Goal: Information Seeking & Learning: Learn about a topic

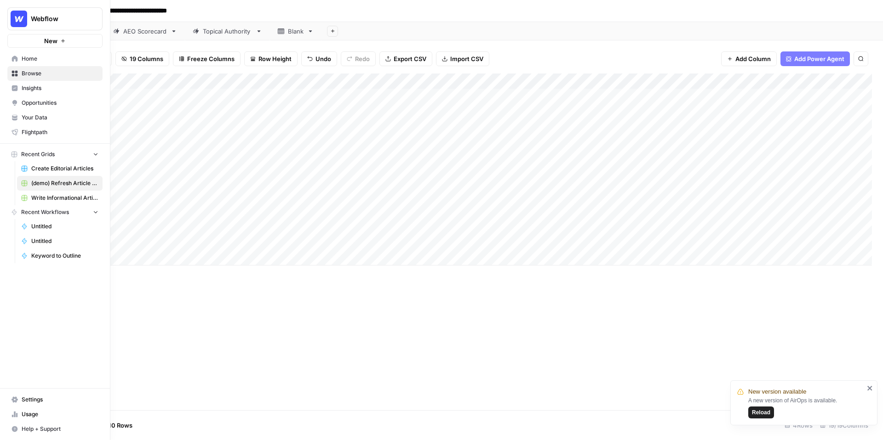
scroll to position [0, 1131]
click at [43, 171] on span "Create Editorial Articles" at bounding box center [64, 169] width 67 height 8
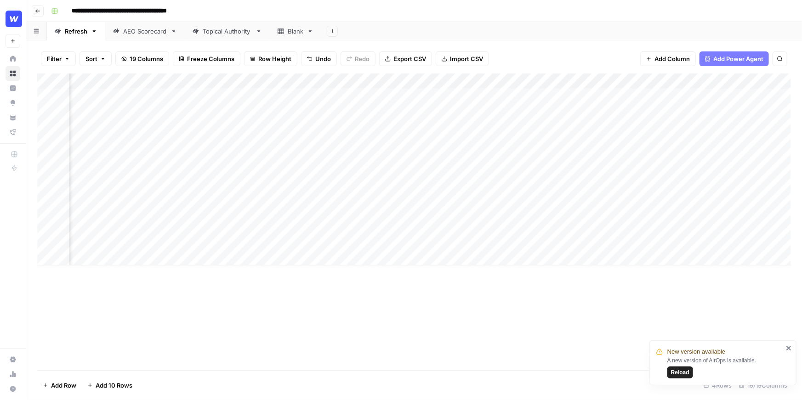
scroll to position [0, 1131]
click at [130, 15] on input "**********" at bounding box center [137, 11] width 139 height 15
click at [401, 9] on div "**********" at bounding box center [420, 11] width 746 height 15
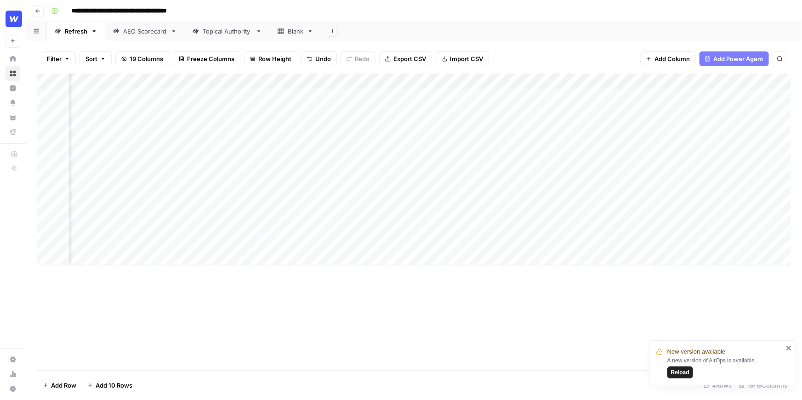
scroll to position [0, 0]
click at [675, 370] on span "Reload" at bounding box center [680, 373] width 18 height 8
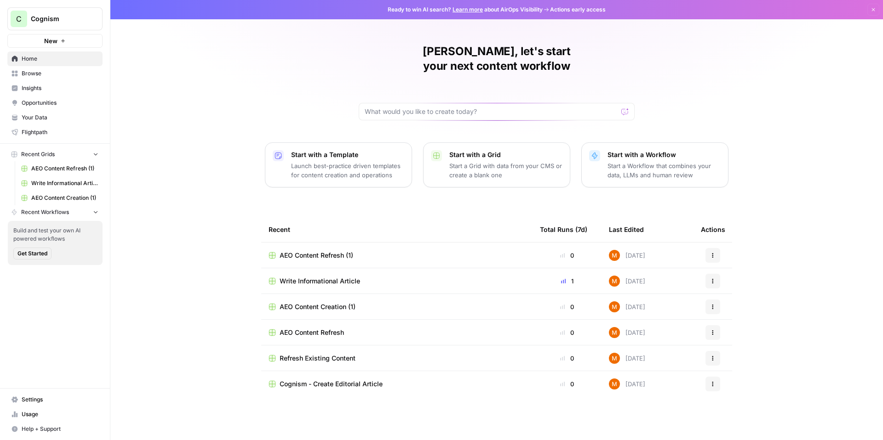
click at [59, 84] on span "Insights" at bounding box center [60, 88] width 77 height 8
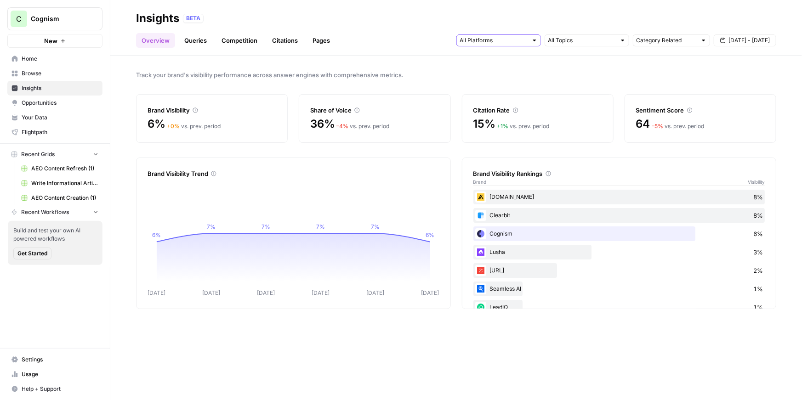
click at [492, 41] on input "text" at bounding box center [494, 40] width 68 height 9
click at [198, 45] on link "Queries" at bounding box center [196, 40] width 34 height 15
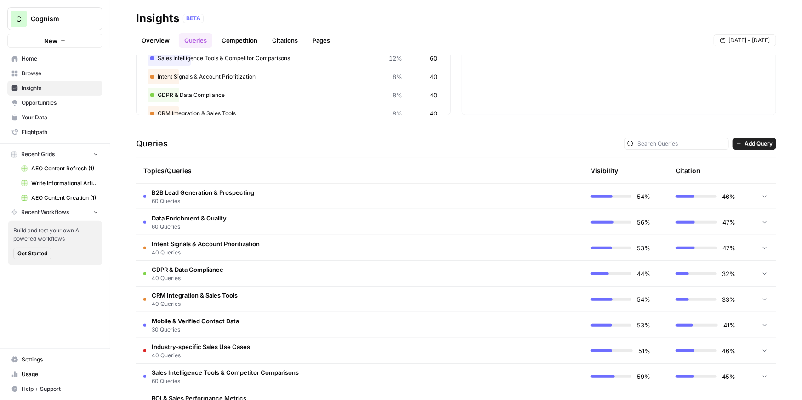
scroll to position [98, 0]
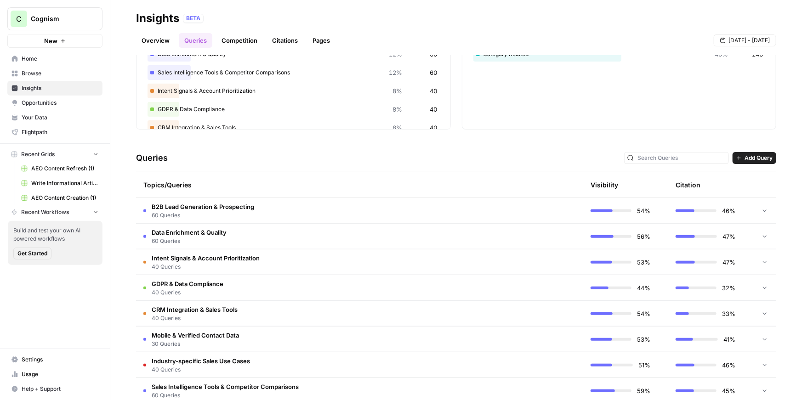
click at [320, 208] on td "B2B Lead Generation & Prospecting 60 Queries" at bounding box center [316, 210] width 360 height 25
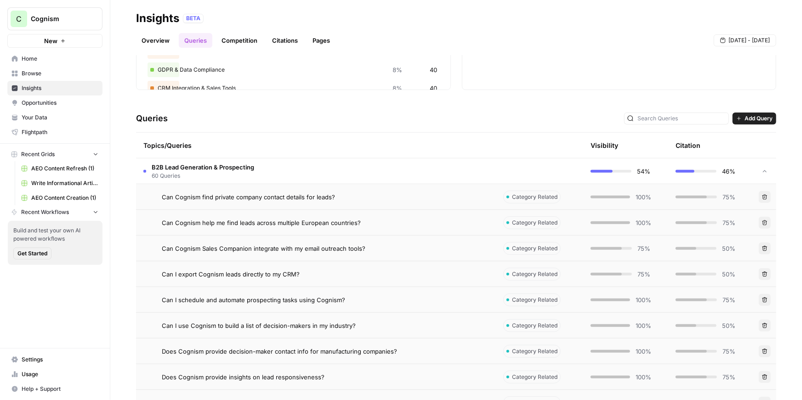
scroll to position [147, 0]
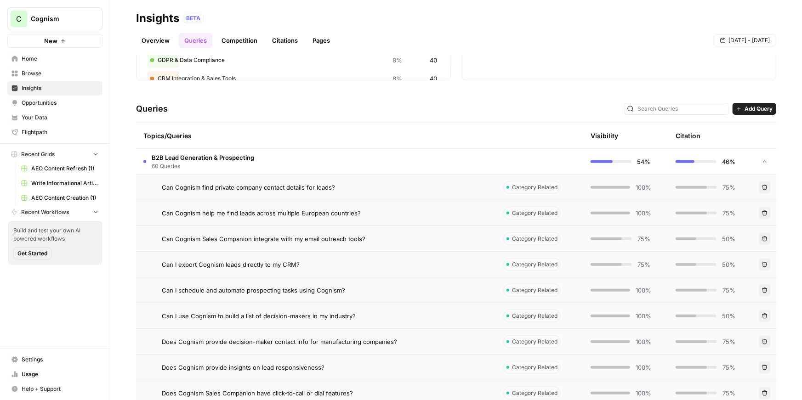
click at [354, 183] on div "Can Cognism find private company contact details for leads?" at bounding box center [325, 187] width 327 height 9
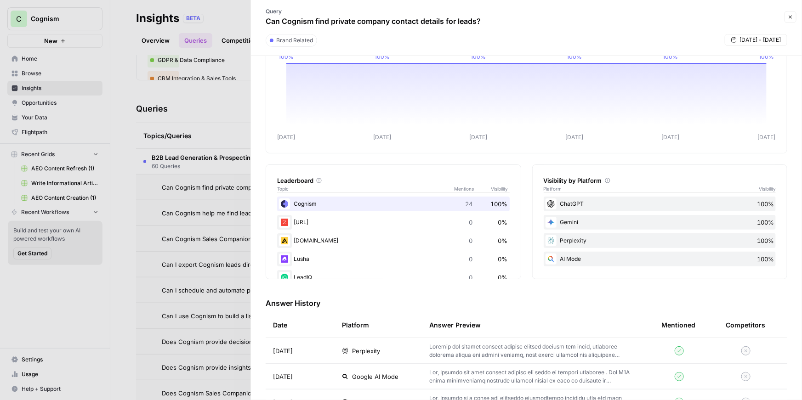
scroll to position [46, 0]
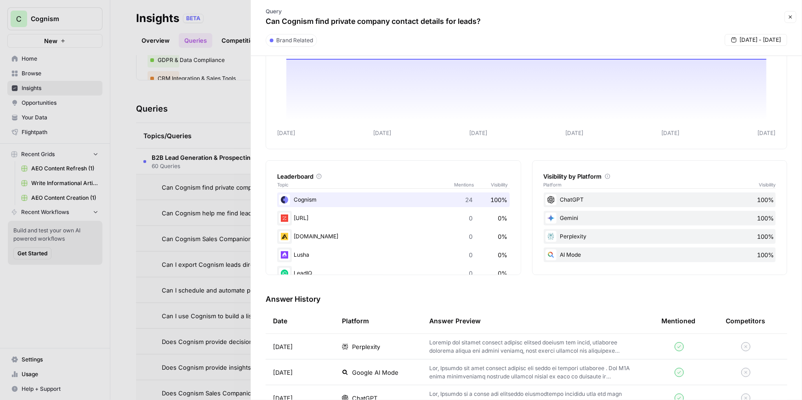
click at [376, 349] on span "Perplexity" at bounding box center [366, 346] width 28 height 9
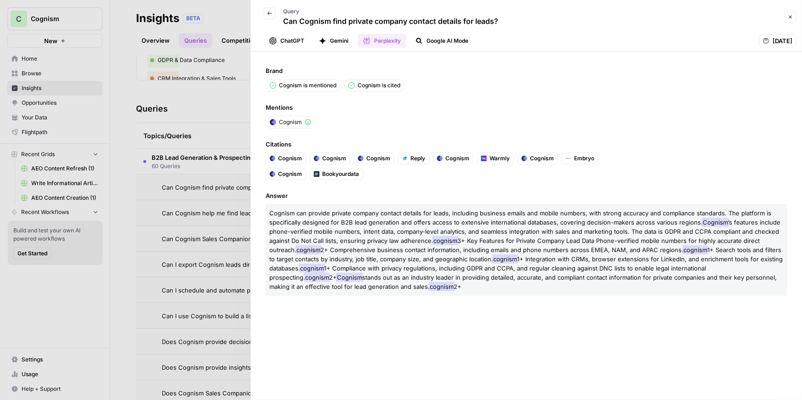
click at [343, 44] on button "Gemini" at bounding box center [334, 41] width 40 height 14
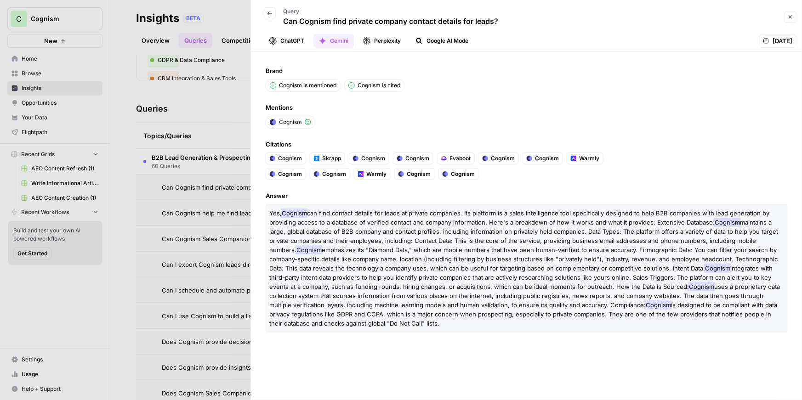
click at [442, 38] on button "Google AI Mode" at bounding box center [442, 41] width 64 height 14
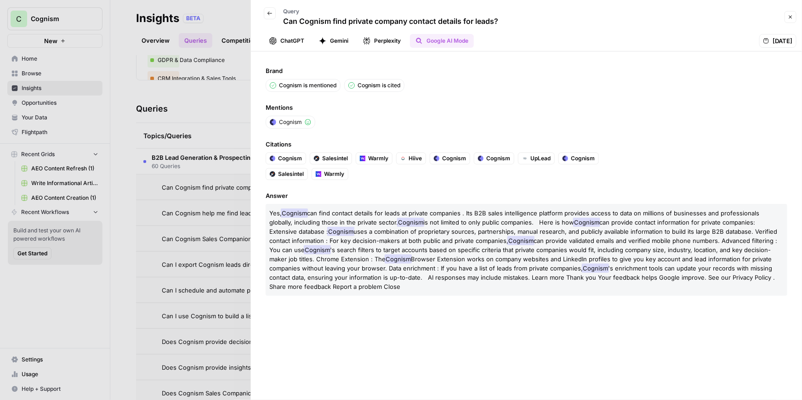
click at [296, 46] on button "ChatGPT" at bounding box center [287, 41] width 46 height 14
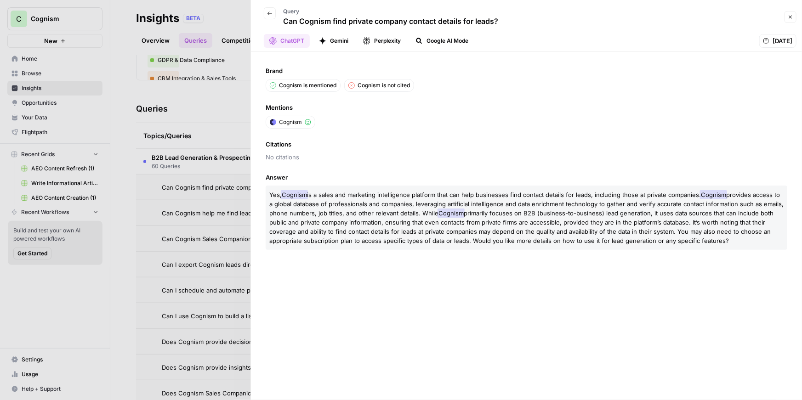
click at [322, 35] on button "Gemini" at bounding box center [334, 41] width 40 height 14
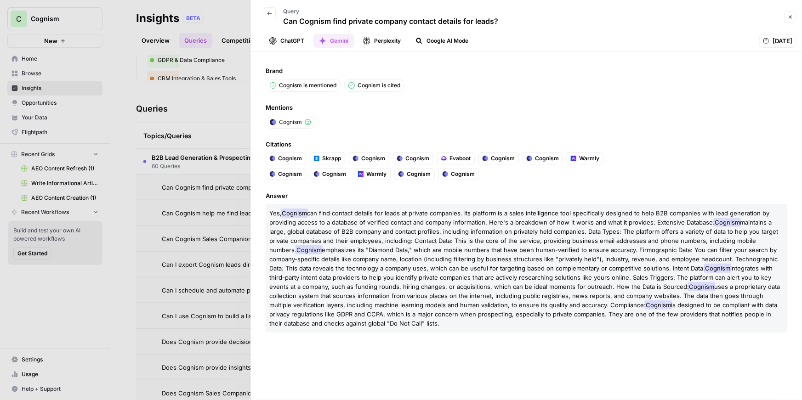
click at [271, 17] on button "Back" at bounding box center [270, 13] width 12 height 12
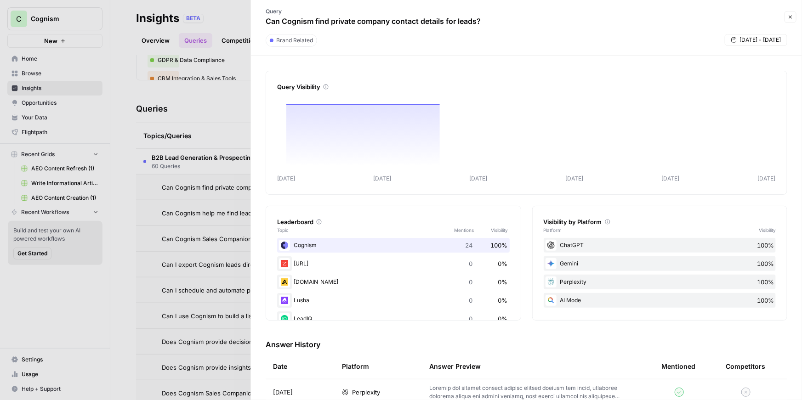
click at [231, 139] on div at bounding box center [401, 200] width 802 height 400
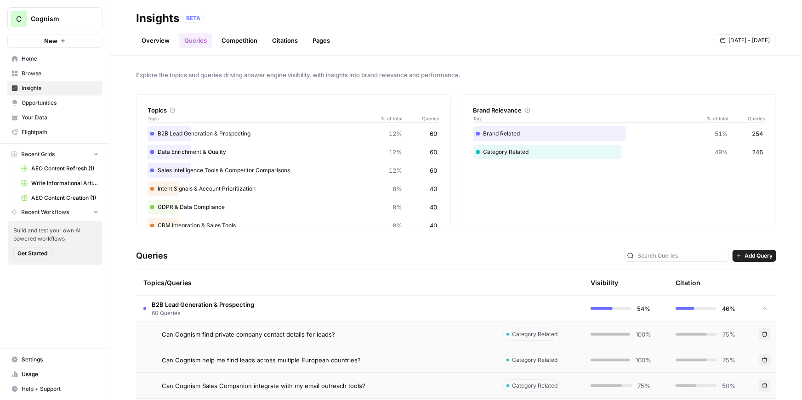
click at [231, 41] on link "Competition" at bounding box center [239, 40] width 47 height 15
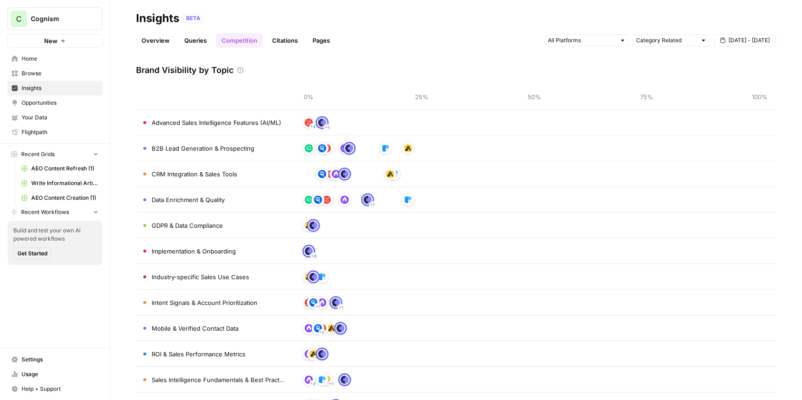
scroll to position [43, 0]
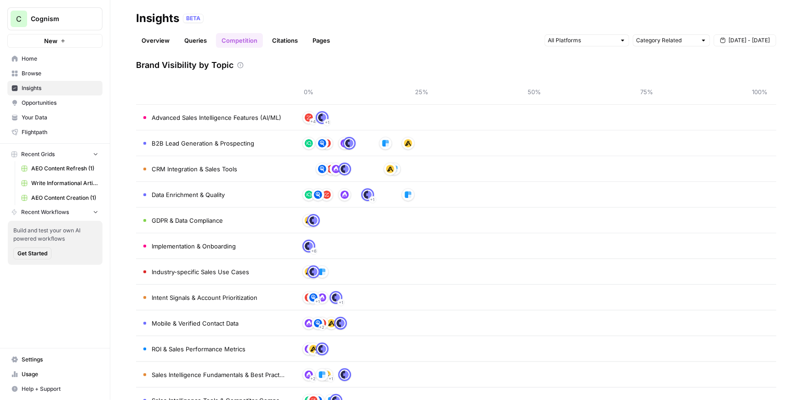
click at [285, 38] on link "Citations" at bounding box center [285, 40] width 37 height 15
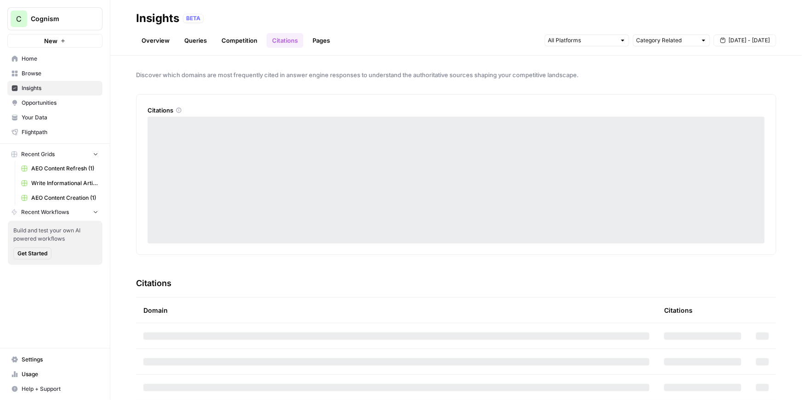
scroll to position [46, 0]
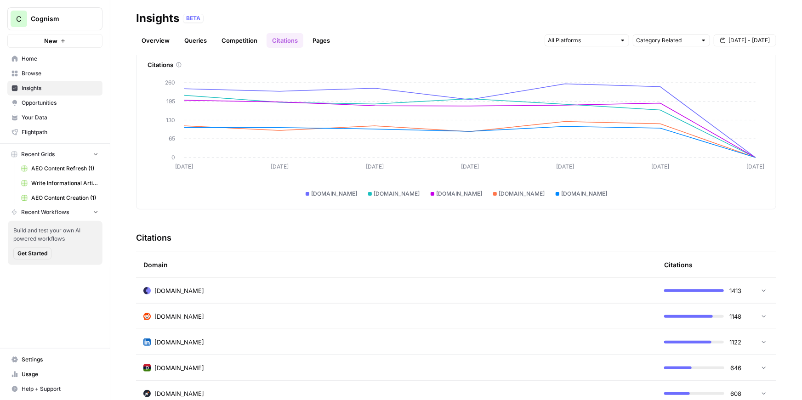
click at [316, 40] on link "Pages" at bounding box center [321, 40] width 29 height 15
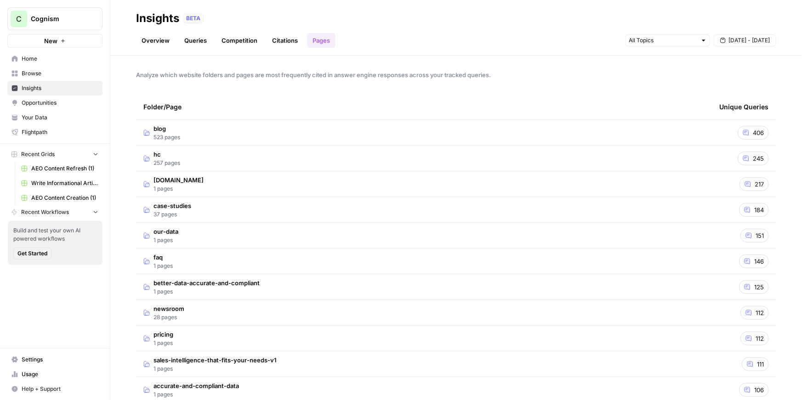
click at [327, 130] on td "blog 523 pages" at bounding box center [424, 132] width 576 height 25
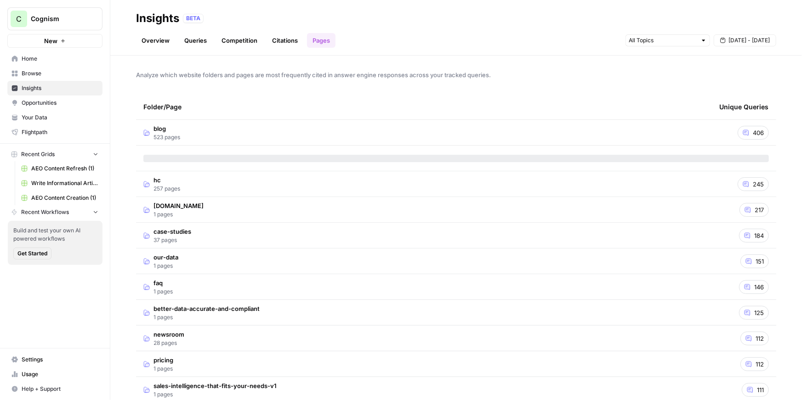
click at [39, 101] on span "Opportunities" at bounding box center [60, 103] width 77 height 8
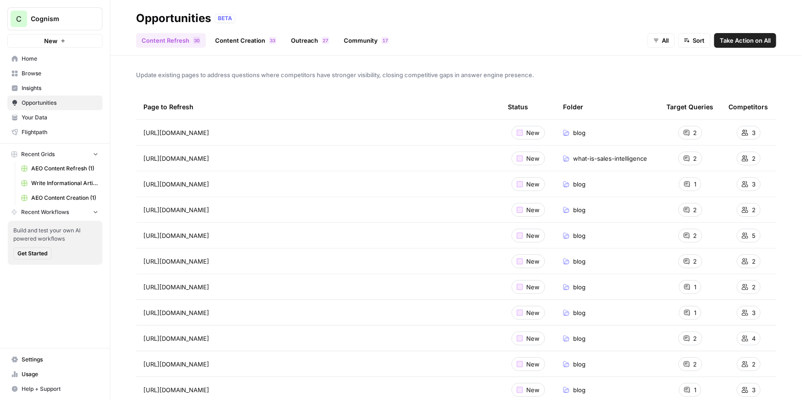
click at [230, 38] on link "Content Creation 3 3" at bounding box center [246, 40] width 72 height 15
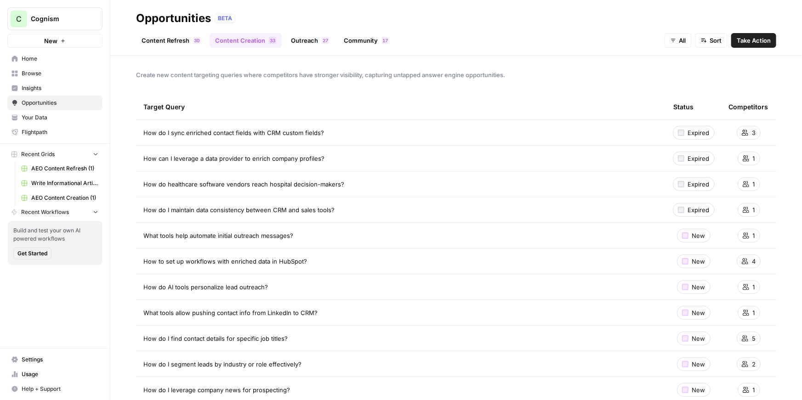
drag, startPoint x: 332, startPoint y: 136, endPoint x: 143, endPoint y: 132, distance: 189.0
click at [143, 132] on td "How do I sync enriched contact fields with CRM custom fields?" at bounding box center [401, 132] width 530 height 25
click at [320, 162] on span "How can I leverage a data provider to enrich company profiles?" at bounding box center [233, 158] width 181 height 9
click at [307, 40] on link "Outreach 7 2" at bounding box center [309, 40] width 49 height 15
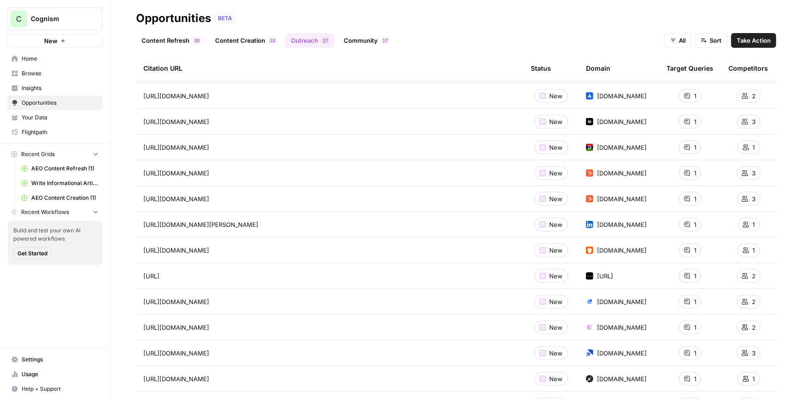
scroll to position [244, 0]
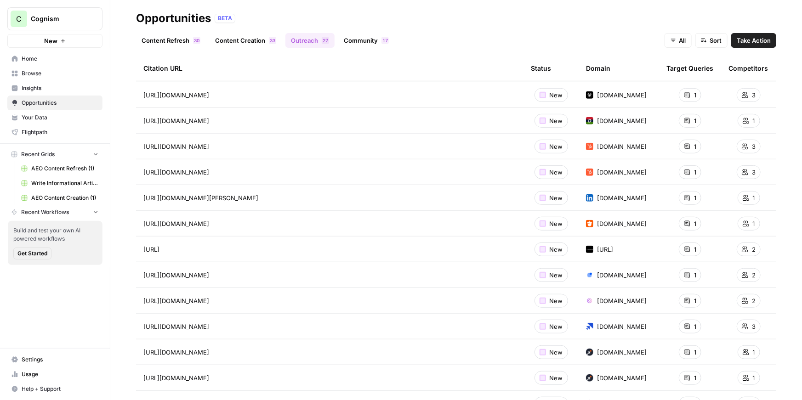
click at [368, 37] on link "Community 7 1" at bounding box center [366, 40] width 56 height 15
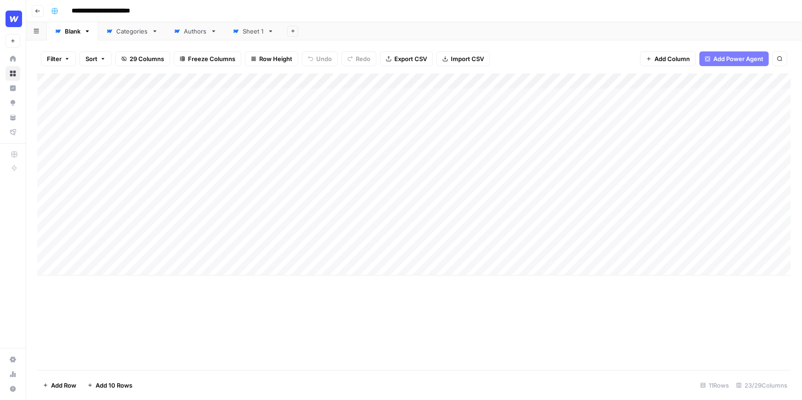
click at [97, 13] on input "**********" at bounding box center [109, 11] width 82 height 15
click at [184, 11] on div "**********" at bounding box center [420, 11] width 746 height 15
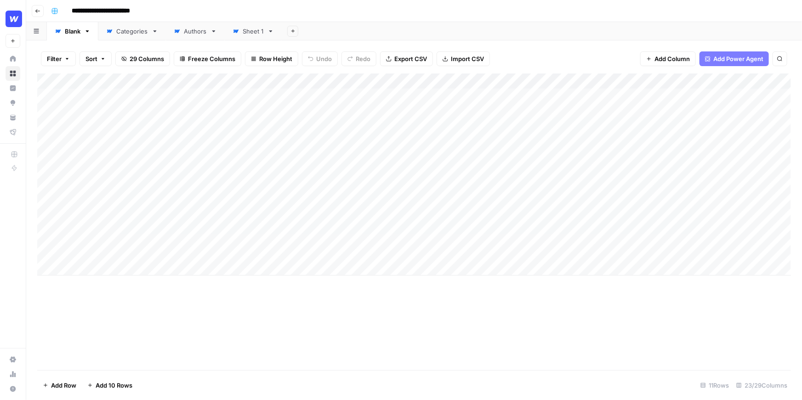
click at [117, 99] on div "Add Column" at bounding box center [414, 175] width 754 height 202
click at [120, 110] on div "Add Column" at bounding box center [414, 175] width 754 height 202
click at [97, 96] on div "Add Column" at bounding box center [414, 175] width 754 height 202
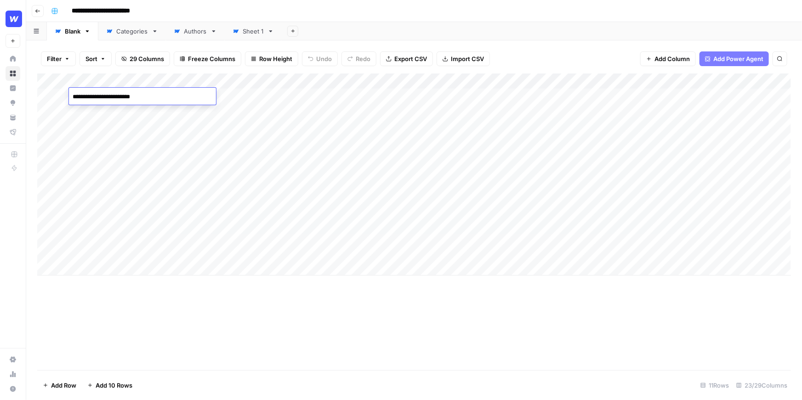
click at [97, 96] on textarea "**********" at bounding box center [142, 97] width 147 height 13
click at [98, 110] on div "Add Column" at bounding box center [414, 175] width 754 height 202
click at [654, 96] on div "Add Column" at bounding box center [414, 175] width 754 height 202
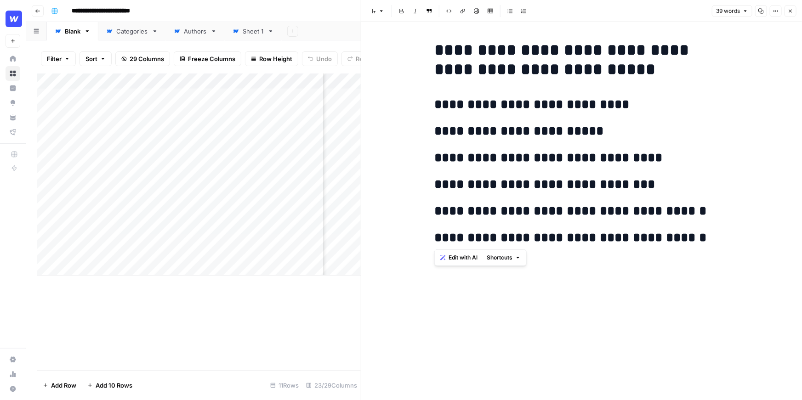
drag, startPoint x: 703, startPoint y: 235, endPoint x: 431, endPoint y: 56, distance: 325.8
click at [431, 56] on div "**********" at bounding box center [581, 149] width 305 height 224
click at [559, 177] on h2 "**********" at bounding box center [582, 184] width 294 height 15
click at [701, 255] on div "**********" at bounding box center [581, 149] width 305 height 224
drag, startPoint x: 727, startPoint y: 228, endPoint x: 535, endPoint y: 228, distance: 192.2
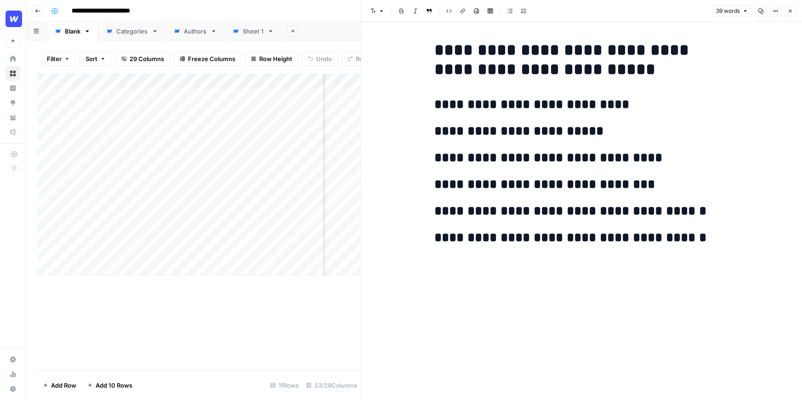
click at [535, 228] on div "**********" at bounding box center [581, 149] width 305 height 224
click at [545, 238] on h2 "**********" at bounding box center [582, 238] width 294 height 15
click at [559, 228] on div "**********" at bounding box center [581, 149] width 305 height 224
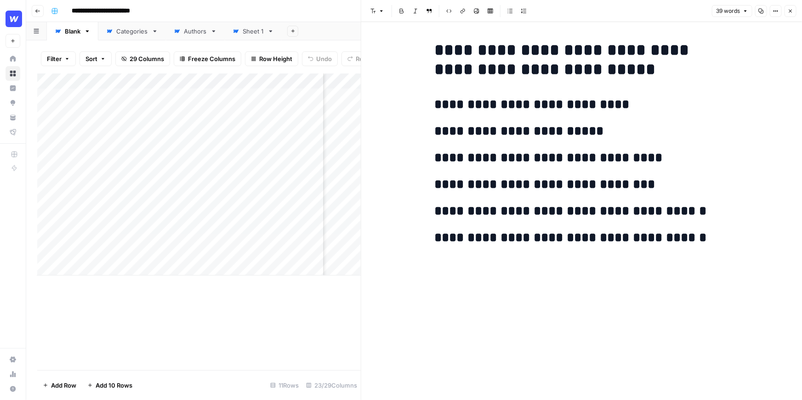
click at [797, 11] on header "Font style Bold Italic Block quote Code block Link Image Insert Table Bulleted …" at bounding box center [581, 11] width 441 height 22
click at [794, 11] on button "Close" at bounding box center [791, 11] width 12 height 12
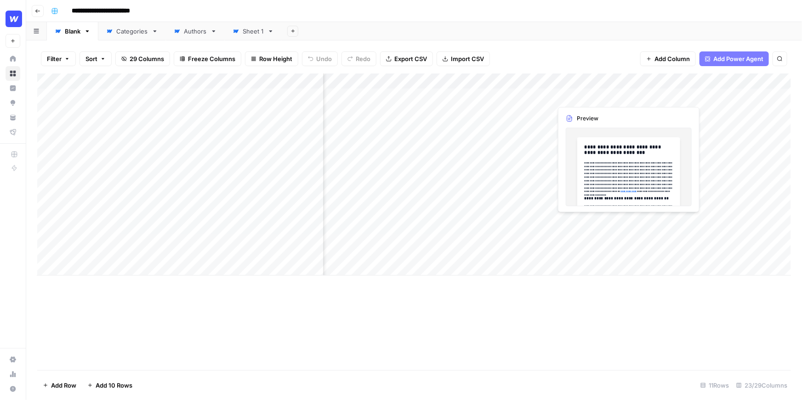
scroll to position [0, 362]
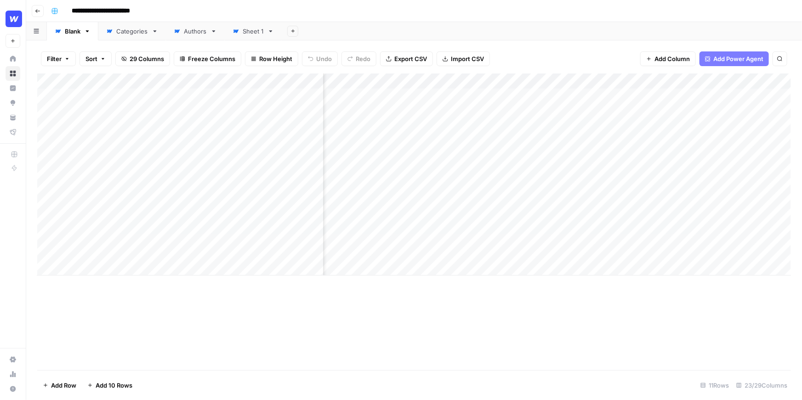
click at [552, 97] on div "Add Column" at bounding box center [414, 175] width 754 height 202
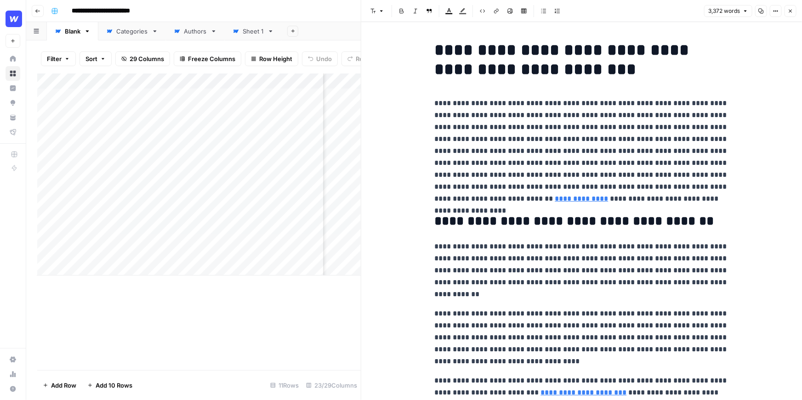
click at [555, 200] on link "**********" at bounding box center [581, 198] width 53 height 7
click at [536, 147] on p "**********" at bounding box center [582, 151] width 294 height 108
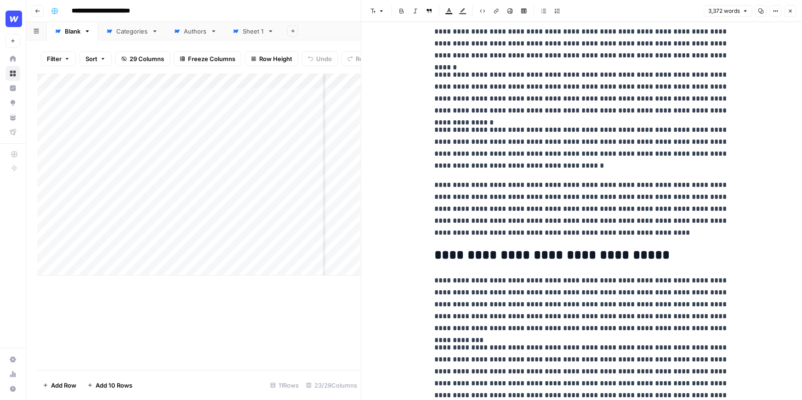
scroll to position [1377, 0]
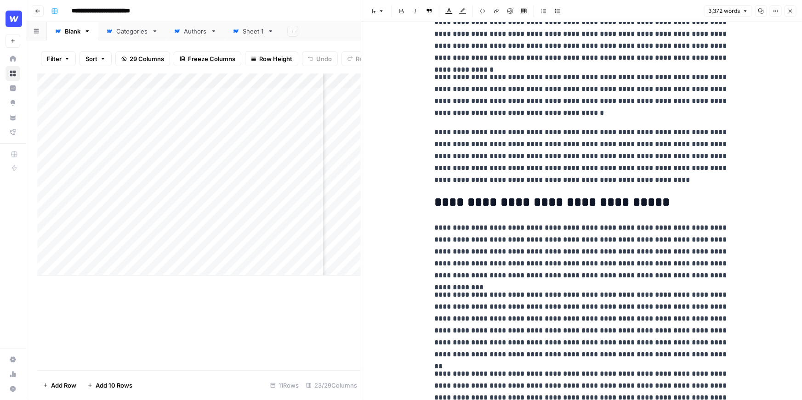
click at [793, 13] on button "Close" at bounding box center [791, 11] width 12 height 12
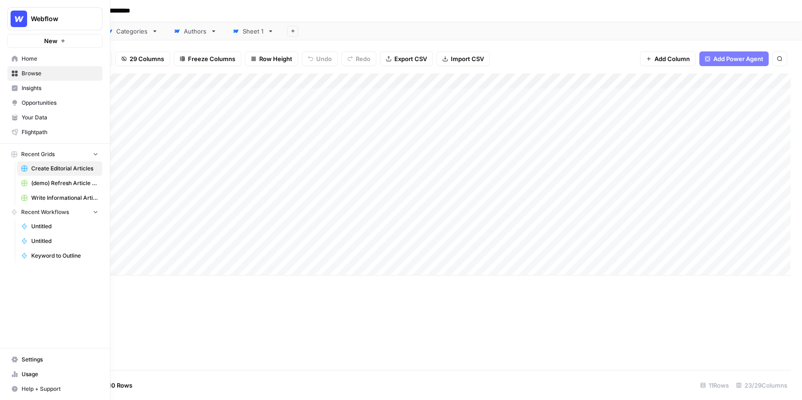
click at [34, 117] on span "Your Data" at bounding box center [60, 118] width 77 height 8
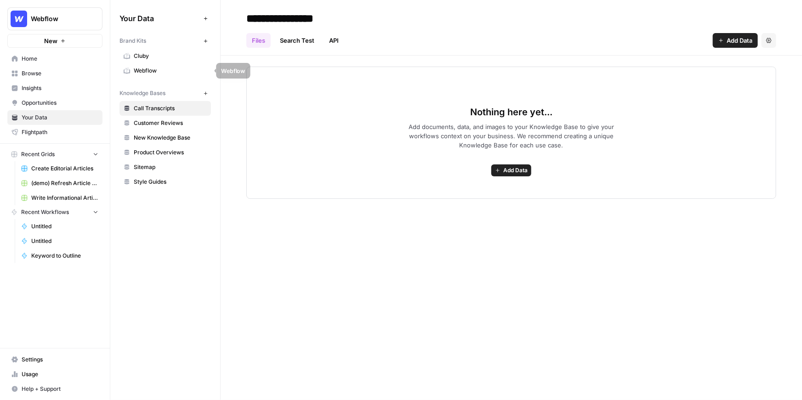
click at [171, 67] on span "Webflow" at bounding box center [170, 71] width 73 height 8
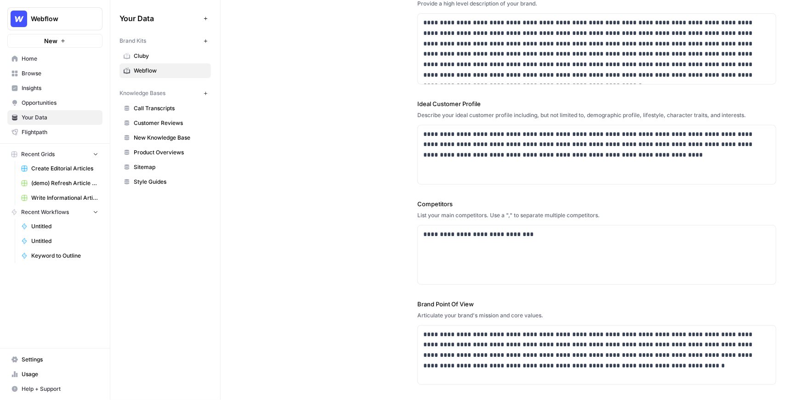
scroll to position [126, 0]
drag, startPoint x: 424, startPoint y: 131, endPoint x: 580, endPoint y: 163, distance: 158.9
click at [580, 163] on div "**********" at bounding box center [597, 154] width 358 height 59
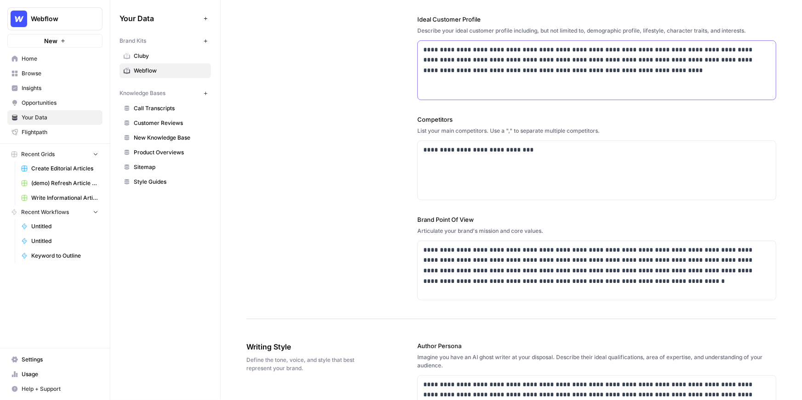
scroll to position [281, 0]
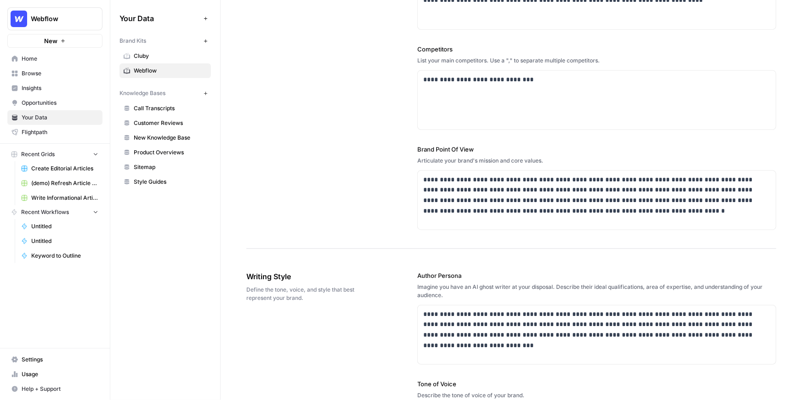
click at [165, 165] on span "Sitemap" at bounding box center [170, 167] width 73 height 8
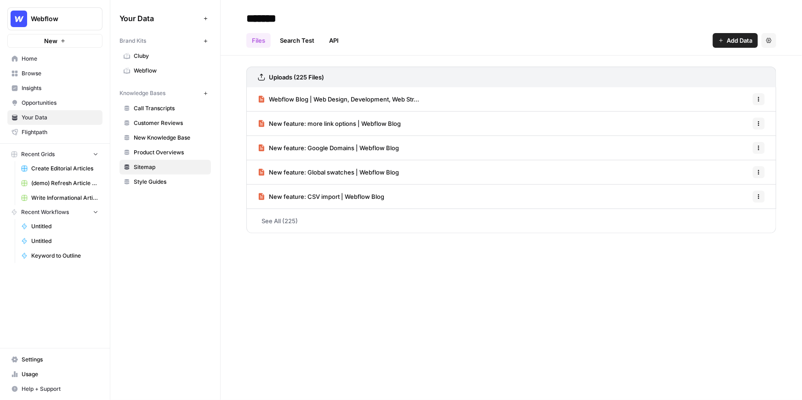
click at [164, 113] on link "Call Transcripts" at bounding box center [165, 108] width 91 height 15
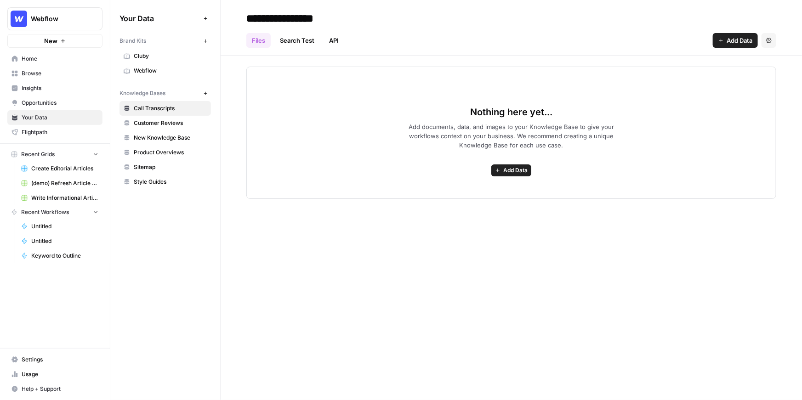
click at [153, 120] on span "Customer Reviews" at bounding box center [170, 123] width 73 height 8
click at [154, 176] on link "Style Guides" at bounding box center [165, 182] width 91 height 15
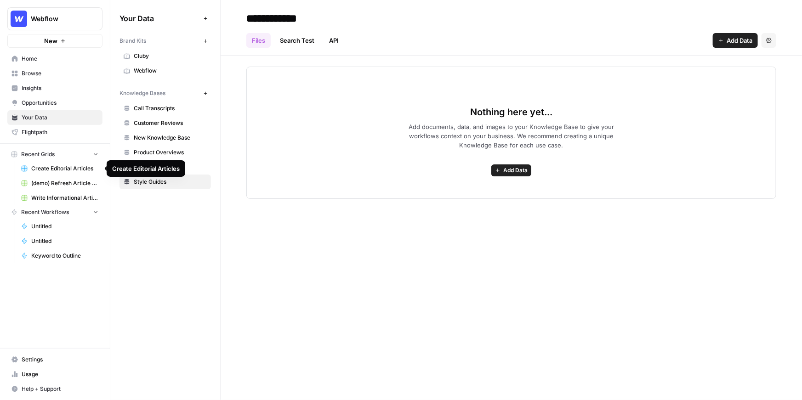
click at [78, 166] on span "Create Editorial Articles" at bounding box center [64, 169] width 67 height 8
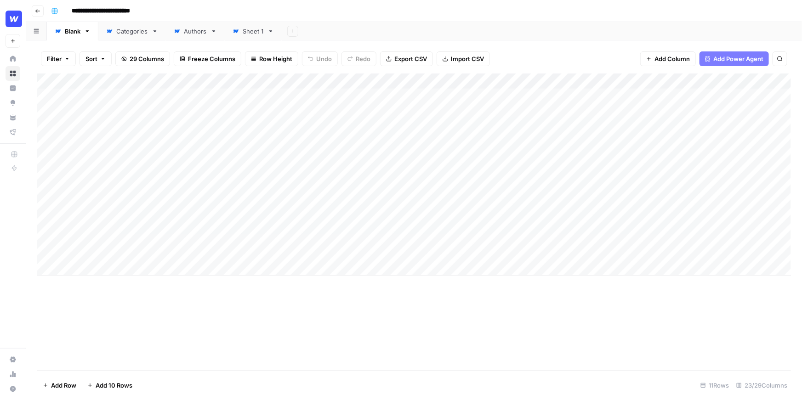
click at [426, 80] on div "Add Column" at bounding box center [414, 175] width 754 height 202
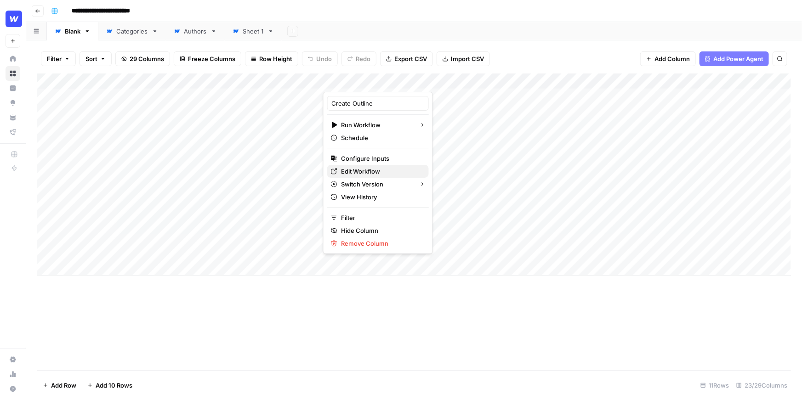
click at [367, 174] on span "Edit Workflow" at bounding box center [381, 171] width 80 height 9
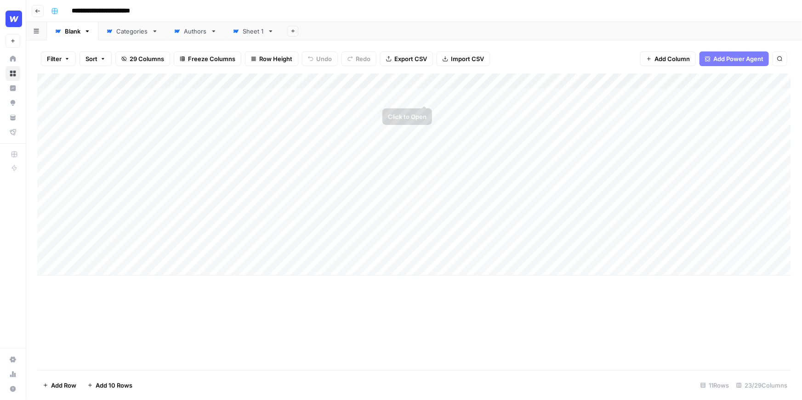
click at [494, 101] on div "Add Column" at bounding box center [414, 175] width 754 height 202
click at [535, 49] on div "Filter Sort 29 Columns Freeze Columns Row Height Undo Redo Export CSV Import CS…" at bounding box center [414, 58] width 754 height 29
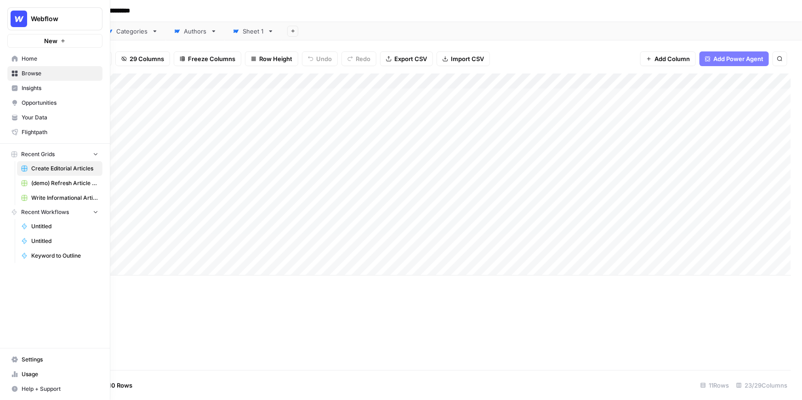
click at [30, 115] on span "Your Data" at bounding box center [60, 118] width 77 height 8
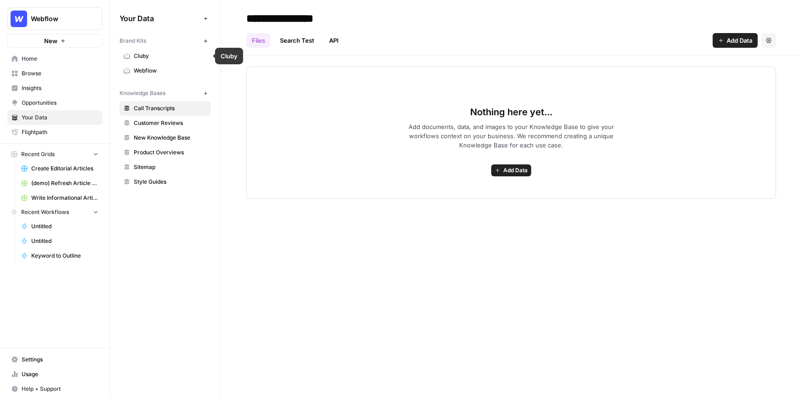
click at [141, 68] on span "Webflow" at bounding box center [170, 71] width 73 height 8
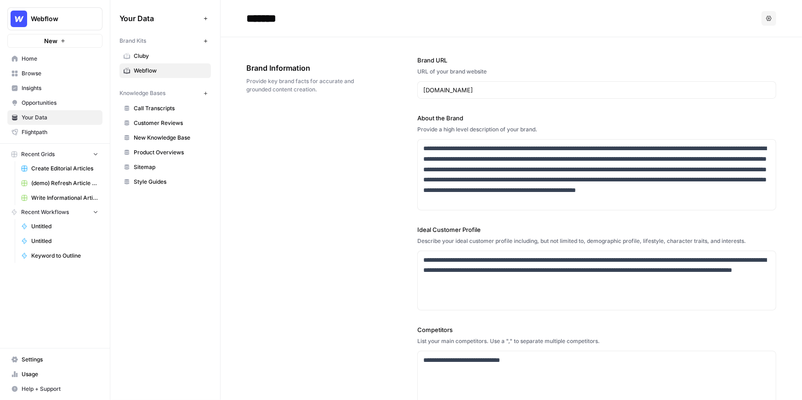
click at [51, 86] on span "Insights" at bounding box center [60, 88] width 77 height 8
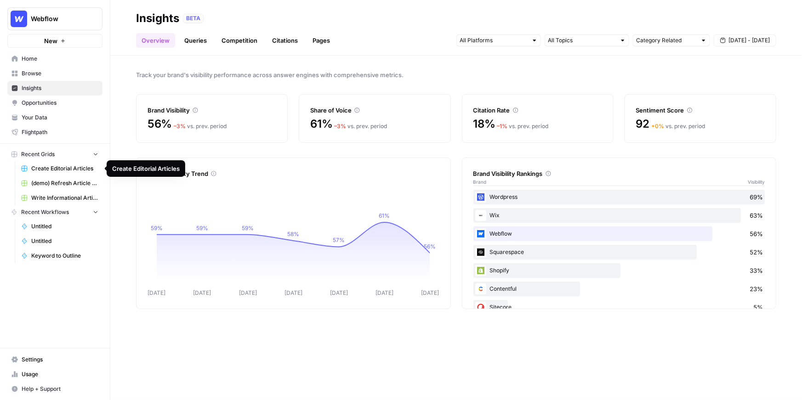
click at [53, 169] on span "Create Editorial Articles" at bounding box center [64, 169] width 67 height 8
click at [39, 101] on span "Opportunities" at bounding box center [60, 103] width 77 height 8
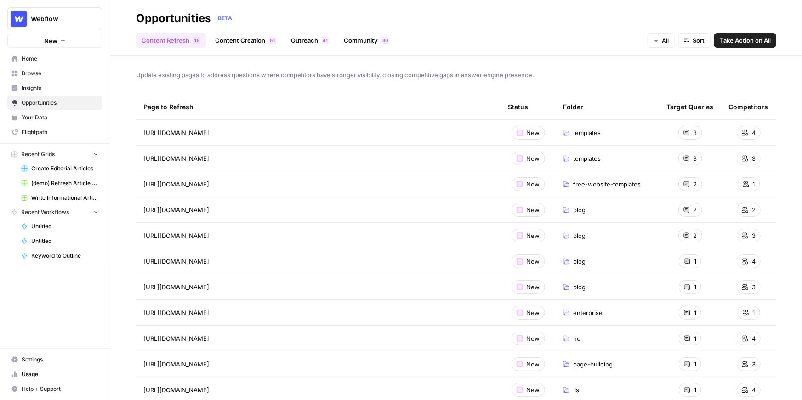
click at [41, 87] on span "Insights" at bounding box center [60, 88] width 77 height 8
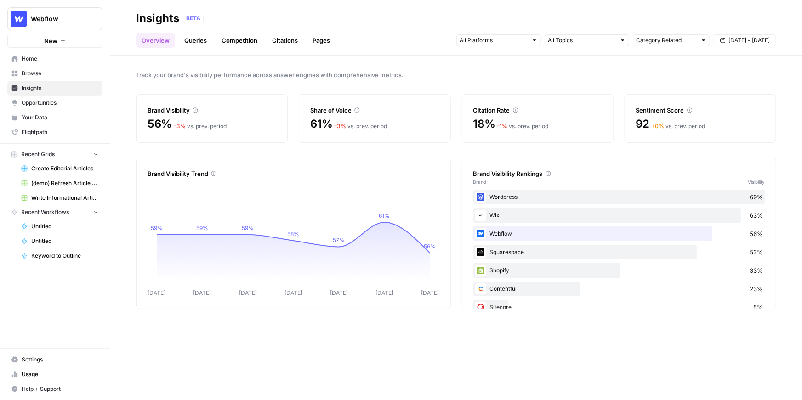
click at [59, 119] on span "Your Data" at bounding box center [60, 118] width 77 height 8
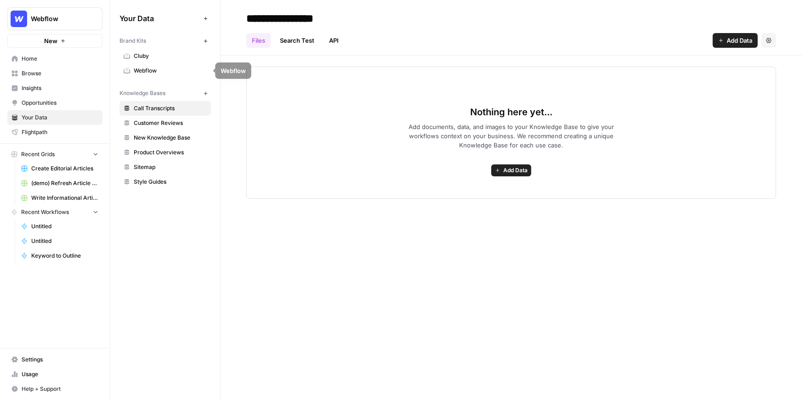
click at [152, 67] on span "Webflow" at bounding box center [170, 71] width 73 height 8
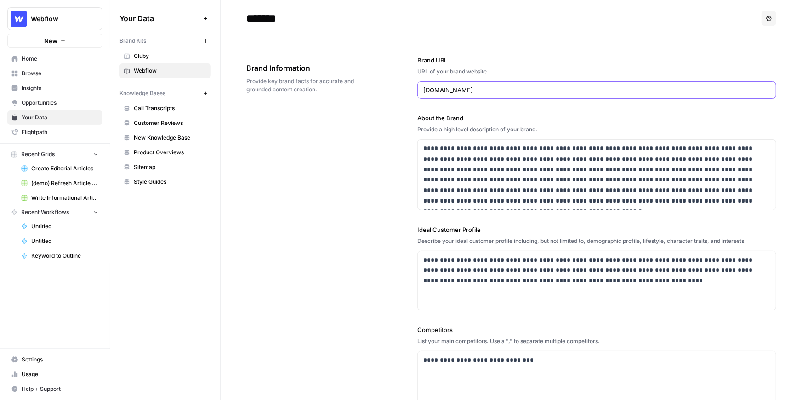
click at [449, 90] on input "webflow.com" at bounding box center [596, 90] width 347 height 9
click at [491, 92] on input "webflow.com" at bounding box center [596, 90] width 347 height 9
click at [462, 91] on input "webflow.com" at bounding box center [596, 90] width 347 height 9
click at [203, 39] on icon "button" at bounding box center [205, 41] width 5 height 5
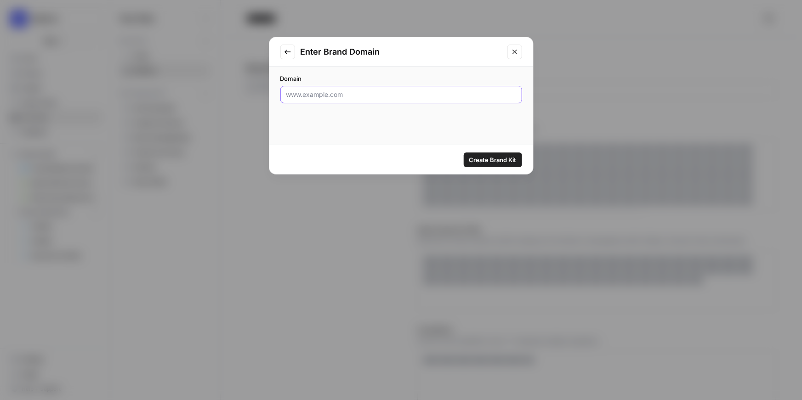
click at [436, 97] on input "Domain" at bounding box center [401, 94] width 230 height 9
click at [513, 54] on icon "Close modal" at bounding box center [514, 51] width 7 height 7
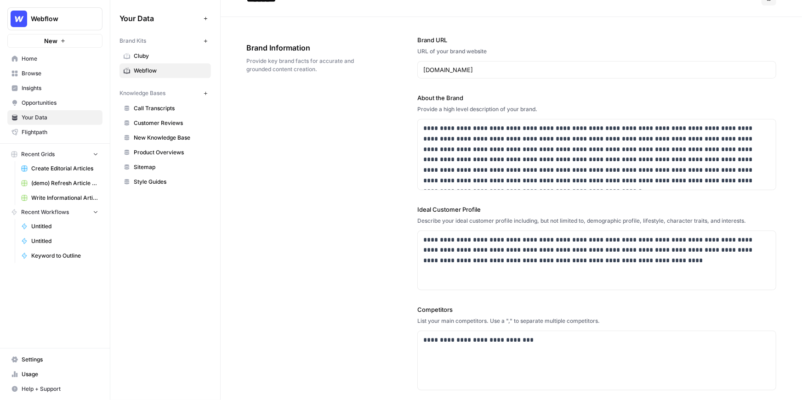
scroll to position [31, 0]
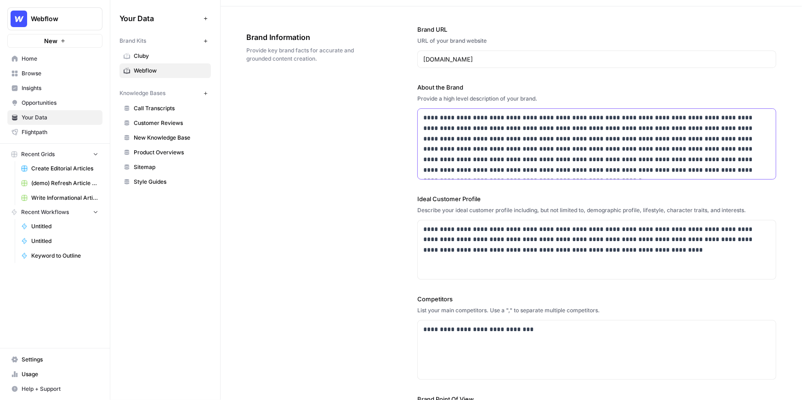
drag, startPoint x: 628, startPoint y: 169, endPoint x: 412, endPoint y: 119, distance: 222.1
click at [410, 119] on div "**********" at bounding box center [511, 252] width 530 height 493
click at [456, 129] on p "**********" at bounding box center [596, 144] width 347 height 63
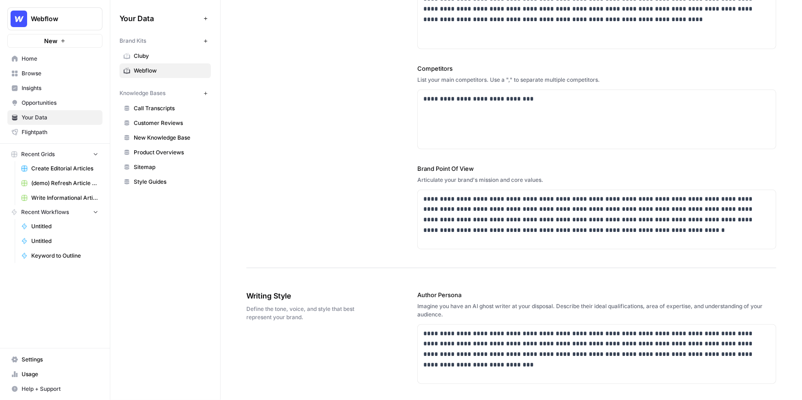
scroll to position [287, 0]
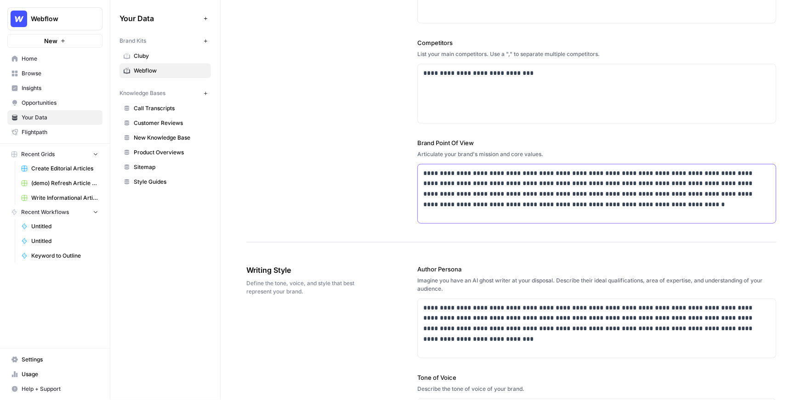
drag, startPoint x: 427, startPoint y: 177, endPoint x: 525, endPoint y: 198, distance: 100.6
click at [525, 198] on p "**********" at bounding box center [596, 189] width 347 height 42
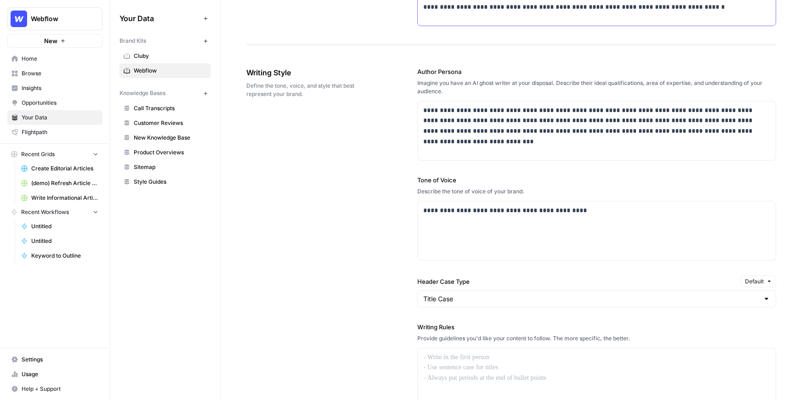
scroll to position [515, 0]
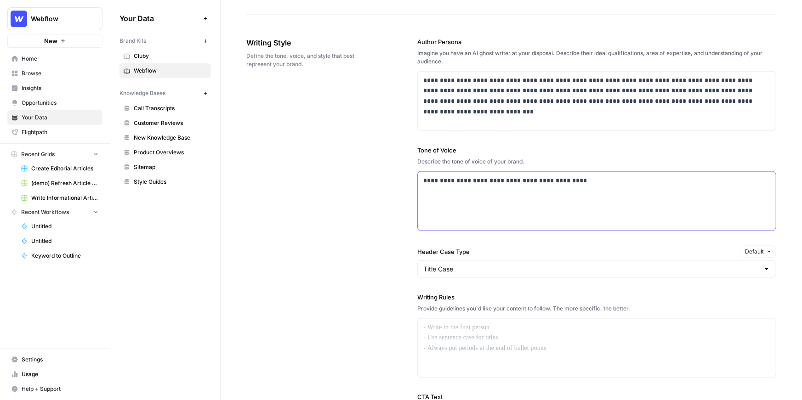
drag, startPoint x: 572, startPoint y: 180, endPoint x: 420, endPoint y: 183, distance: 152.7
click at [420, 183] on div "**********" at bounding box center [597, 201] width 358 height 59
click at [450, 187] on div "**********" at bounding box center [597, 201] width 358 height 59
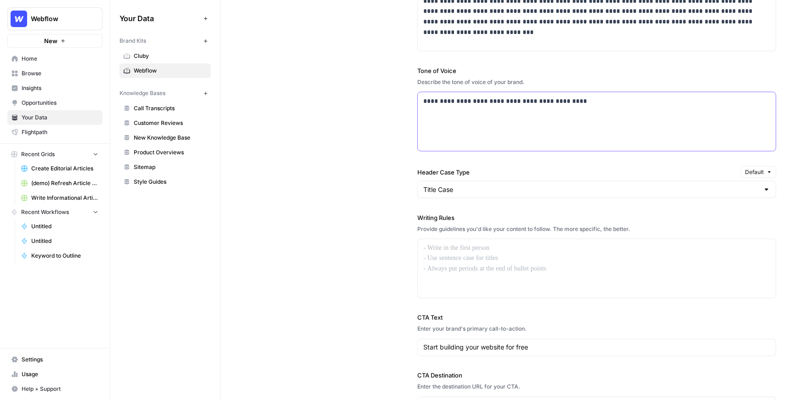
scroll to position [601, 0]
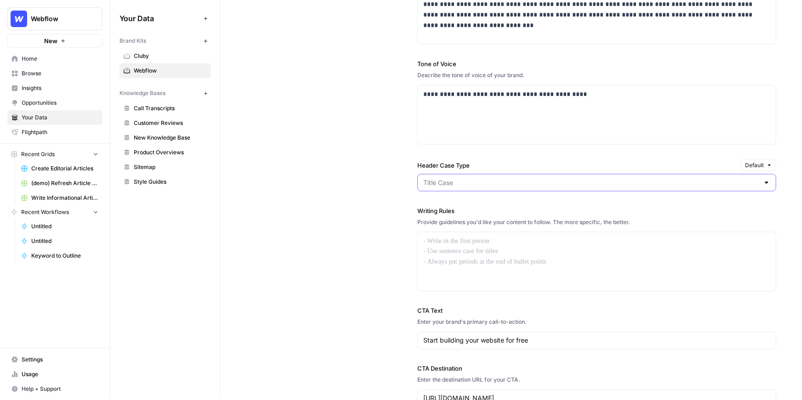
click at [457, 184] on input "Header Case Type" at bounding box center [591, 182] width 336 height 9
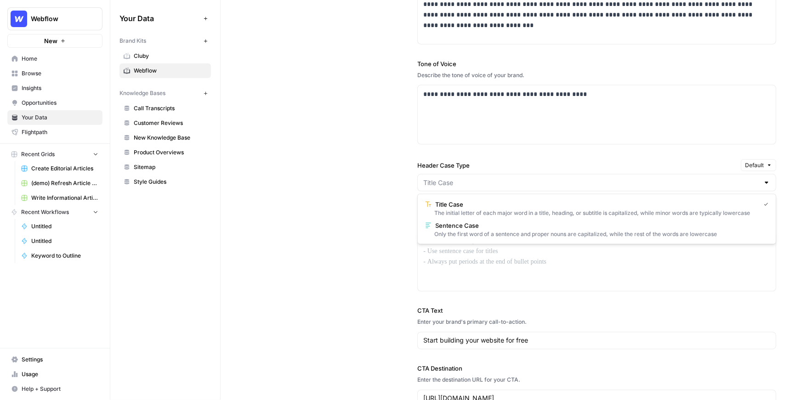
type input "Title Case"
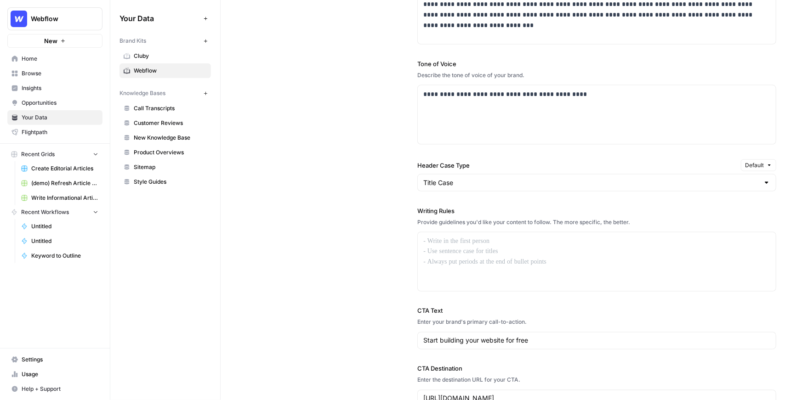
click at [385, 191] on div "**********" at bounding box center [511, 179] width 530 height 494
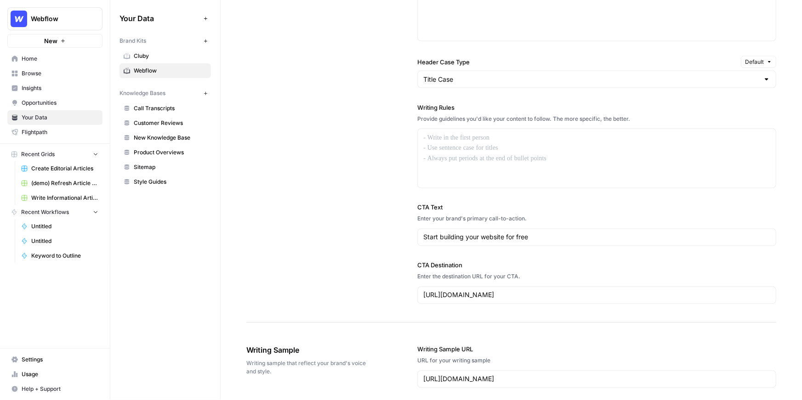
scroll to position [754, 0]
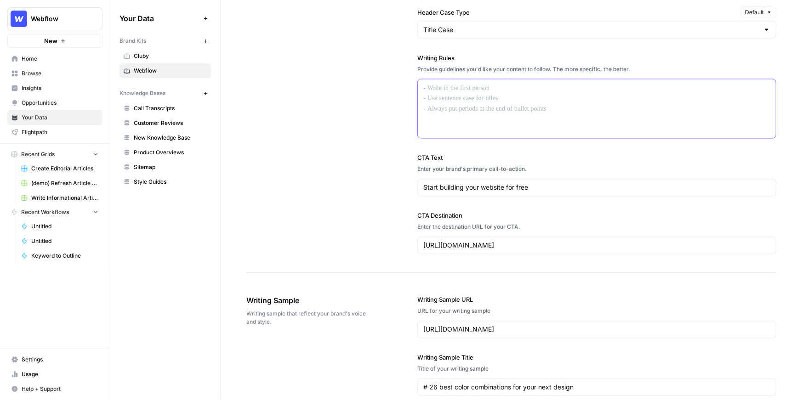
click at [523, 89] on p at bounding box center [596, 88] width 347 height 11
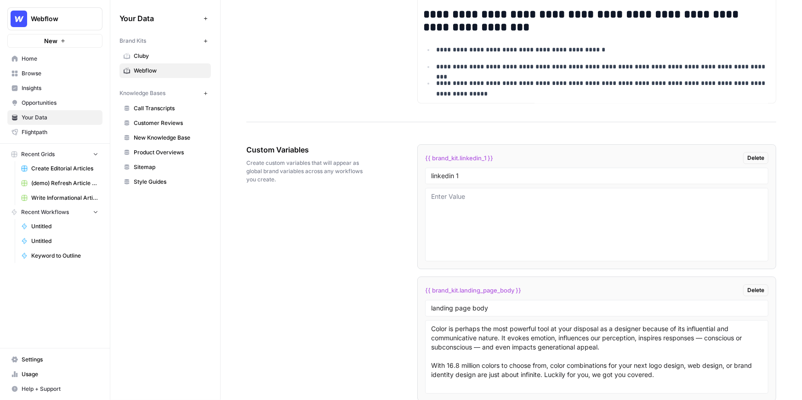
scroll to position [1378, 0]
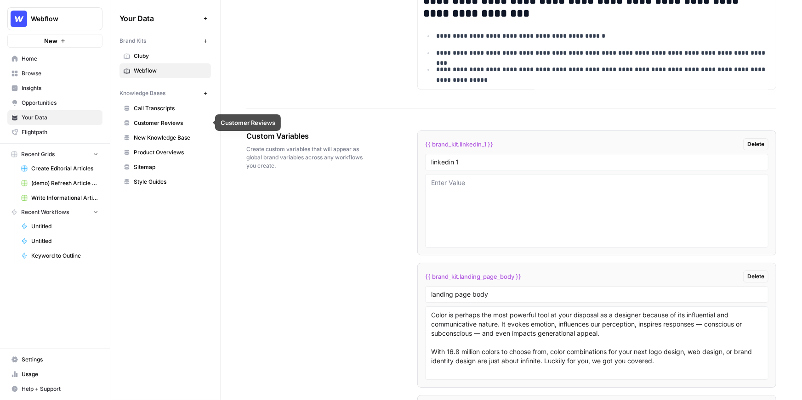
click at [141, 137] on span "New Knowledge Base" at bounding box center [170, 138] width 73 height 8
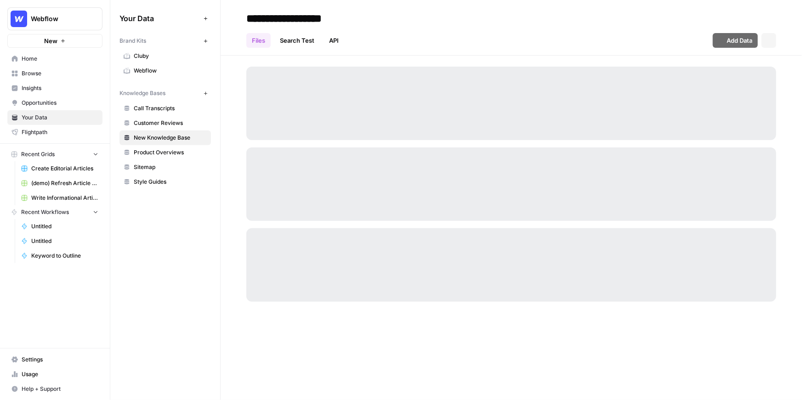
click at [145, 166] on span "Sitemap" at bounding box center [170, 167] width 73 height 8
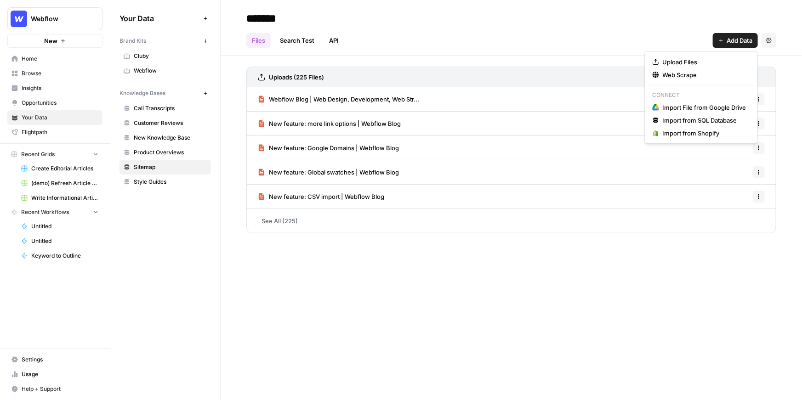
click at [739, 43] on span "Add Data" at bounding box center [740, 40] width 26 height 9
click at [719, 74] on span "Web Scrape" at bounding box center [705, 74] width 84 height 9
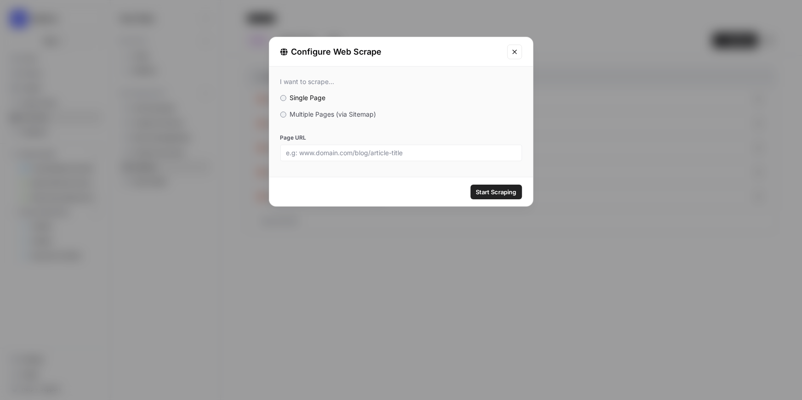
click at [351, 112] on span "Multiple Pages (via Sitemap)" at bounding box center [333, 114] width 86 height 8
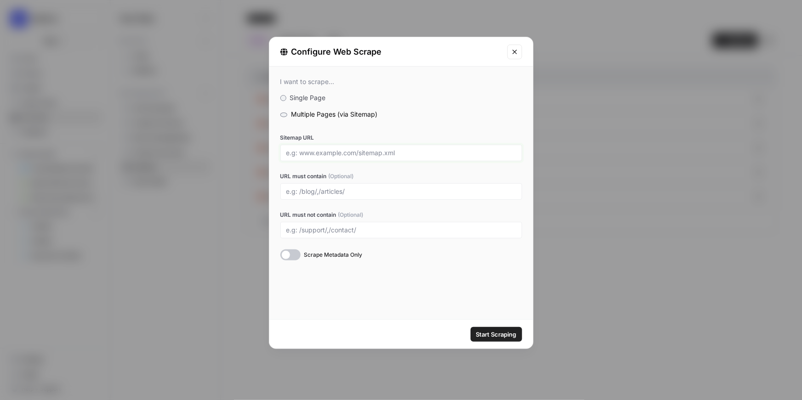
click at [316, 153] on input "Sitemap URL" at bounding box center [401, 153] width 230 height 8
click at [512, 51] on icon "Close modal" at bounding box center [514, 51] width 7 height 7
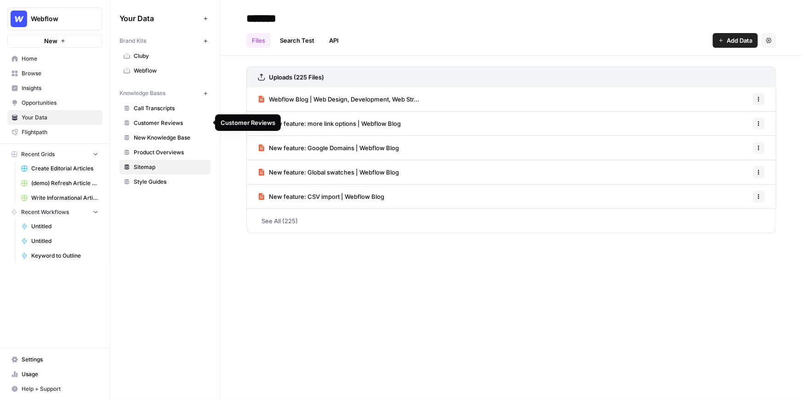
click at [173, 122] on span "Customer Reviews" at bounding box center [170, 123] width 73 height 8
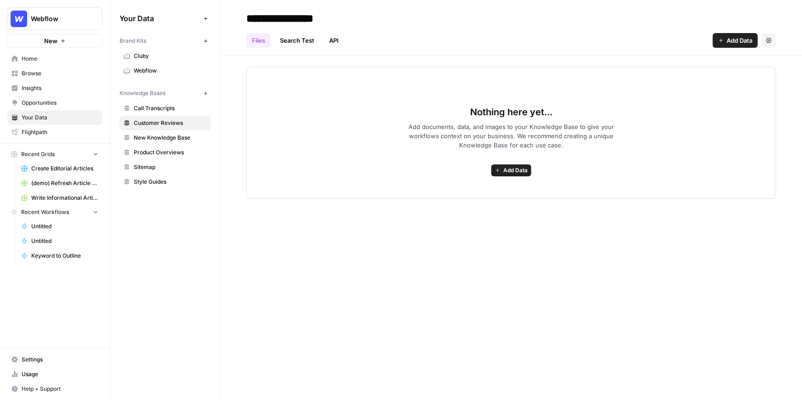
click at [143, 54] on span "Cluby" at bounding box center [170, 56] width 73 height 8
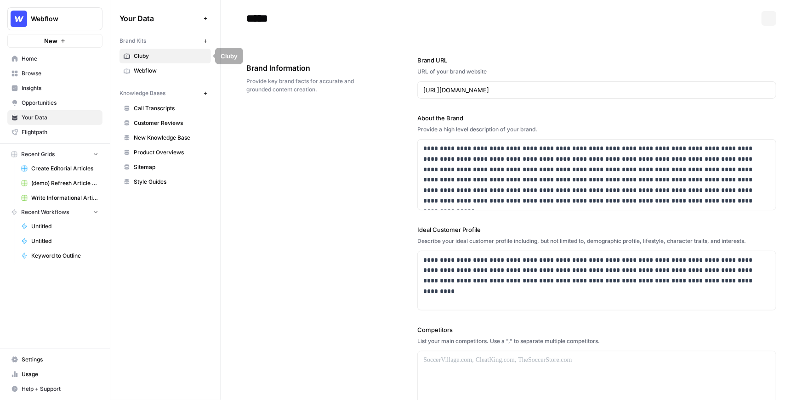
click at [143, 72] on span "Webflow" at bounding box center [170, 71] width 73 height 8
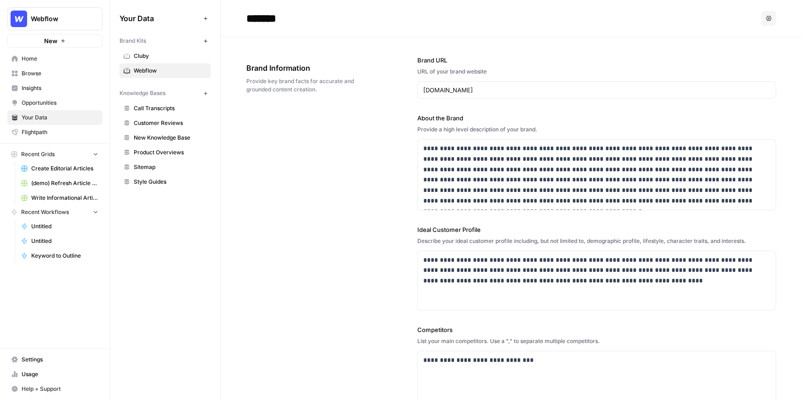
click at [52, 84] on span "Insights" at bounding box center [60, 88] width 77 height 8
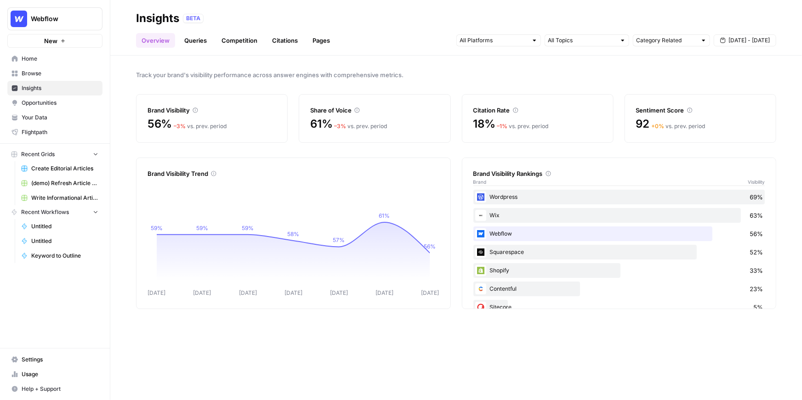
click at [293, 123] on div "Brand Visibility 56% – 3 % vs. prev. period Share of Voice 61% – 3 % vs. prev. …" at bounding box center [456, 118] width 640 height 49
click at [243, 108] on div "Brand Visibility" at bounding box center [212, 110] width 129 height 9
click at [521, 40] on input "text" at bounding box center [494, 40] width 68 height 9
click at [743, 40] on span "Sep 12 - Sep 18" at bounding box center [749, 40] width 41 height 8
click at [628, 70] on span "Track your brand's visibility performance across answer engines with comprehens…" at bounding box center [456, 74] width 640 height 9
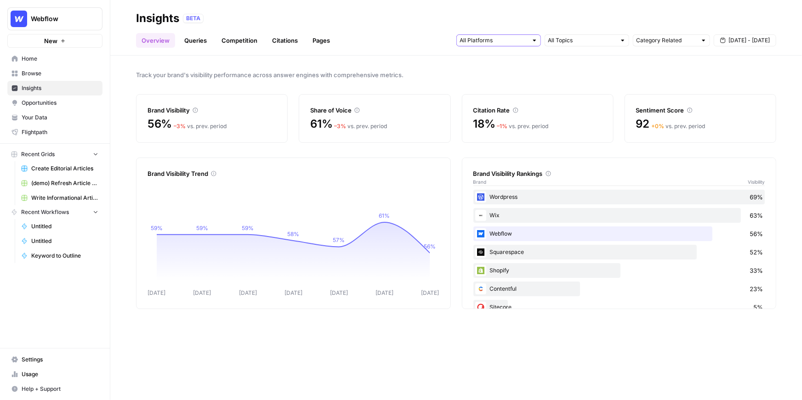
click at [524, 38] on input "text" at bounding box center [494, 40] width 68 height 9
click at [408, 32] on div "Overview Queries Competition Citations Pages Category Related Sep 12 - Sep 18" at bounding box center [456, 37] width 640 height 22
click at [200, 41] on link "Queries" at bounding box center [196, 40] width 34 height 15
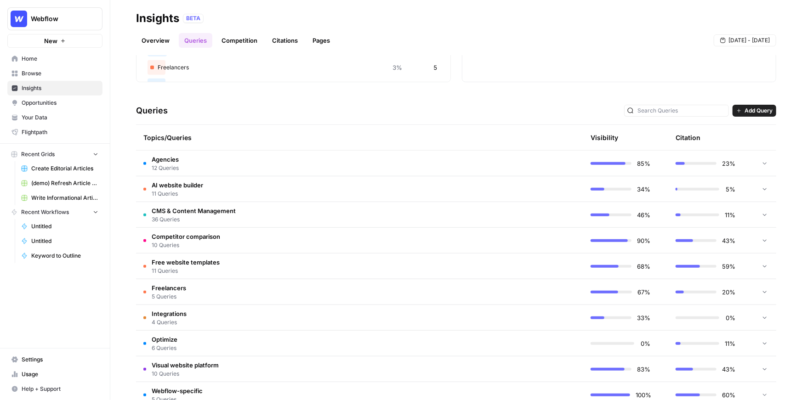
scroll to position [146, 0]
click at [374, 219] on td "CMS & Content Management 36 Queries" at bounding box center [316, 213] width 360 height 25
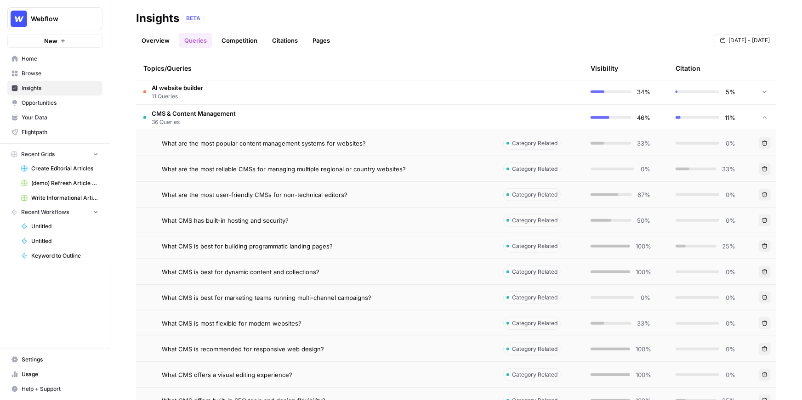
scroll to position [242, 0]
click at [319, 145] on span "What are the most popular content management systems for websites?" at bounding box center [264, 143] width 204 height 9
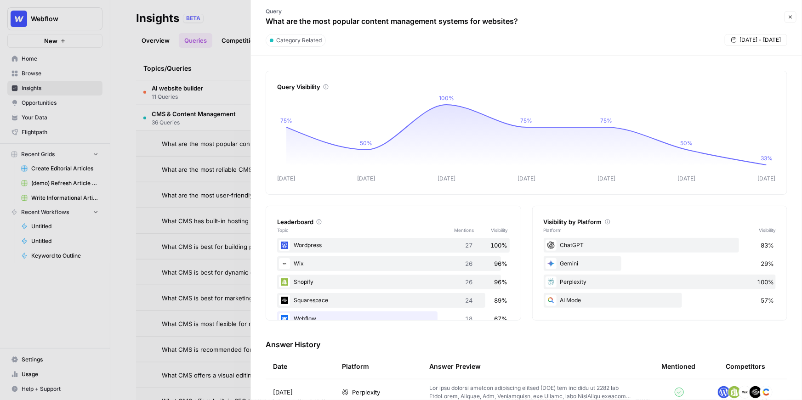
drag, startPoint x: 285, startPoint y: 23, endPoint x: 452, endPoint y: 33, distance: 167.1
click at [452, 33] on header "Query What are the most popular content management systems for websites? Close …" at bounding box center [526, 28] width 551 height 56
click at [459, 25] on p "What are the most popular content management systems for websites?" at bounding box center [392, 21] width 252 height 11
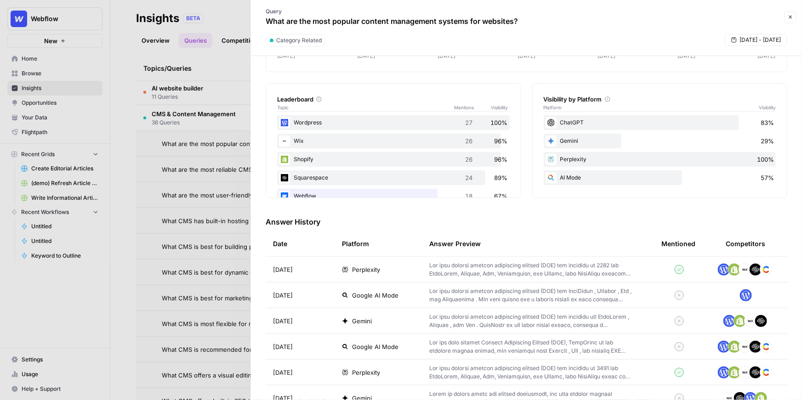
scroll to position [124, 0]
click at [368, 269] on span "Perplexity" at bounding box center [366, 268] width 28 height 9
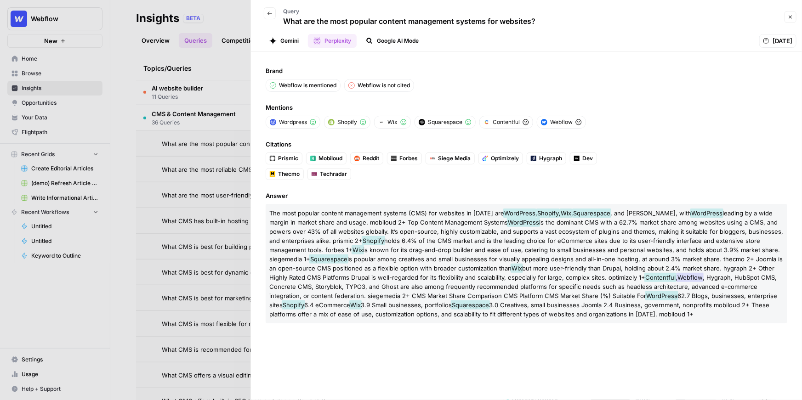
click at [394, 45] on button "Google AI Mode" at bounding box center [392, 41] width 64 height 14
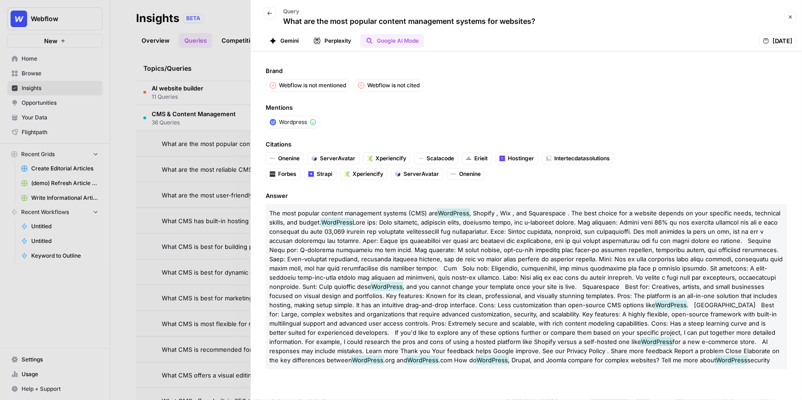
click at [295, 42] on button "Gemini" at bounding box center [284, 41] width 40 height 14
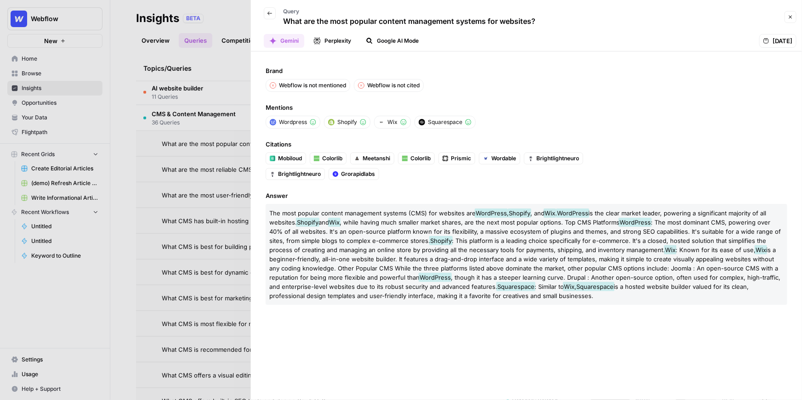
click at [341, 41] on button "Perplexity" at bounding box center [332, 41] width 49 height 14
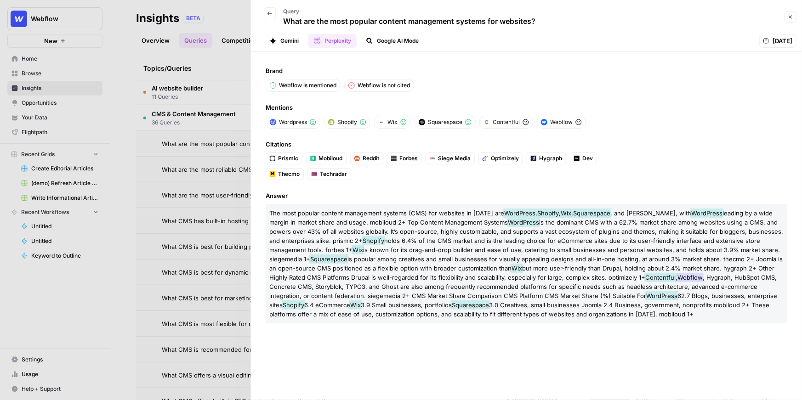
click at [394, 44] on button "Google AI Mode" at bounding box center [392, 41] width 64 height 14
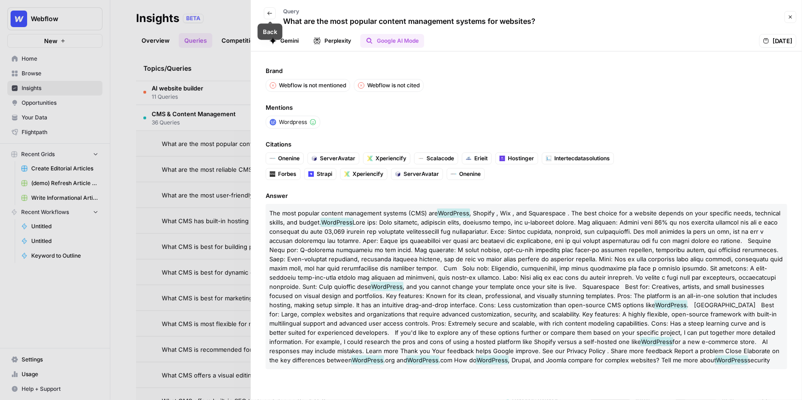
click at [271, 16] on icon "button" at bounding box center [270, 14] width 6 height 6
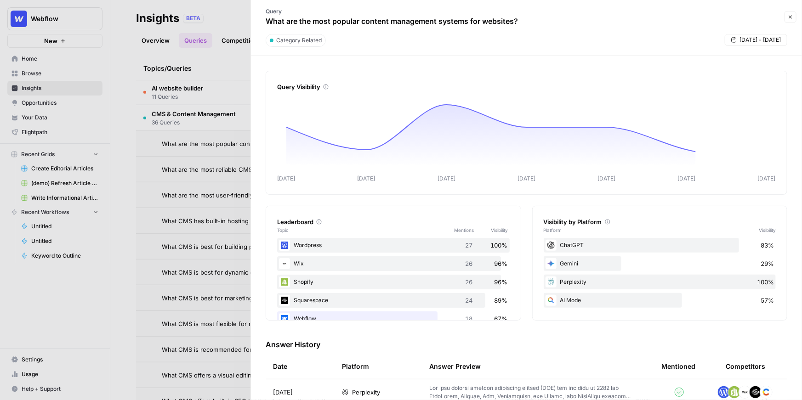
click at [241, 111] on div at bounding box center [401, 200] width 802 height 400
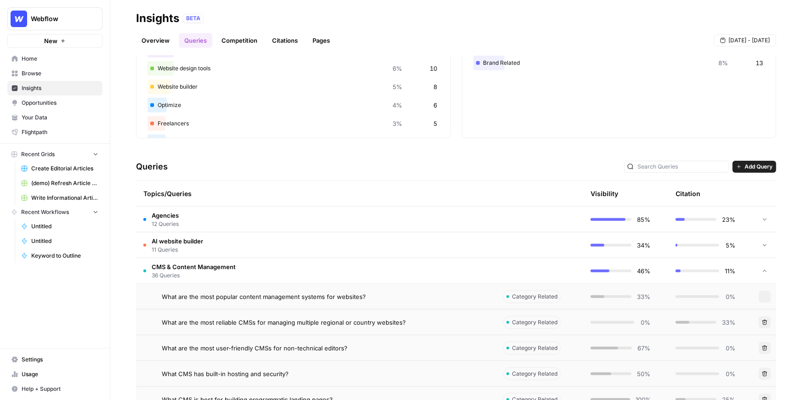
scroll to position [73, 0]
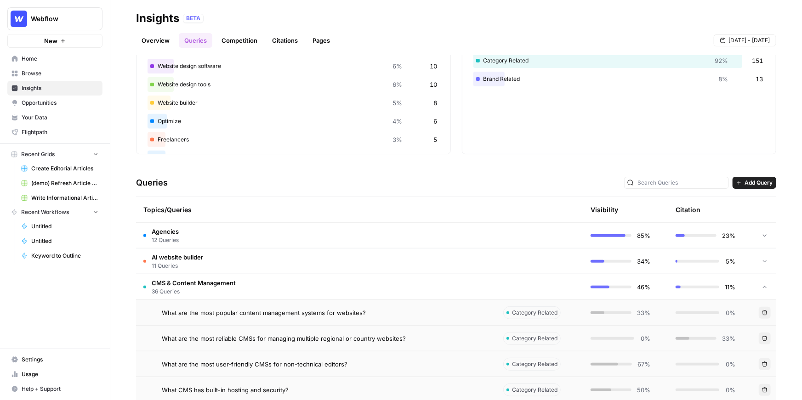
click at [239, 292] on td "CMS & Content Management 36 Queries" at bounding box center [316, 286] width 360 height 25
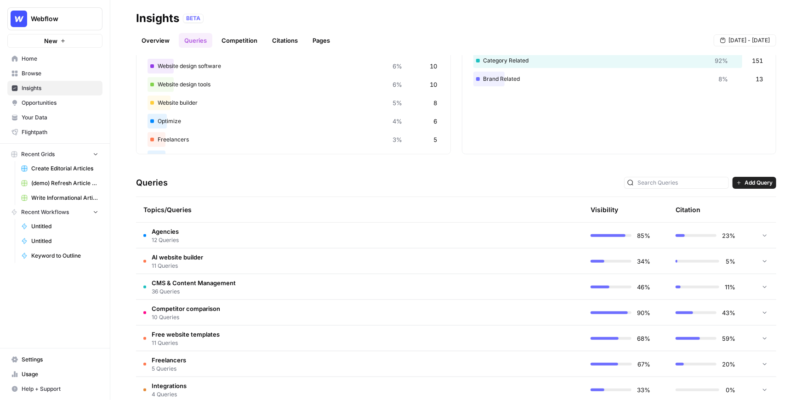
click at [246, 237] on td "Agencies 12 Queries" at bounding box center [316, 235] width 360 height 25
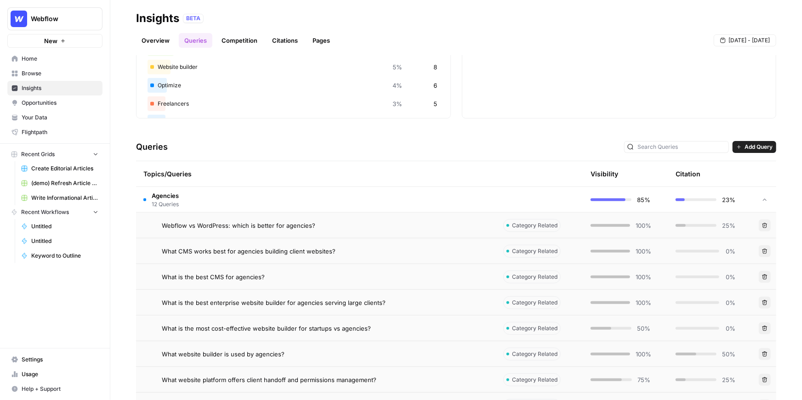
scroll to position [122, 0]
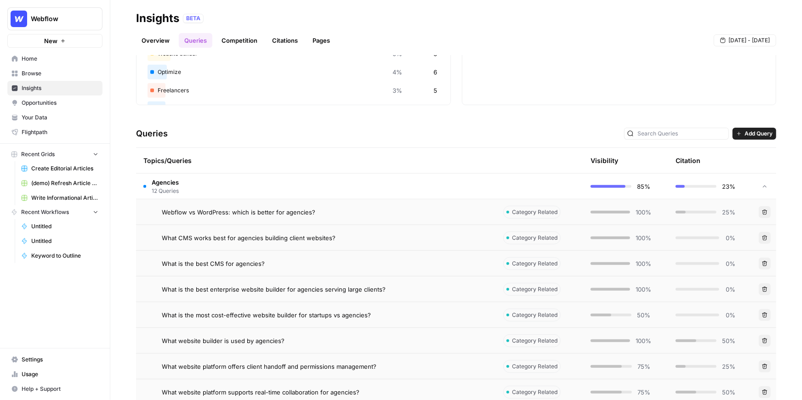
click at [265, 213] on span "Webflow vs WordPress: which is better for agencies?" at bounding box center [239, 212] width 154 height 9
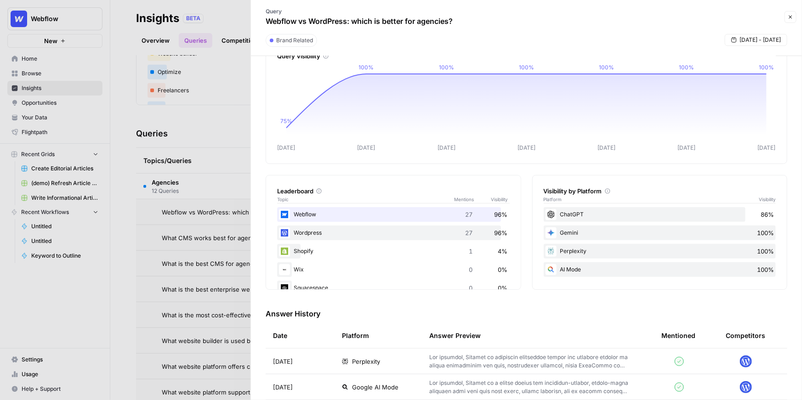
scroll to position [110, 0]
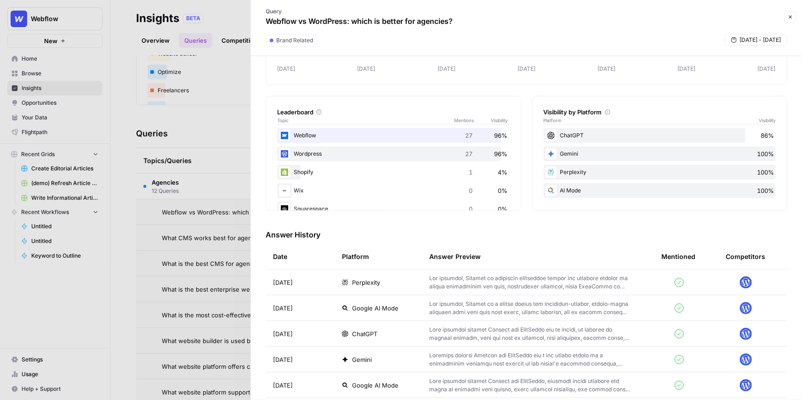
click at [371, 331] on span "ChatGPT" at bounding box center [364, 334] width 25 height 9
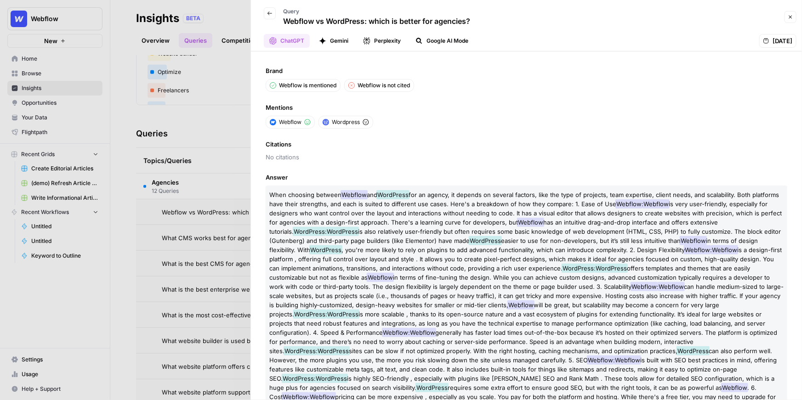
click at [348, 39] on button "Gemini" at bounding box center [334, 41] width 40 height 14
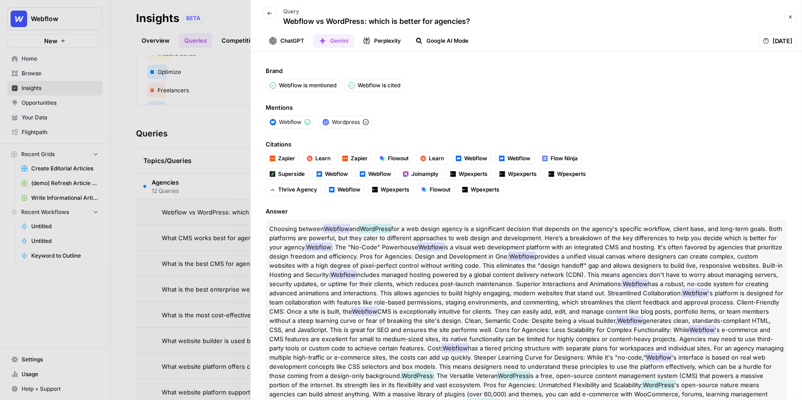
click at [383, 39] on button "Perplexity" at bounding box center [382, 41] width 49 height 14
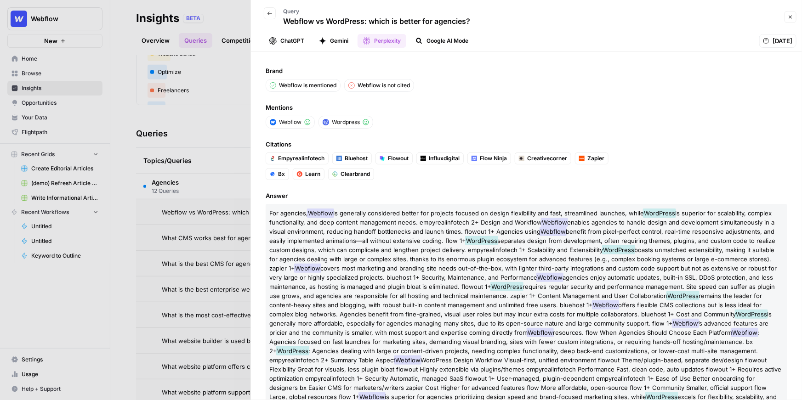
click at [268, 14] on icon "button" at bounding box center [270, 14] width 6 height 6
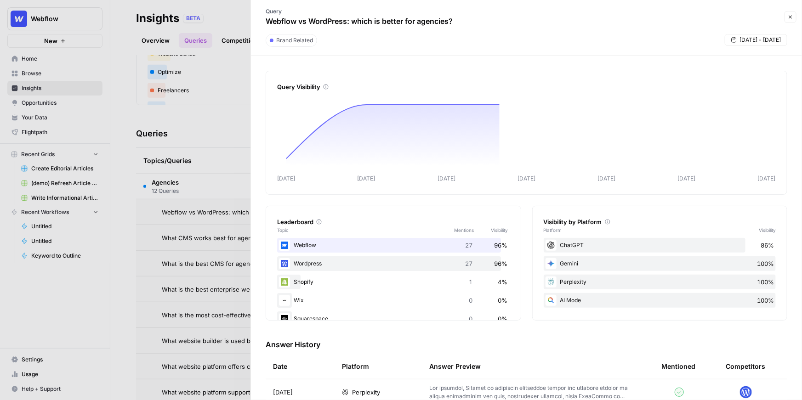
click at [232, 131] on div at bounding box center [401, 200] width 802 height 400
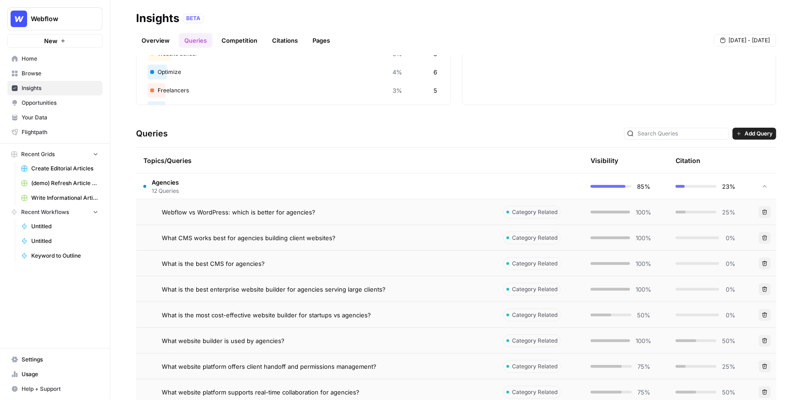
click at [756, 183] on td at bounding box center [764, 186] width 23 height 25
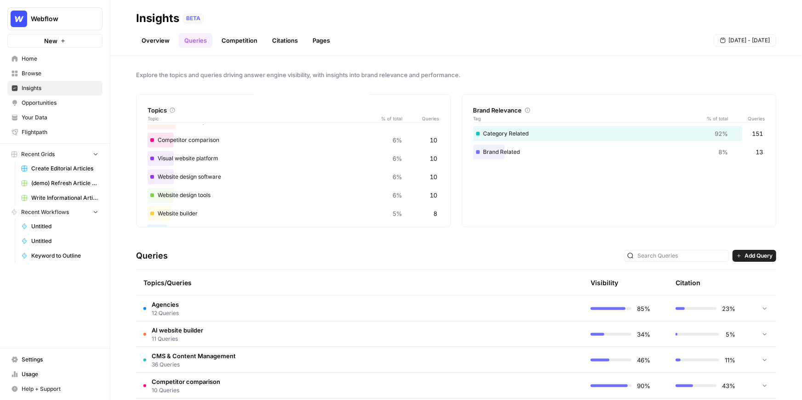
click at [245, 42] on link "Competition" at bounding box center [239, 40] width 47 height 15
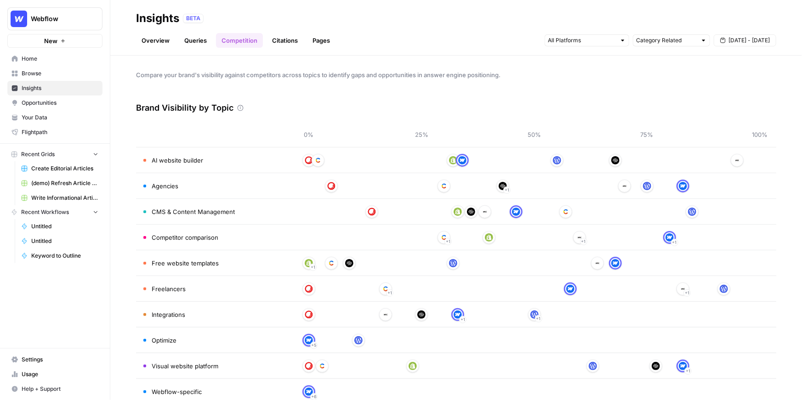
click at [288, 43] on link "Citations" at bounding box center [285, 40] width 37 height 15
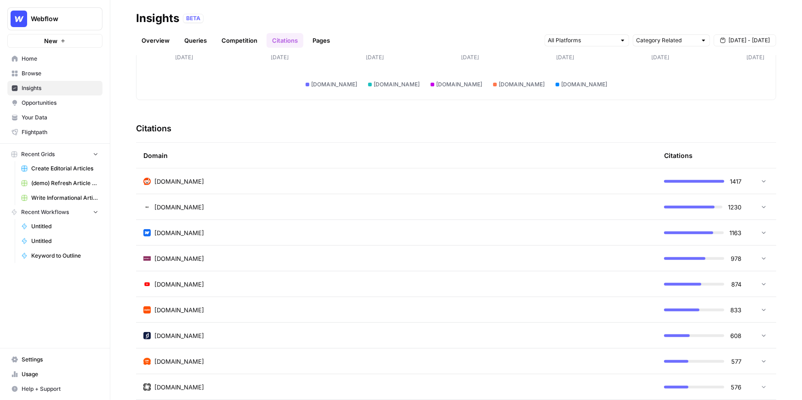
scroll to position [157, 0]
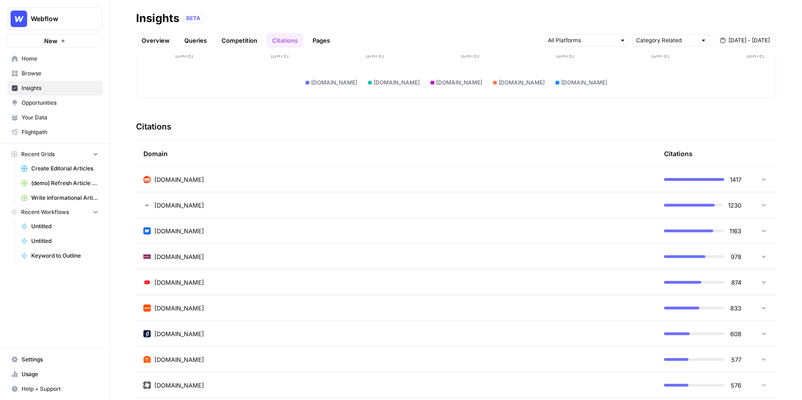
click at [762, 179] on icon at bounding box center [764, 179] width 6 height 6
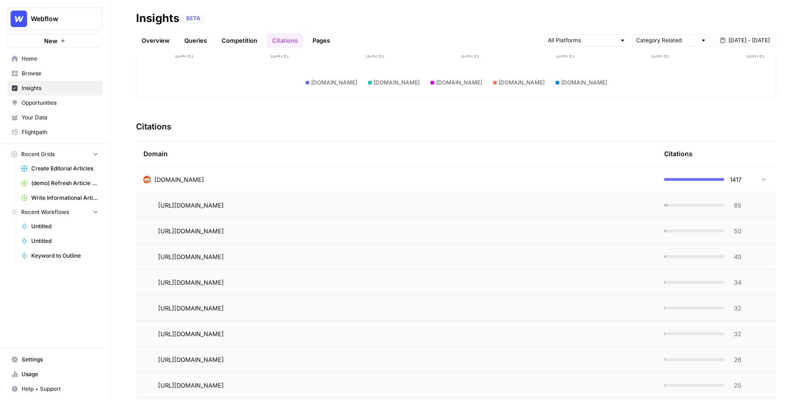
click at [762, 179] on icon at bounding box center [764, 179] width 4 height 2
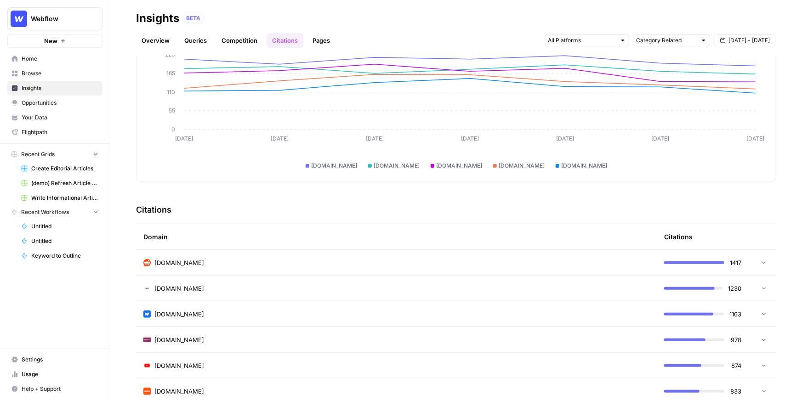
scroll to position [0, 0]
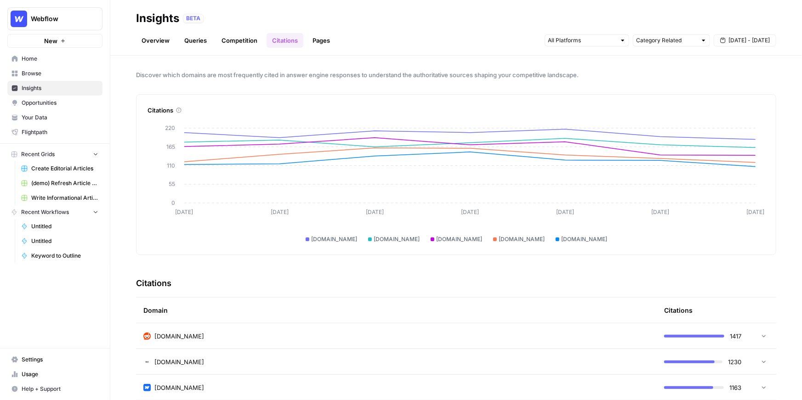
click at [328, 42] on link "Pages" at bounding box center [321, 40] width 29 height 15
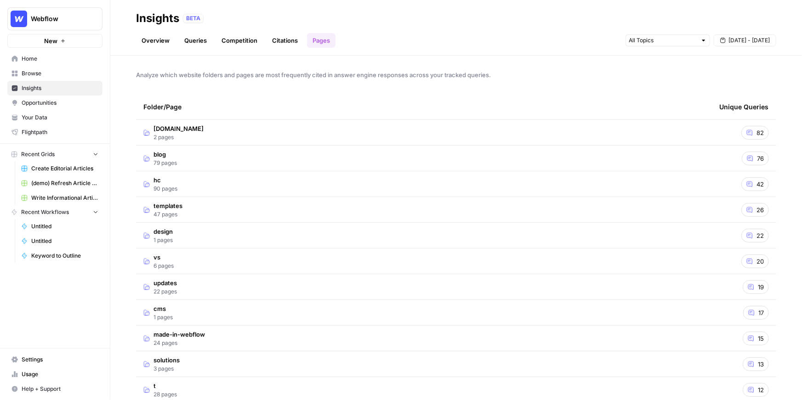
click at [277, 130] on td "webflow.com 2 pages" at bounding box center [424, 132] width 576 height 25
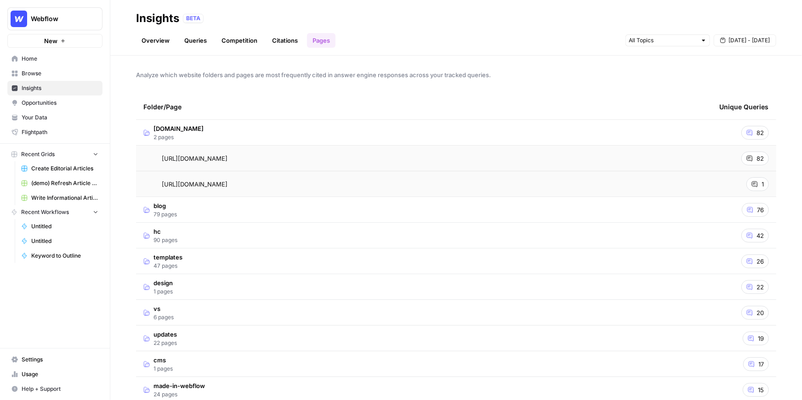
click at [269, 126] on td "webflow.com 2 pages" at bounding box center [424, 132] width 576 height 25
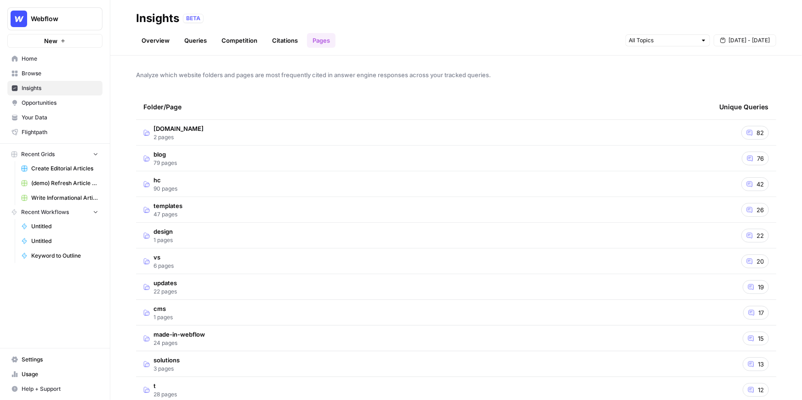
click at [243, 152] on td "blog 79 pages" at bounding box center [424, 158] width 576 height 25
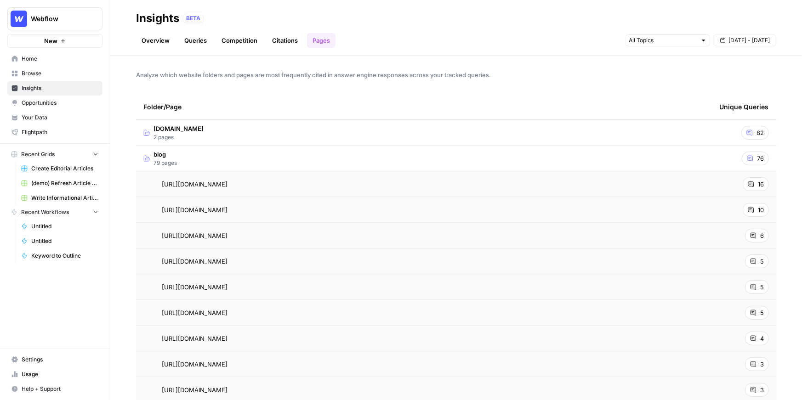
click at [228, 184] on span "https://webflow.com/blog/enterprise-cms" at bounding box center [195, 184] width 66 height 9
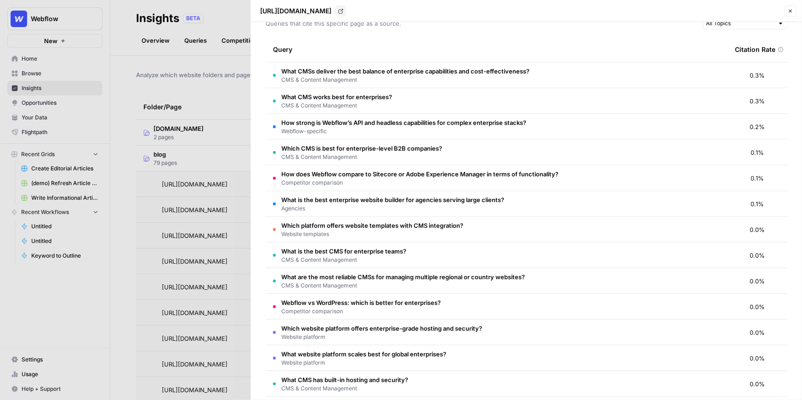
scroll to position [41, 0]
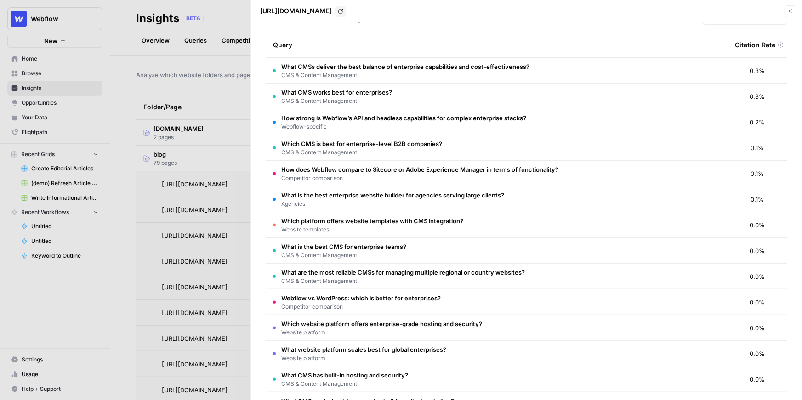
click at [417, 97] on td "What CMS works best for enterprises? CMS & Content Management" at bounding box center [497, 96] width 462 height 25
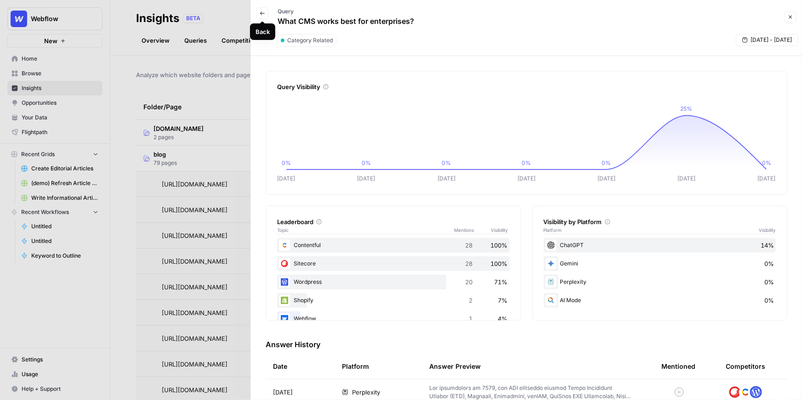
click at [262, 13] on icon "button" at bounding box center [262, 13] width 5 height 4
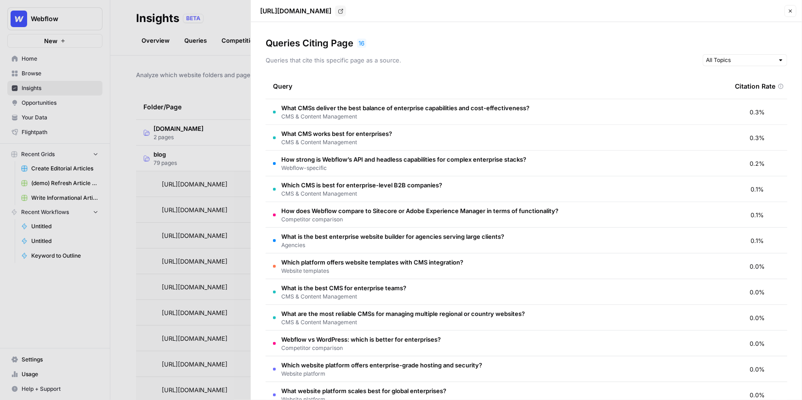
click at [218, 97] on div at bounding box center [401, 200] width 802 height 400
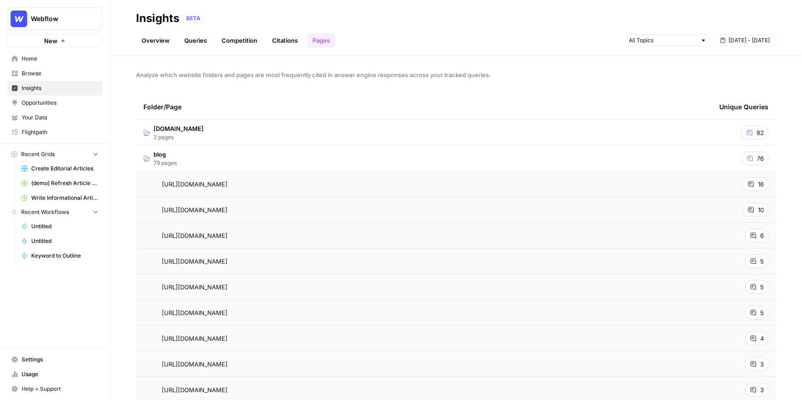
click at [754, 40] on span "Sep 12 - Sep 18" at bounding box center [749, 40] width 41 height 8
click at [583, 93] on div "Analyze which website folders and pages are most frequently cited in answer eng…" at bounding box center [456, 228] width 692 height 345
click at [757, 187] on div "16" at bounding box center [756, 184] width 26 height 14
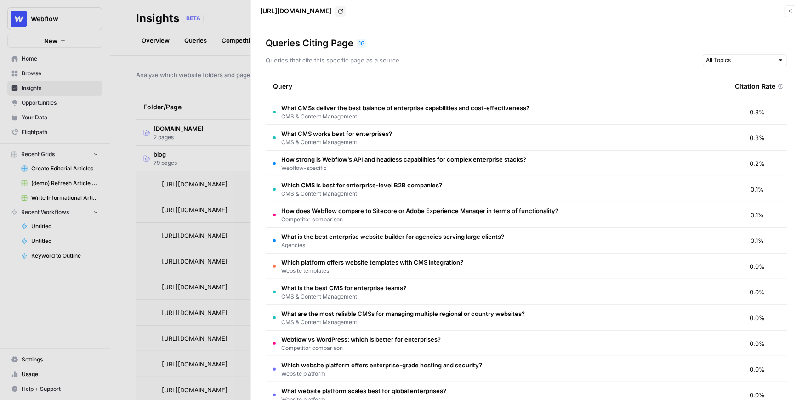
click at [551, 158] on td "How strong is Webflow’s API and headless capabilities for complex enterprise st…" at bounding box center [497, 163] width 462 height 25
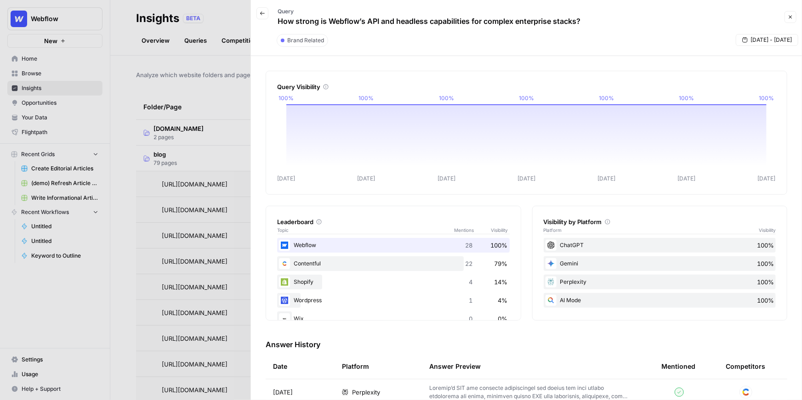
click at [263, 14] on icon "button" at bounding box center [263, 14] width 6 height 6
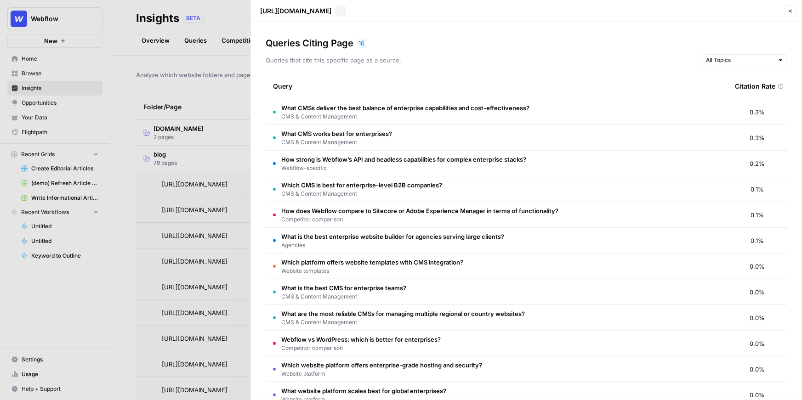
click at [264, 14] on p "https://webflow.com/blog/enterprise-cms" at bounding box center [295, 10] width 71 height 9
click at [240, 17] on div at bounding box center [401, 200] width 802 height 400
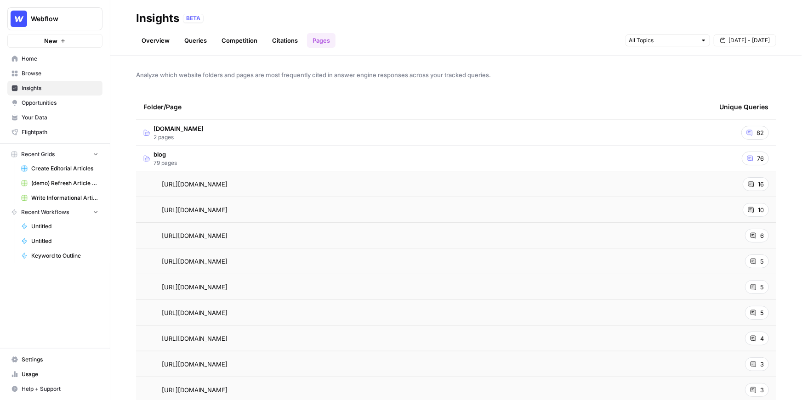
click at [147, 36] on link "Overview" at bounding box center [155, 40] width 39 height 15
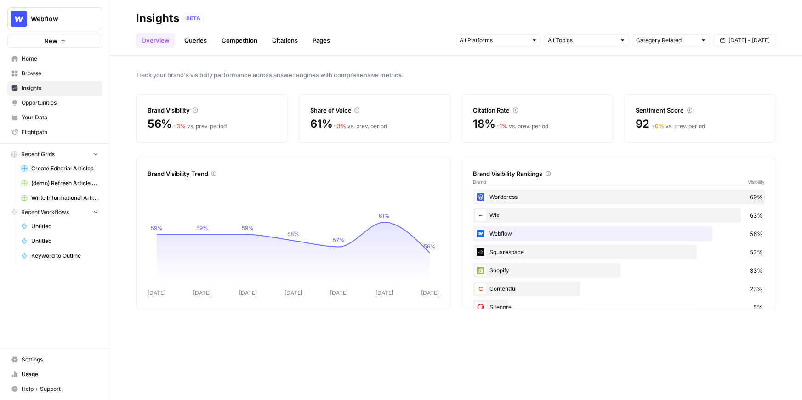
click at [59, 103] on span "Opportunities" at bounding box center [60, 103] width 77 height 8
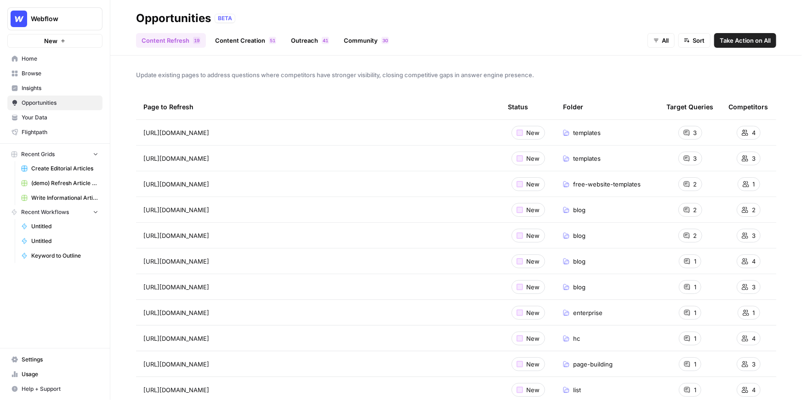
click at [233, 40] on link "Content Creation 1 5" at bounding box center [246, 40] width 72 height 15
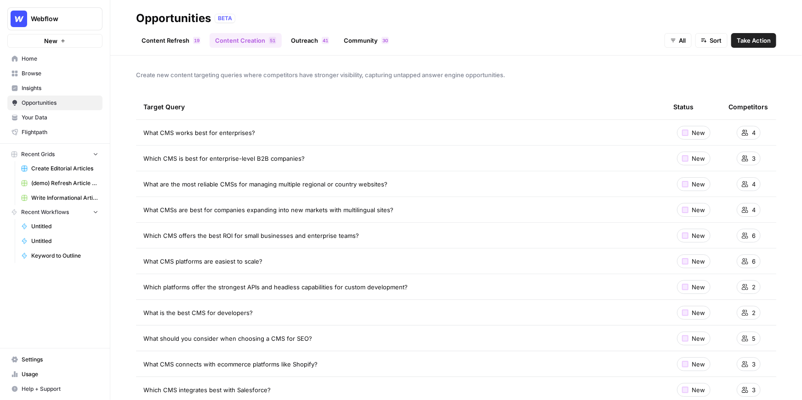
drag, startPoint x: 273, startPoint y: 136, endPoint x: 146, endPoint y: 133, distance: 127.4
click at [146, 133] on div "What CMS works best for enterprises?" at bounding box center [400, 132] width 515 height 9
click at [278, 137] on div "What CMS works best for enterprises?" at bounding box center [400, 132] width 515 height 9
drag, startPoint x: 264, startPoint y: 131, endPoint x: 138, endPoint y: 133, distance: 125.5
click at [138, 133] on td "What CMS works best for enterprises?" at bounding box center [401, 132] width 530 height 25
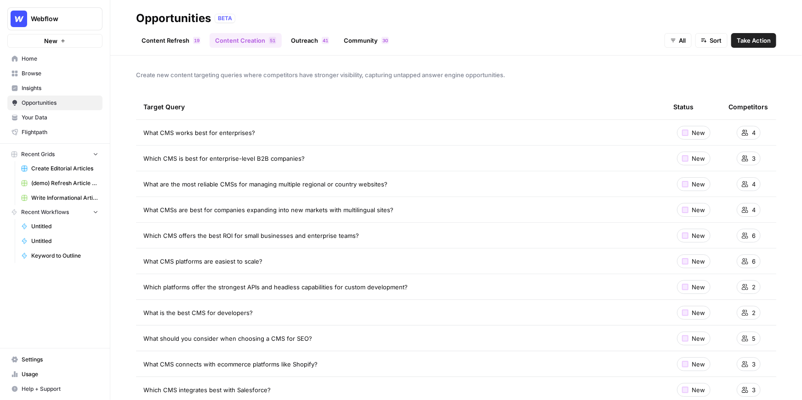
click at [423, 123] on td "What CMS works best for enterprises?" at bounding box center [401, 132] width 530 height 25
click at [63, 89] on span "Insights" at bounding box center [60, 88] width 77 height 8
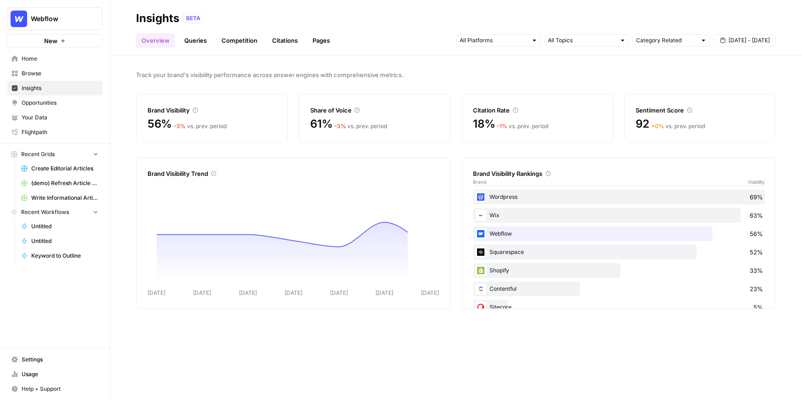
click at [189, 40] on link "Queries" at bounding box center [196, 40] width 34 height 15
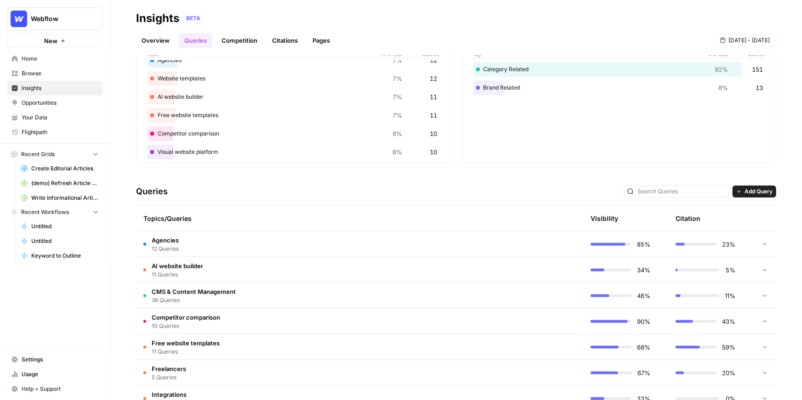
scroll to position [68, 0]
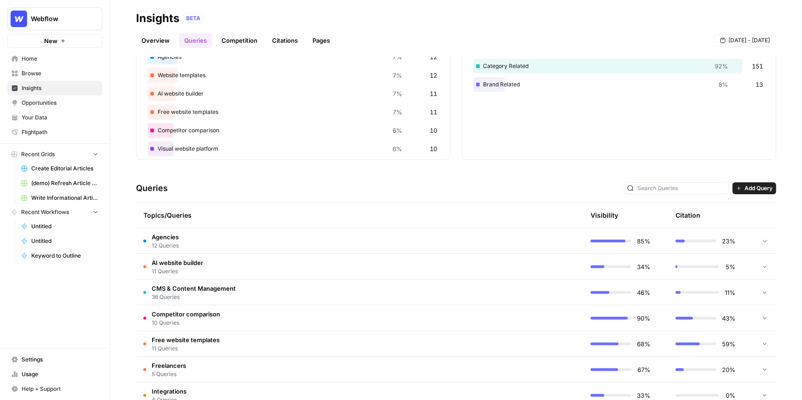
click at [516, 269] on td at bounding box center [539, 266] width 87 height 25
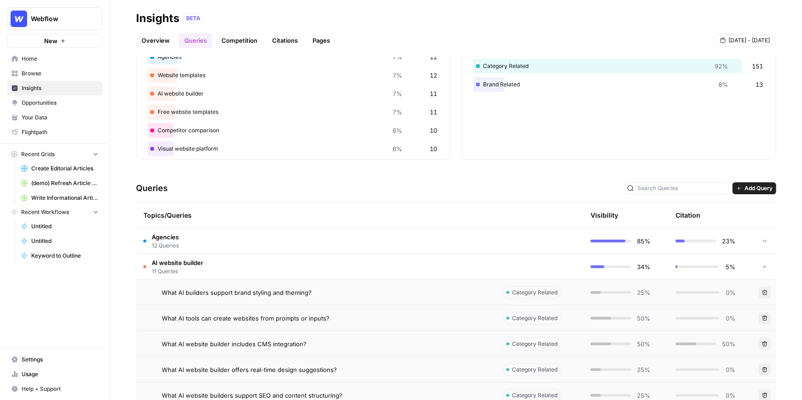
scroll to position [97, 0]
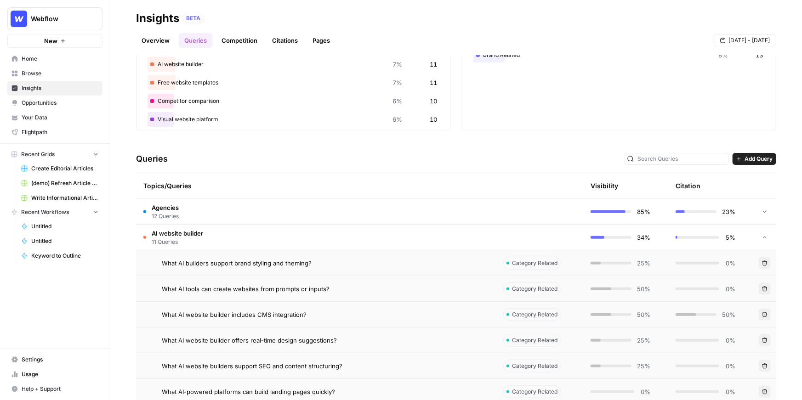
drag, startPoint x: 318, startPoint y: 268, endPoint x: 151, endPoint y: 268, distance: 167.3
click at [151, 268] on td "What AI builders support brand styling and theming?" at bounding box center [316, 263] width 360 height 25
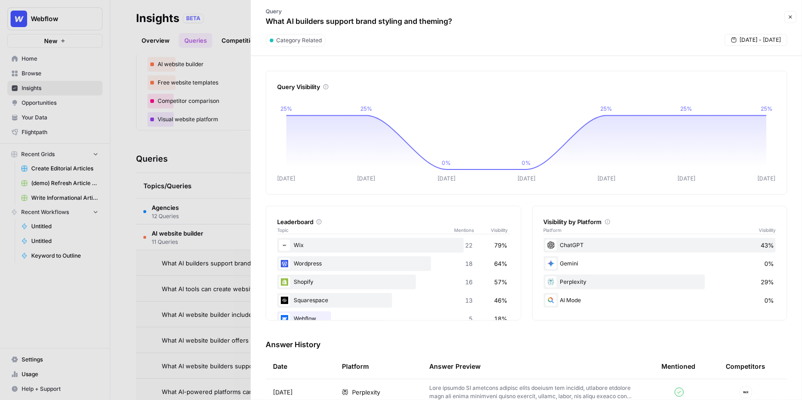
click at [212, 200] on div at bounding box center [401, 200] width 802 height 400
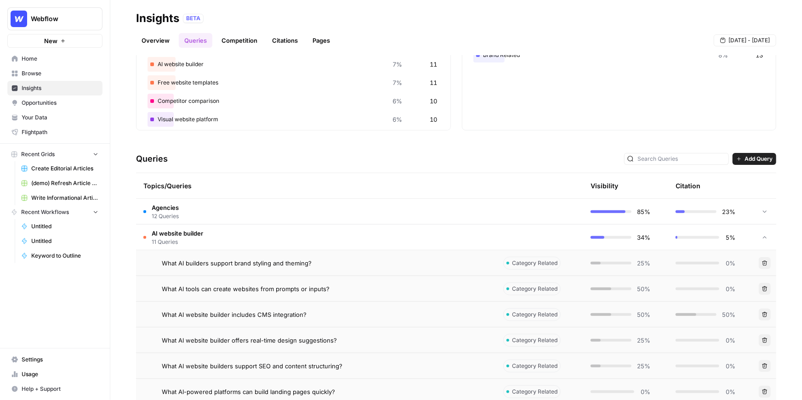
click at [56, 104] on span "Opportunities" at bounding box center [60, 103] width 77 height 8
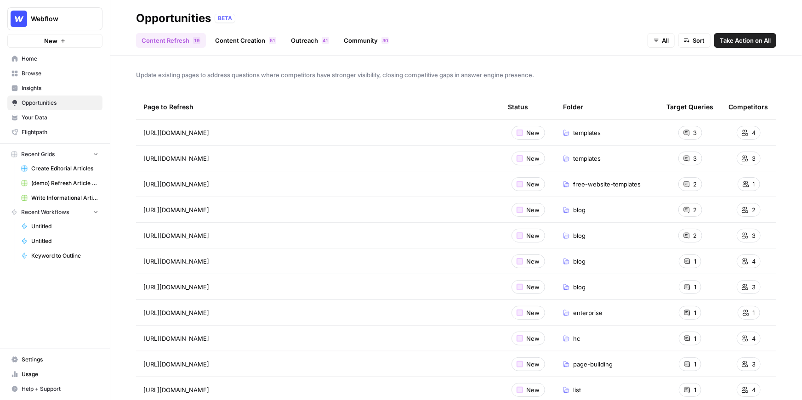
click at [304, 41] on link "Outreach 1 4" at bounding box center [309, 40] width 49 height 15
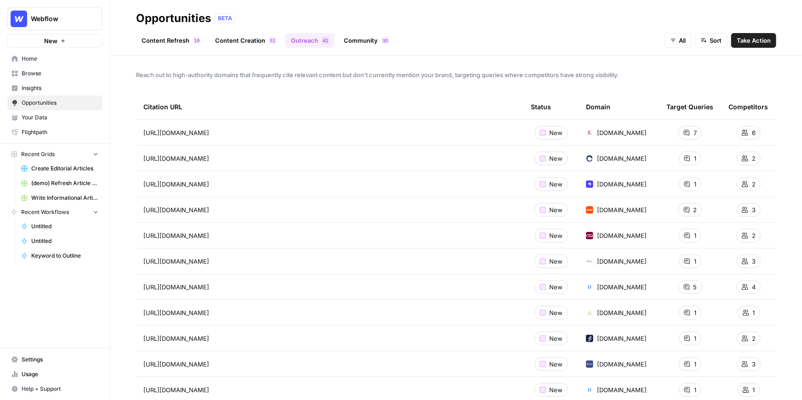
click at [358, 42] on link "Community 0 3" at bounding box center [366, 40] width 56 height 15
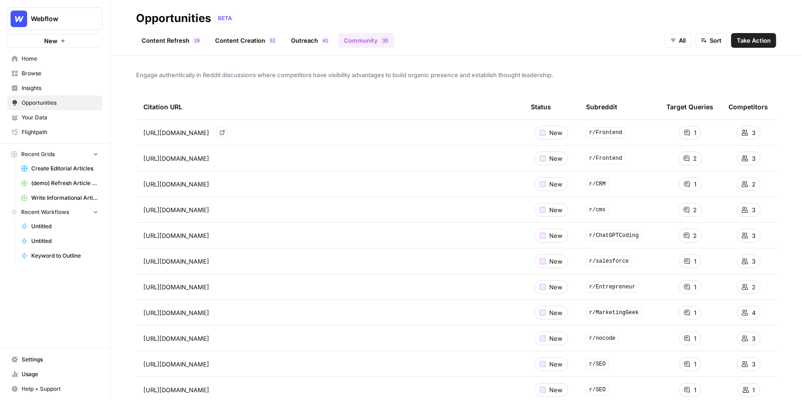
click at [225, 134] on icon "Go to page https://www.reddit.com/r/Frontend/comments/1m80sfp/as_a_frontend_dev…" at bounding box center [222, 132] width 5 height 5
click at [51, 89] on span "Insights" at bounding box center [60, 88] width 77 height 8
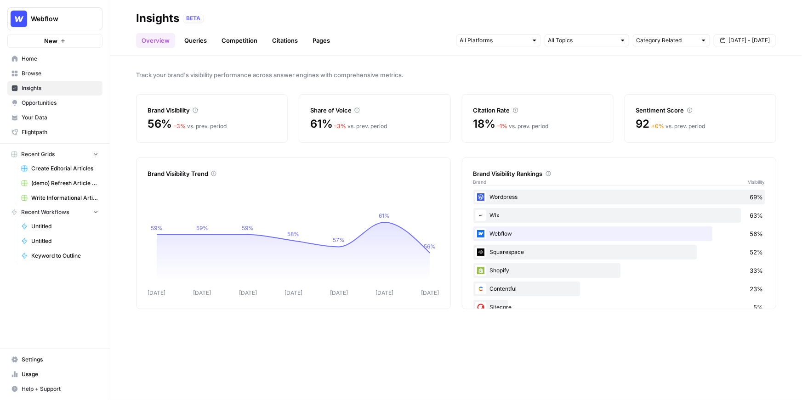
click at [75, 102] on span "Opportunities" at bounding box center [60, 103] width 77 height 8
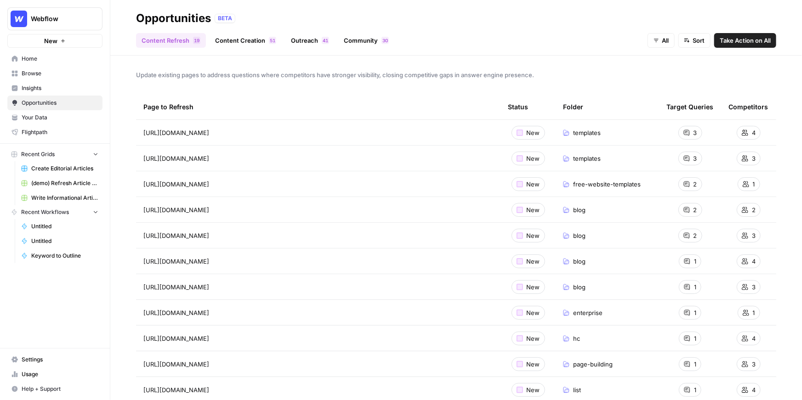
click at [366, 38] on link "Community 0 3" at bounding box center [366, 40] width 56 height 15
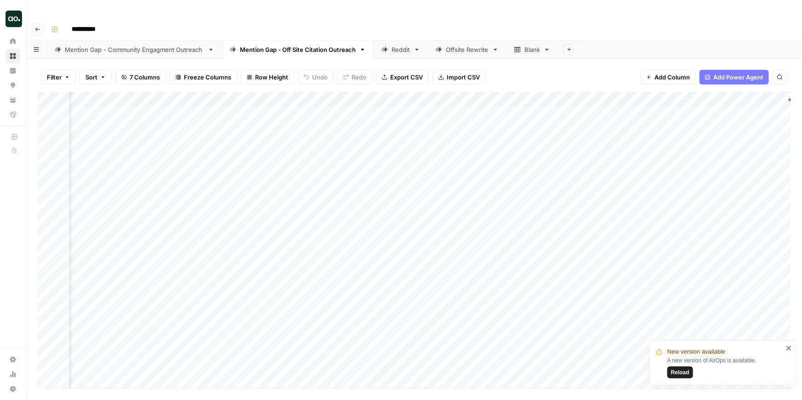
scroll to position [0, 111]
click at [719, 97] on div "Add Column" at bounding box center [414, 240] width 754 height 297
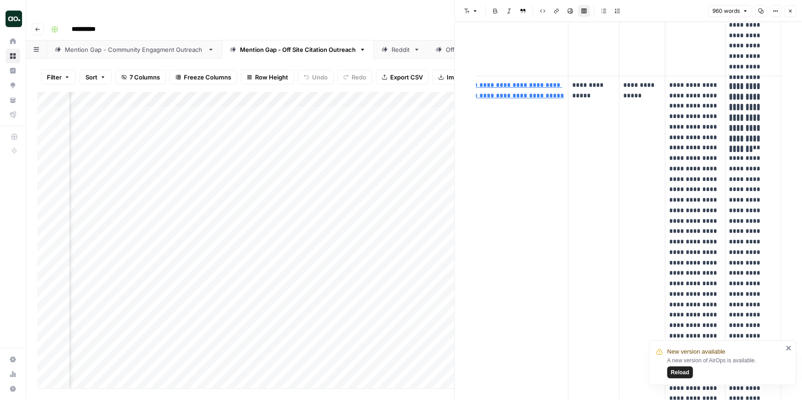
scroll to position [545, 0]
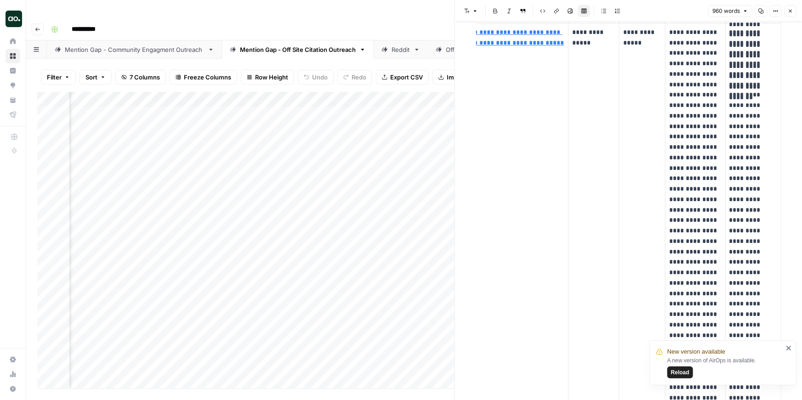
click at [792, 7] on button "Close" at bounding box center [791, 11] width 12 height 12
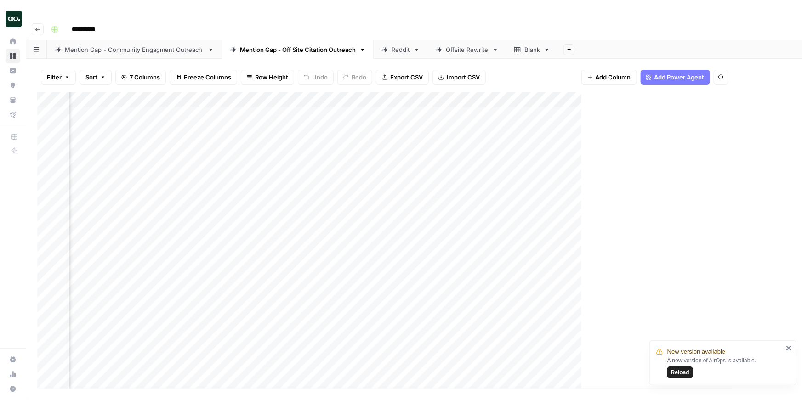
scroll to position [0, 100]
click at [394, 45] on div "Reddit" at bounding box center [401, 49] width 18 height 9
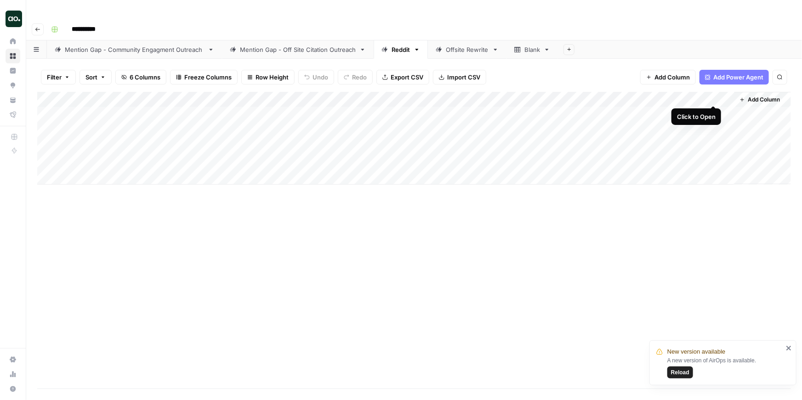
click at [717, 97] on div "Add Column" at bounding box center [414, 138] width 754 height 93
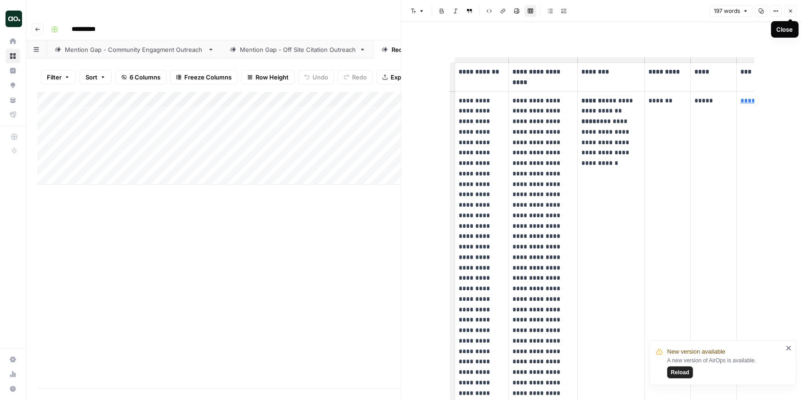
click at [788, 11] on icon "button" at bounding box center [791, 11] width 6 height 6
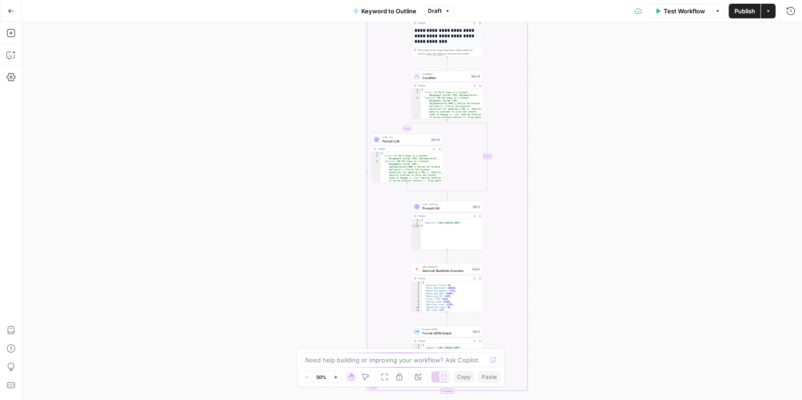
drag, startPoint x: 307, startPoint y: 107, endPoint x: 322, endPoint y: 327, distance: 220.3
click at [322, 327] on div "true false Workflow Set Inputs Inputs LLM · GPT-4o Search Query Step 40 Output …" at bounding box center [412, 211] width 780 height 378
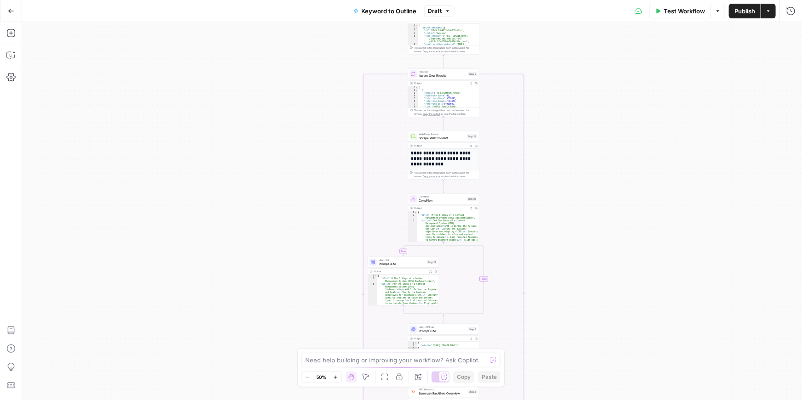
click at [294, 325] on div "true false Workflow Set Inputs Inputs LLM · GPT-4o Search Query Step 40 Output …" at bounding box center [412, 211] width 780 height 378
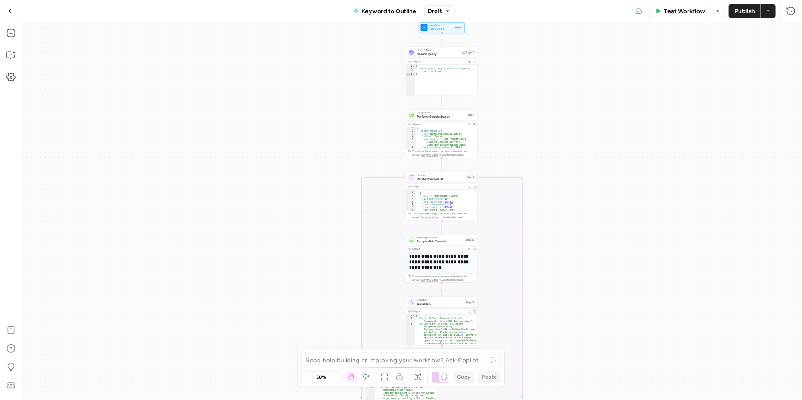
drag, startPoint x: 295, startPoint y: 235, endPoint x: 293, endPoint y: 333, distance: 98.4
click at [293, 337] on div "true false Workflow Set Inputs Inputs LLM · GPT-4o Search Query Step 40 Output …" at bounding box center [412, 211] width 780 height 378
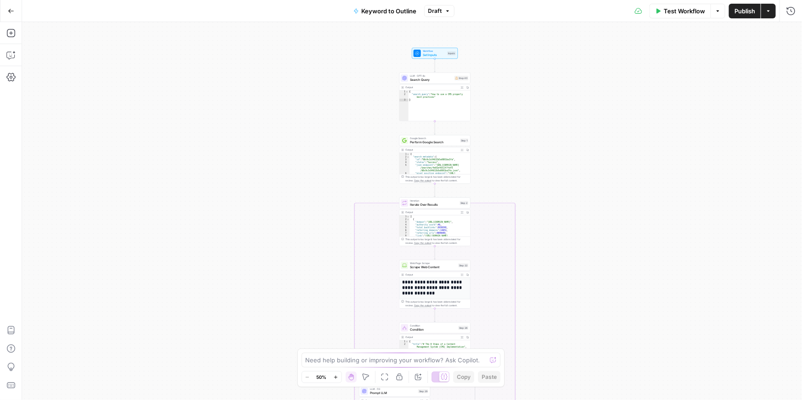
drag, startPoint x: 293, startPoint y: 203, endPoint x: 285, endPoint y: 228, distance: 26.3
click at [285, 228] on div "true false Workflow Set Inputs Inputs LLM · GPT-4o Search Query Step 40 Output …" at bounding box center [412, 211] width 780 height 378
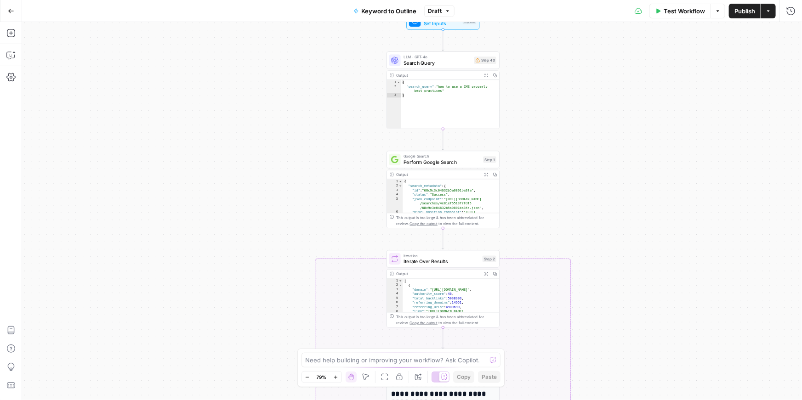
drag, startPoint x: 285, startPoint y: 228, endPoint x: 281, endPoint y: 289, distance: 60.9
click at [281, 289] on div "true false Workflow Set Inputs Inputs LLM · GPT-4o Search Query Step 40 Output …" at bounding box center [412, 211] width 780 height 378
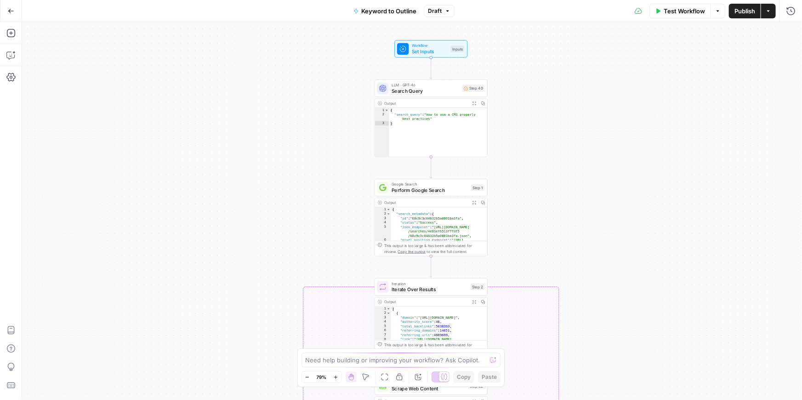
drag, startPoint x: 289, startPoint y: 207, endPoint x: 276, endPoint y: 236, distance: 31.9
click at [276, 236] on div "true false Workflow Set Inputs Inputs LLM · GPT-4o Search Query Step 40 Output …" at bounding box center [412, 211] width 780 height 378
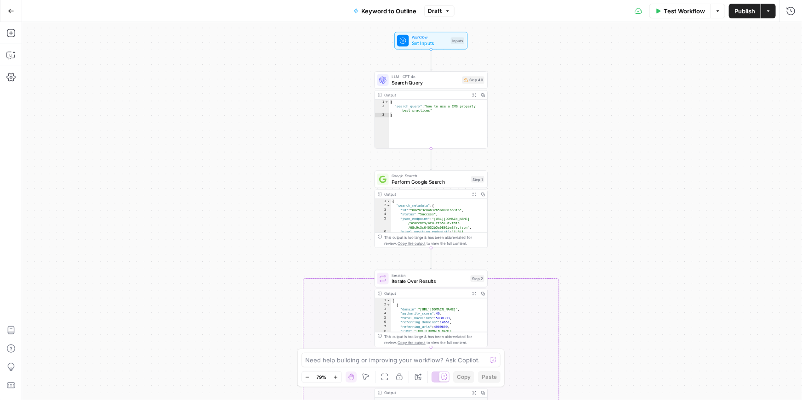
drag, startPoint x: 276, startPoint y: 235, endPoint x: 277, endPoint y: 226, distance: 9.2
click at [277, 226] on div "true false Workflow Set Inputs Inputs LLM · GPT-4o Search Query Step 40 Output …" at bounding box center [412, 211] width 780 height 378
click at [13, 57] on icon "button" at bounding box center [10, 55] width 9 height 9
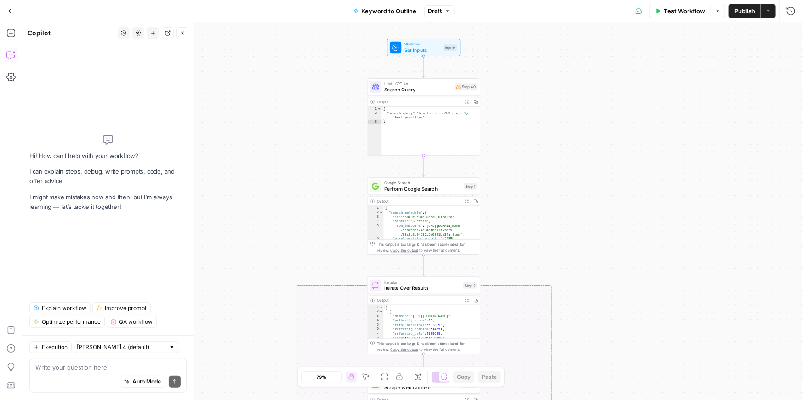
drag, startPoint x: 262, startPoint y: 163, endPoint x: 255, endPoint y: 171, distance: 10.4
click at [255, 171] on div "true false Workflow Set Inputs Inputs LLM · GPT-4o Search Query Step 40 Output …" at bounding box center [412, 211] width 780 height 378
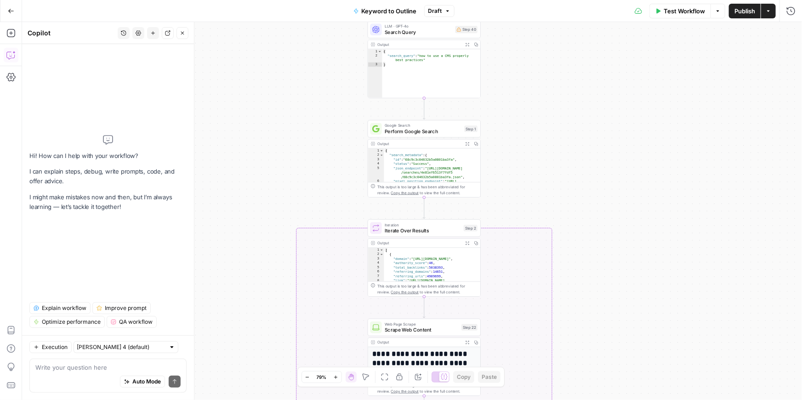
drag, startPoint x: 255, startPoint y: 171, endPoint x: 256, endPoint y: 111, distance: 59.3
click at [256, 111] on div "true false Workflow Set Inputs Inputs LLM · GPT-4o Search Query Step 40 Output …" at bounding box center [412, 211] width 780 height 378
click at [56, 379] on div "Auto Mode Send" at bounding box center [107, 382] width 145 height 20
click at [49, 307] on span "Explain workflow" at bounding box center [64, 308] width 45 height 8
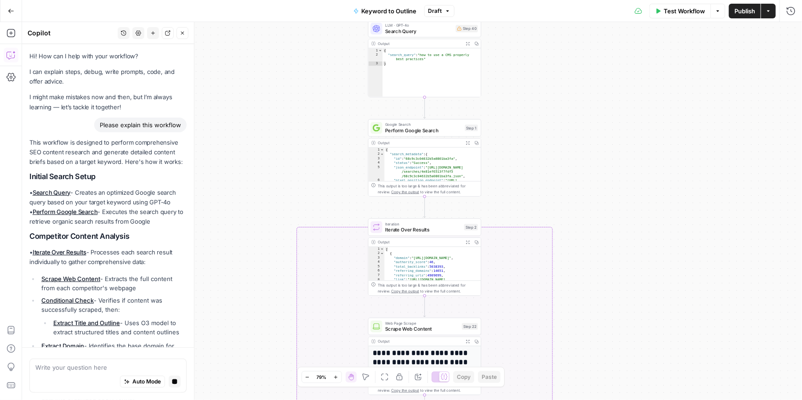
drag, startPoint x: 319, startPoint y: 105, endPoint x: 311, endPoint y: 174, distance: 69.9
click at [319, 225] on div "true false Workflow Set Inputs Inputs LLM · GPT-4o Search Query Step 40 Output …" at bounding box center [412, 211] width 780 height 378
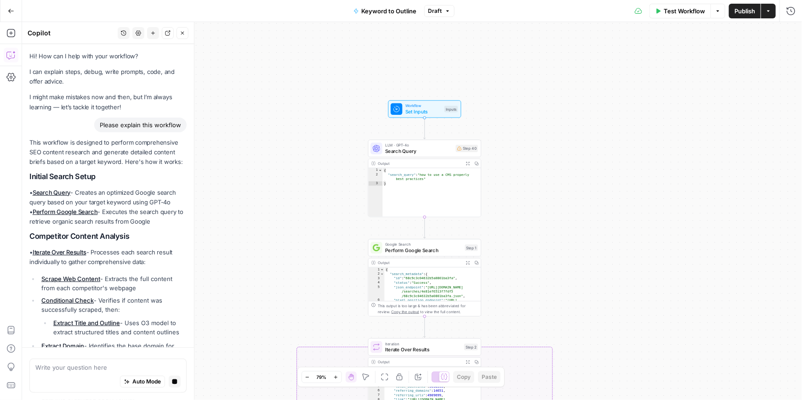
drag, startPoint x: 311, startPoint y: 174, endPoint x: 514, endPoint y: 97, distance: 217.4
click at [320, 240] on div "true false Workflow Set Inputs Inputs LLM · GPT-4o Search Query Step 40 Output …" at bounding box center [412, 211] width 780 height 378
drag, startPoint x: 514, startPoint y: 97, endPoint x: 5, endPoint y: 29, distance: 513.8
click at [514, 125] on div "true false Workflow Set Inputs Inputs LLM · GPT-4o Search Query Step 40 Output …" at bounding box center [412, 211] width 780 height 378
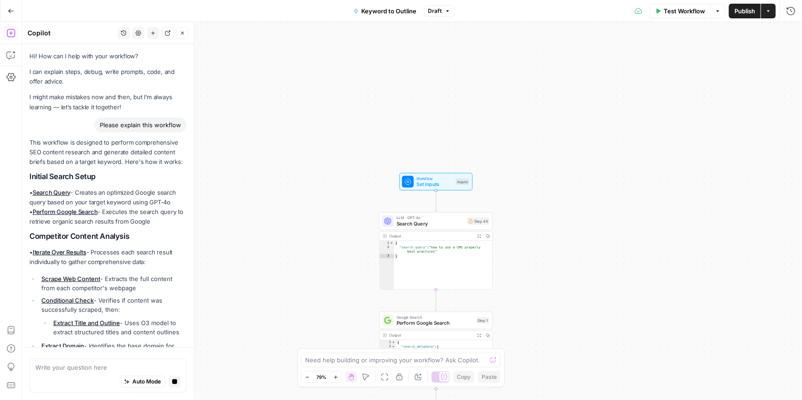
click at [166, 132] on div "Steps Power Agents Close Ai Prompt LLMs to create or analyze content Prompt LLM…" at bounding box center [108, 211] width 172 height 378
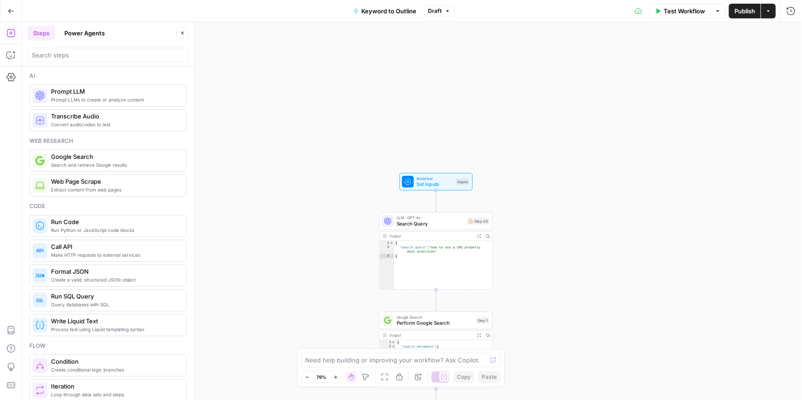
click at [315, 65] on div "true false Workflow Set Inputs Inputs LLM · GPT-4o Search Query Step 40 Output …" at bounding box center [412, 211] width 780 height 378
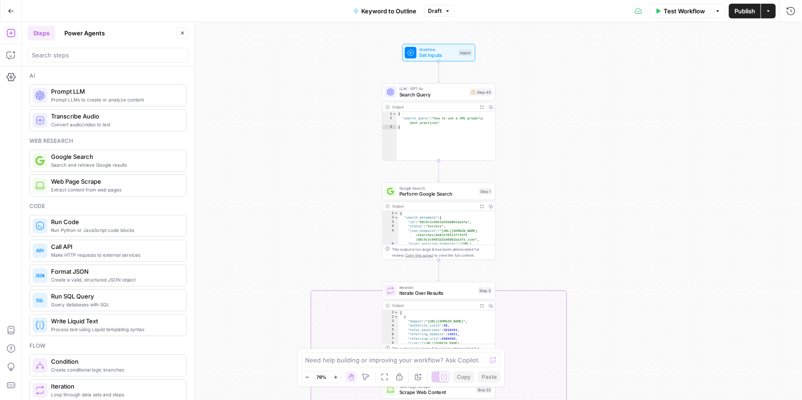
drag, startPoint x: 274, startPoint y: 150, endPoint x: 277, endPoint y: 59, distance: 91.5
click at [277, 59] on div "true false Workflow Set Inputs Inputs LLM · GPT-4o Search Query Step 40 Output …" at bounding box center [412, 211] width 780 height 378
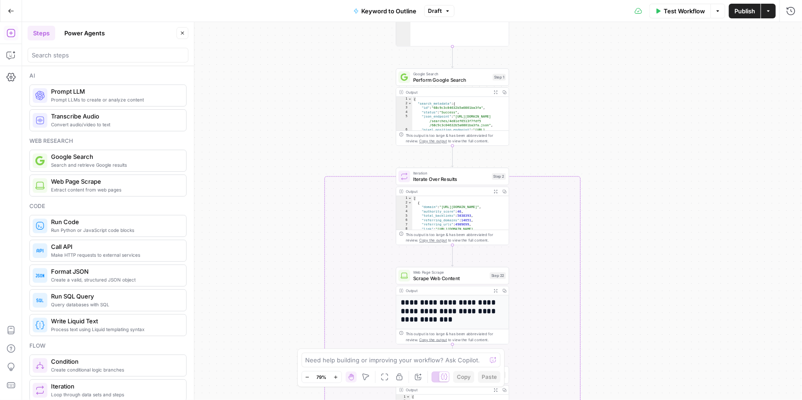
drag, startPoint x: 284, startPoint y: 169, endPoint x: 297, endPoint y: 63, distance: 107.5
click at [297, 62] on div "true false Workflow Set Inputs Inputs LLM · GPT-4o Search Query Step 40 Output …" at bounding box center [412, 211] width 780 height 378
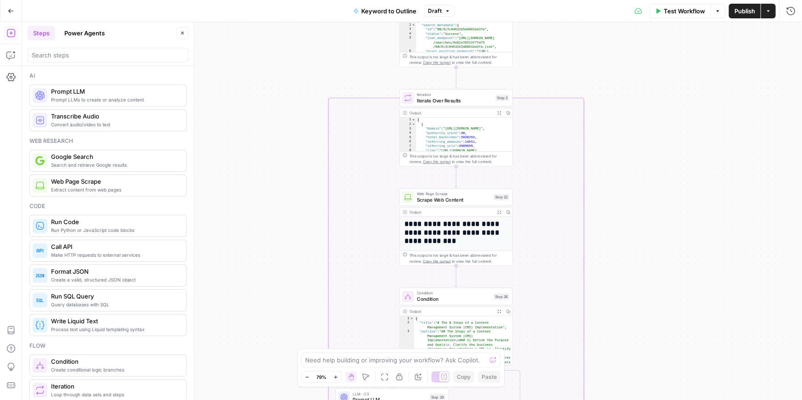
drag, startPoint x: 249, startPoint y: 126, endPoint x: 252, endPoint y: 45, distance: 81.0
click at [252, 45] on div "true false Workflow Set Inputs Inputs LLM · GPT-4o Search Query Step 40 Output …" at bounding box center [412, 211] width 780 height 378
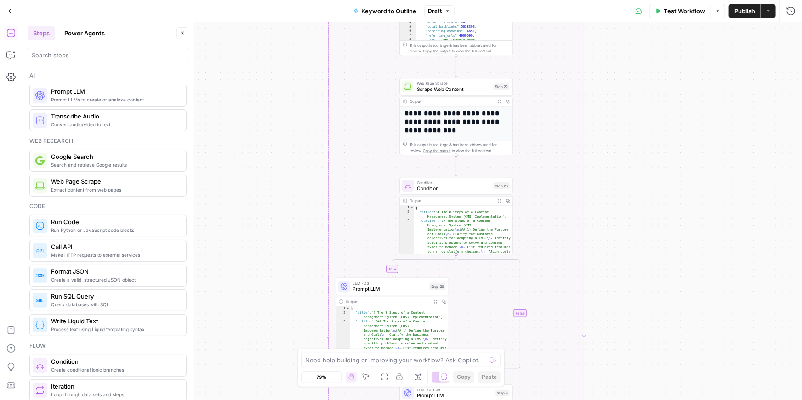
drag, startPoint x: 258, startPoint y: 149, endPoint x: 257, endPoint y: 38, distance: 110.8
click at [257, 37] on div "true false Workflow Set Inputs Inputs LLM · GPT-4o Search Query Step 40 Output …" at bounding box center [412, 211] width 780 height 378
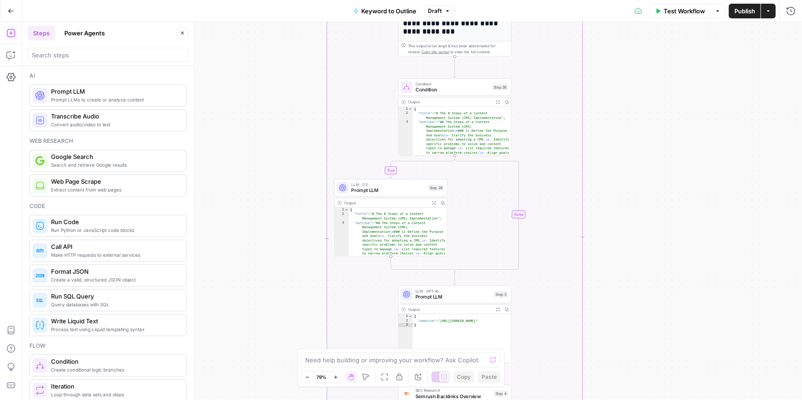
drag, startPoint x: 277, startPoint y: 146, endPoint x: 277, endPoint y: 51, distance: 95.2
click at [277, 51] on div "true false Workflow Set Inputs Inputs LLM · GPT-4o Search Query Step 40 Output …" at bounding box center [412, 211] width 780 height 378
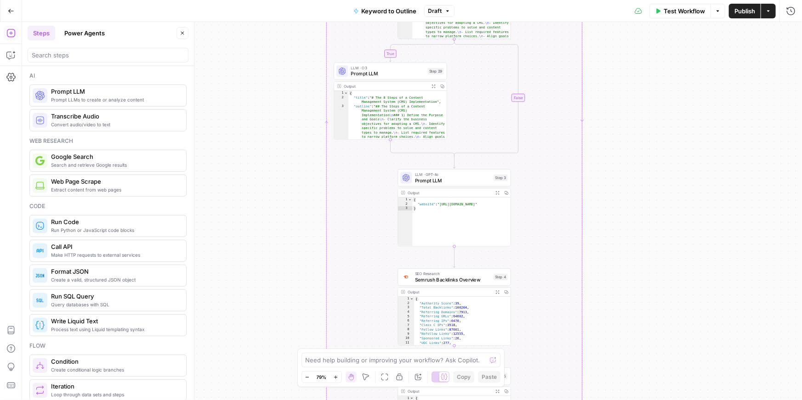
drag, startPoint x: 296, startPoint y: 160, endPoint x: 296, endPoint y: 45, distance: 115.4
click at [296, 44] on div "true false Workflow Set Inputs Inputs LLM · GPT-4o Search Query Step 40 Output …" at bounding box center [412, 211] width 780 height 378
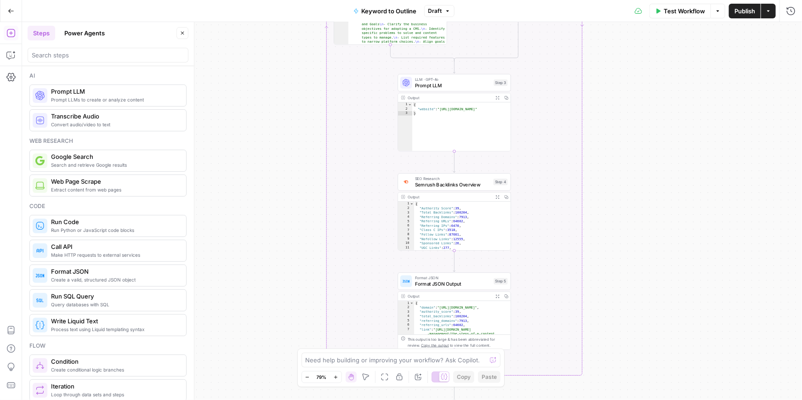
drag, startPoint x: 637, startPoint y: 196, endPoint x: 637, endPoint y: 77, distance: 118.6
click at [637, 77] on div "true false Workflow Set Inputs Inputs LLM · GPT-4o Search Query Step 40 Output …" at bounding box center [412, 211] width 780 height 378
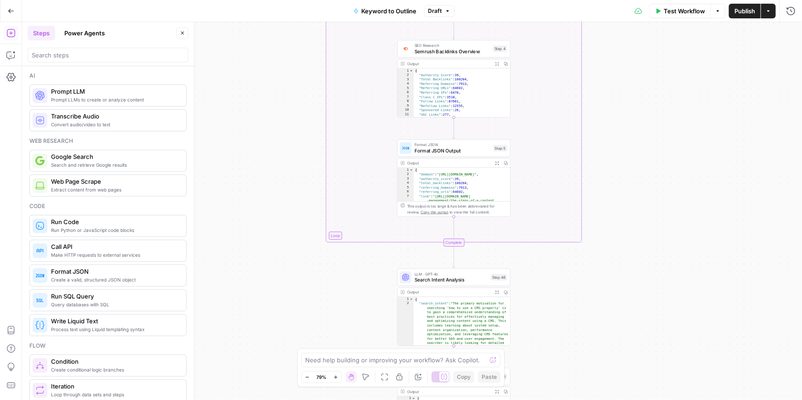
drag, startPoint x: 650, startPoint y: 229, endPoint x: 650, endPoint y: 119, distance: 110.3
click at [650, 118] on div "true false Workflow Set Inputs Inputs LLM · GPT-4o Search Query Step 40 Output …" at bounding box center [412, 211] width 780 height 378
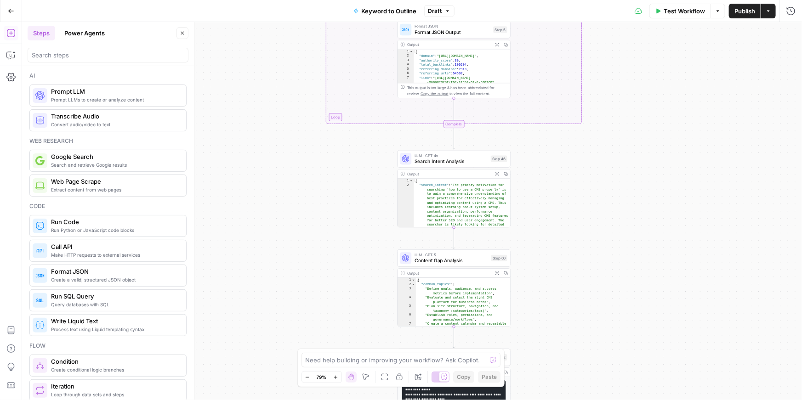
drag, startPoint x: 633, startPoint y: 147, endPoint x: 633, endPoint y: 26, distance: 120.4
click at [633, 26] on div "true false Workflow Set Inputs Inputs LLM · GPT-4o Search Query Step 40 Output …" at bounding box center [412, 211] width 780 height 378
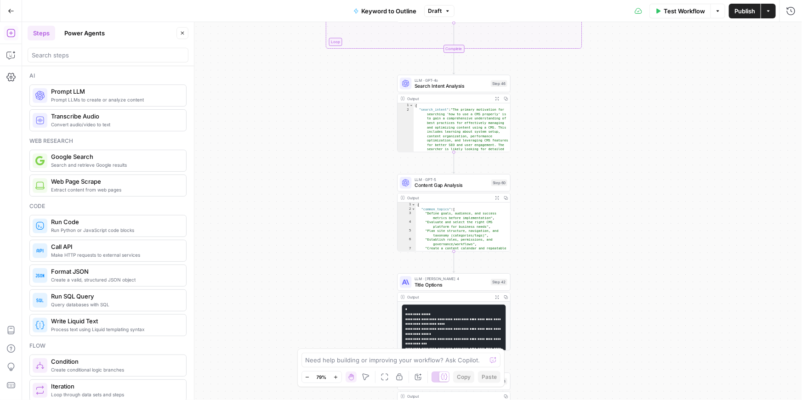
drag, startPoint x: 620, startPoint y: 149, endPoint x: 620, endPoint y: 74, distance: 74.5
click at [620, 73] on div "true false Workflow Set Inputs Inputs LLM · GPT-4o Search Query Step 40 Output …" at bounding box center [412, 211] width 780 height 378
click at [438, 183] on span "Content Gap Analysis" at bounding box center [452, 182] width 74 height 7
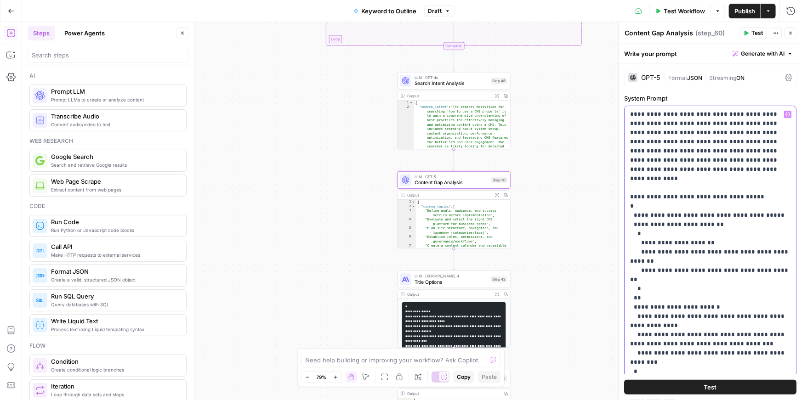
drag, startPoint x: 632, startPoint y: 115, endPoint x: 730, endPoint y: 169, distance: 111.5
drag, startPoint x: 696, startPoint y: 170, endPoint x: 631, endPoint y: 113, distance: 86.0
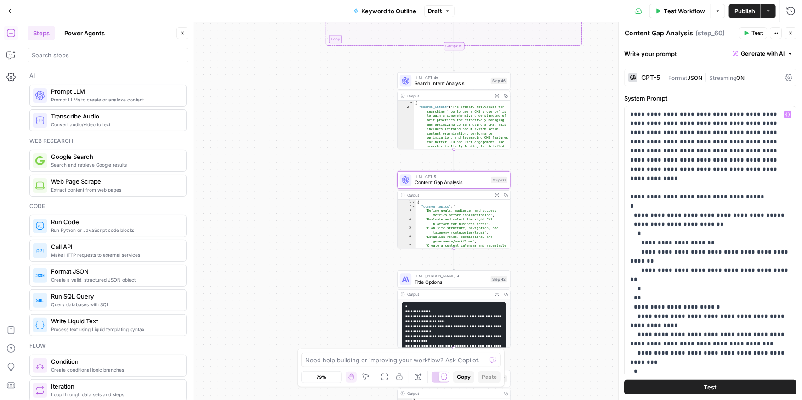
click at [645, 80] on div "GPT-5" at bounding box center [650, 77] width 19 height 6
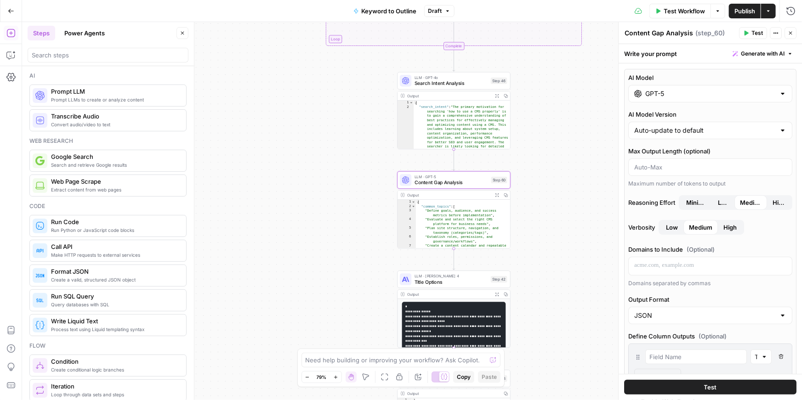
click at [662, 97] on input "GPT-5" at bounding box center [710, 93] width 130 height 9
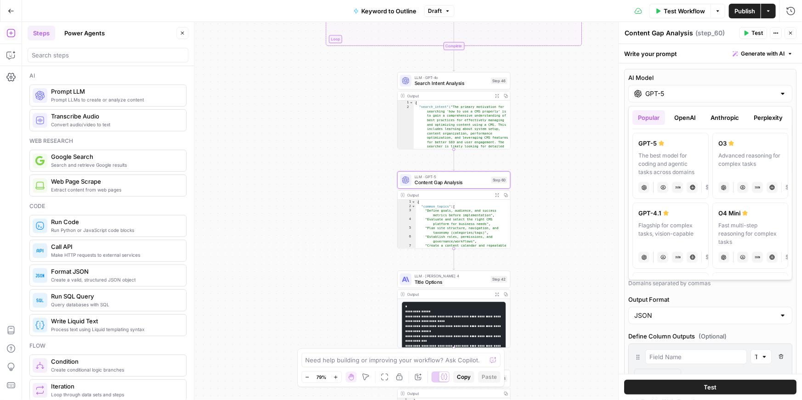
click at [681, 121] on button "OpenAI" at bounding box center [685, 117] width 33 height 15
click at [730, 119] on button "Anthropic" at bounding box center [725, 117] width 40 height 15
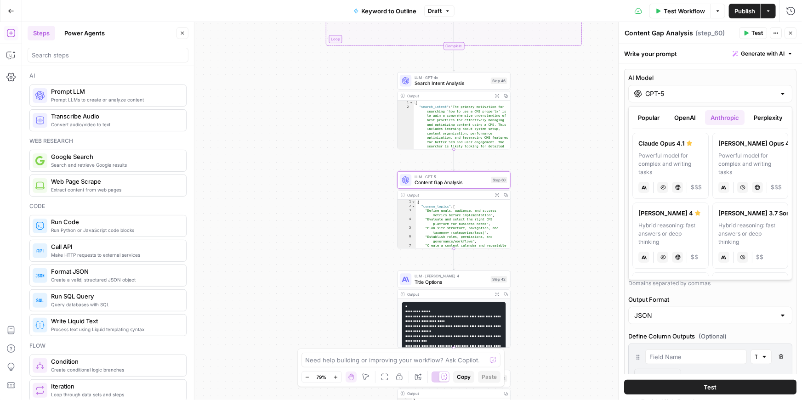
click at [773, 116] on button "Perplexity" at bounding box center [768, 117] width 40 height 15
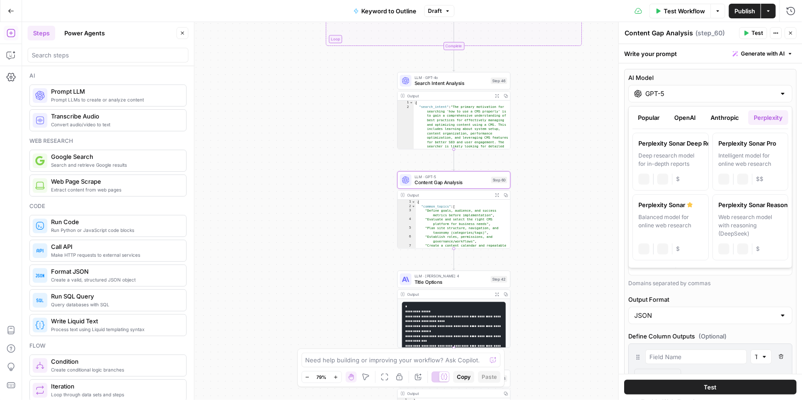
click at [730, 116] on button "Anthropic" at bounding box center [725, 117] width 40 height 15
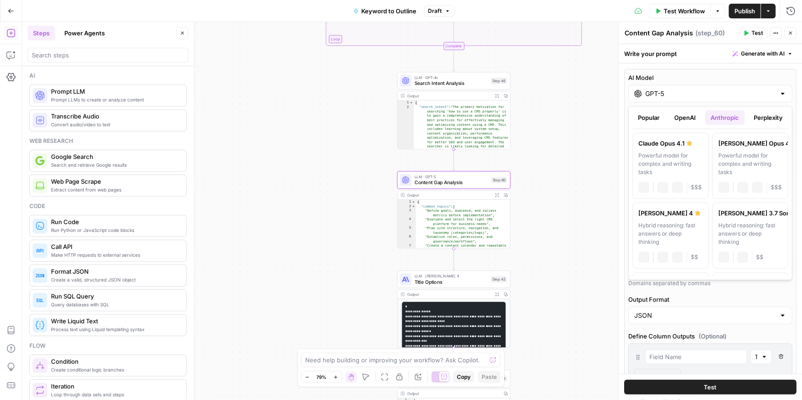
click at [678, 116] on button "OpenAI" at bounding box center [685, 117] width 33 height 15
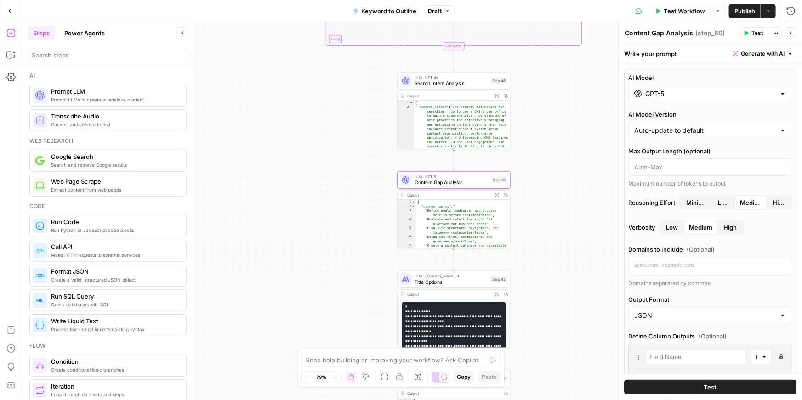
click at [792, 31] on icon "button" at bounding box center [791, 33] width 6 height 6
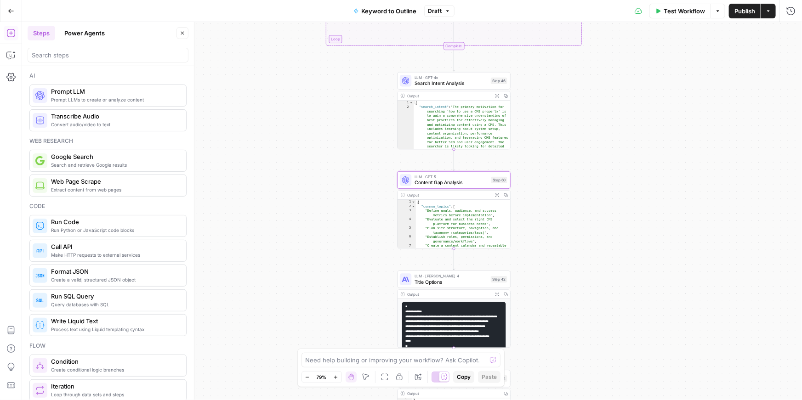
click at [74, 36] on button "Power Agents" at bounding box center [84, 33] width 51 height 15
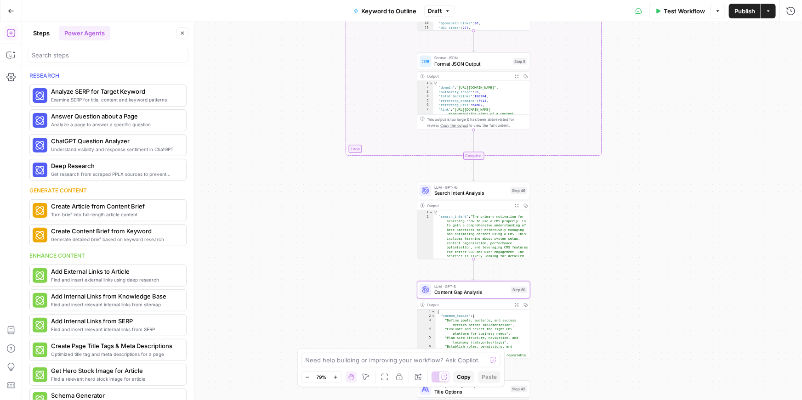
drag, startPoint x: 268, startPoint y: 139, endPoint x: 287, endPoint y: 259, distance: 121.6
click at [288, 259] on div "true false Workflow Set Inputs Inputs LLM · GPT-4o Search Query Step 40 Output …" at bounding box center [412, 211] width 780 height 378
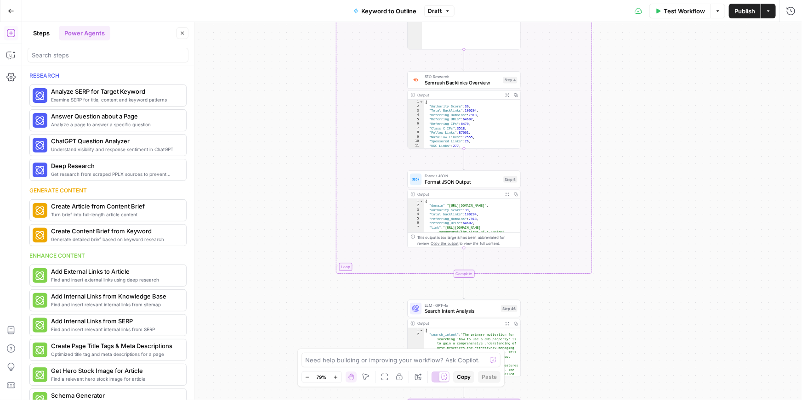
drag, startPoint x: 268, startPoint y: 173, endPoint x: 255, endPoint y: 287, distance: 114.4
click at [255, 287] on div "true false Workflow Set Inputs Inputs LLM · GPT-4o Search Query Step 40 Output …" at bounding box center [412, 211] width 780 height 378
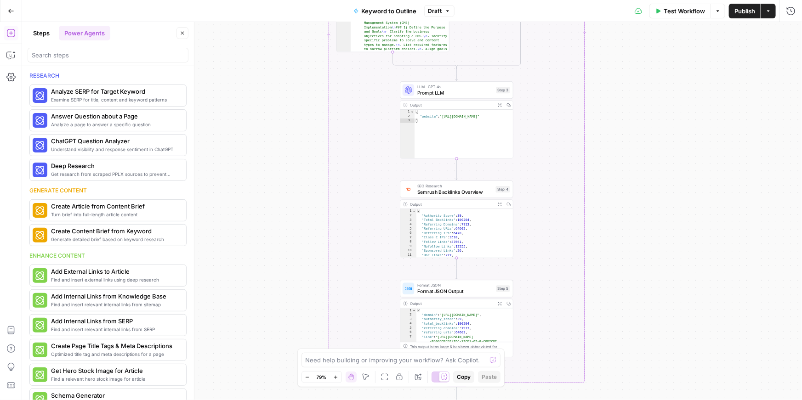
drag, startPoint x: 251, startPoint y: 153, endPoint x: 246, endPoint y: 257, distance: 104.0
click at [246, 257] on div "true false Workflow Set Inputs Inputs LLM · GPT-4o Search Query Step 40 Output …" at bounding box center [412, 211] width 780 height 378
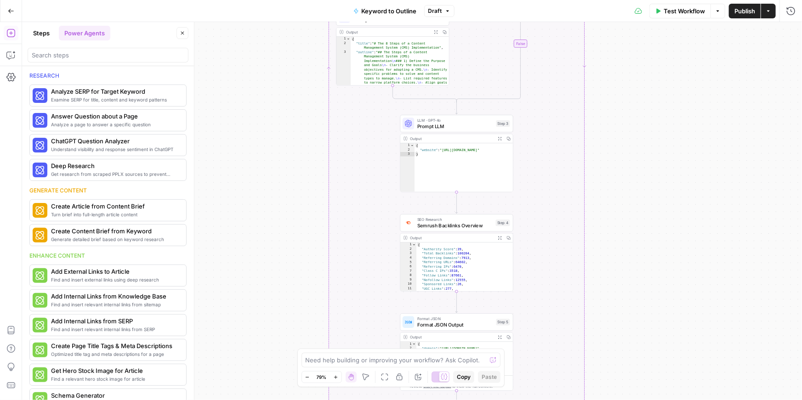
drag, startPoint x: 251, startPoint y: 136, endPoint x: 250, endPoint y: 276, distance: 139.8
click at [251, 276] on div "true false Workflow Set Inputs Inputs LLM · GPT-4o Search Query Step 40 Output …" at bounding box center [412, 211] width 780 height 378
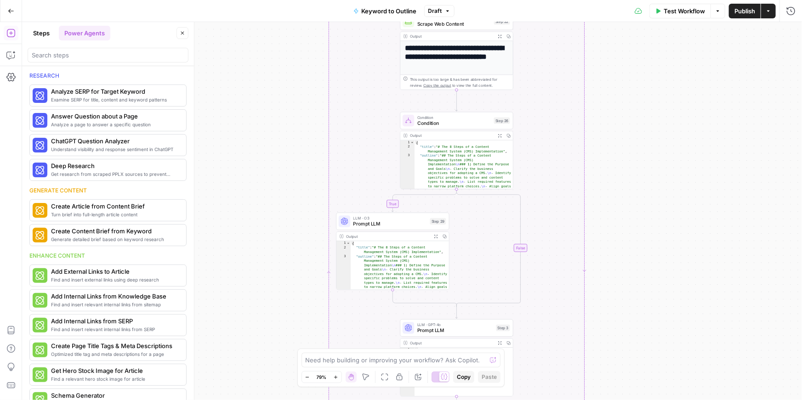
drag, startPoint x: 250, startPoint y: 160, endPoint x: 251, endPoint y: 259, distance: 98.4
click at [251, 259] on div "true false Workflow Set Inputs Inputs LLM · GPT-4o Search Query Step 40 Output …" at bounding box center [412, 211] width 780 height 378
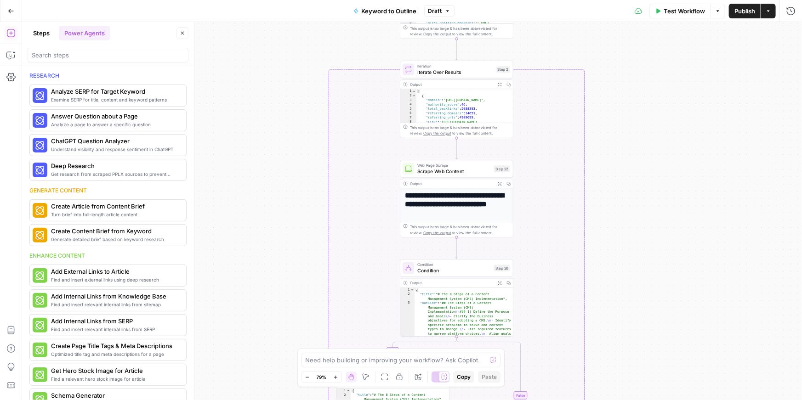
drag, startPoint x: 265, startPoint y: 144, endPoint x: 262, endPoint y: 289, distance: 145.3
click at [262, 289] on div "true false Workflow Set Inputs Inputs LLM · GPT-4o Search Query Step 40 Output …" at bounding box center [412, 211] width 780 height 378
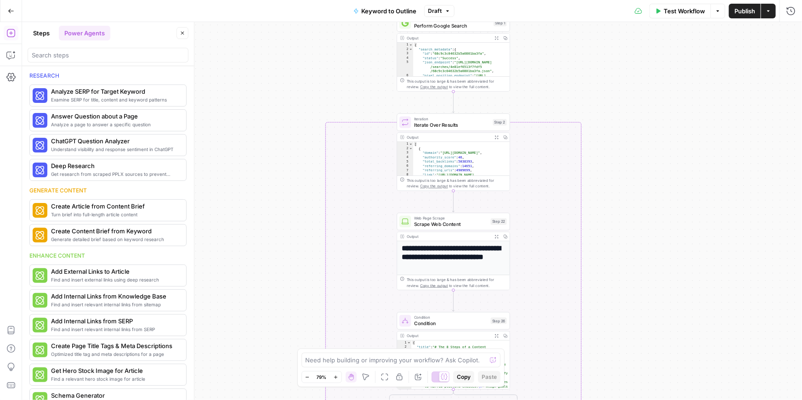
drag, startPoint x: 280, startPoint y: 180, endPoint x: 279, endPoint y: 254, distance: 74.0
click at [279, 254] on div "true false Workflow Set Inputs Inputs LLM · GPT-4o Search Query Step 40 Output …" at bounding box center [412, 211] width 780 height 378
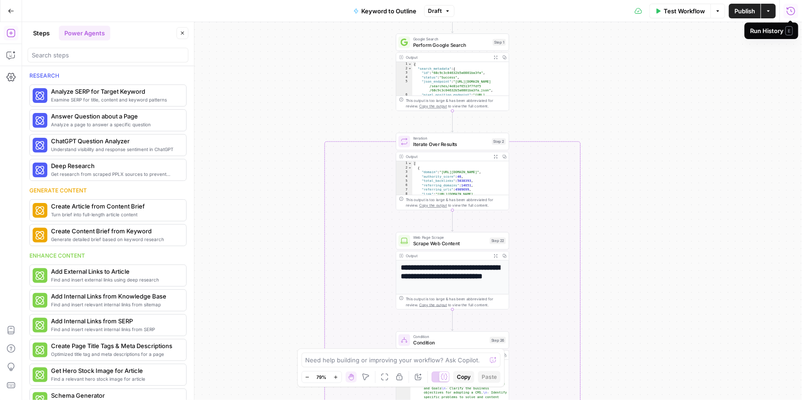
click at [791, 9] on icon "button" at bounding box center [791, 10] width 8 height 8
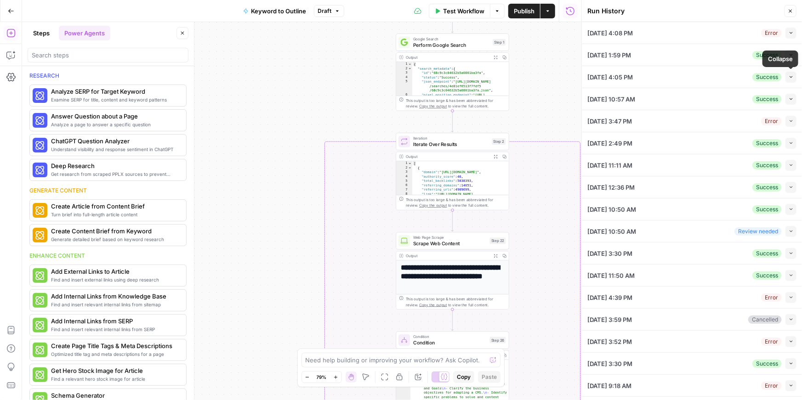
click at [791, 76] on icon "button" at bounding box center [791, 76] width 5 height 5
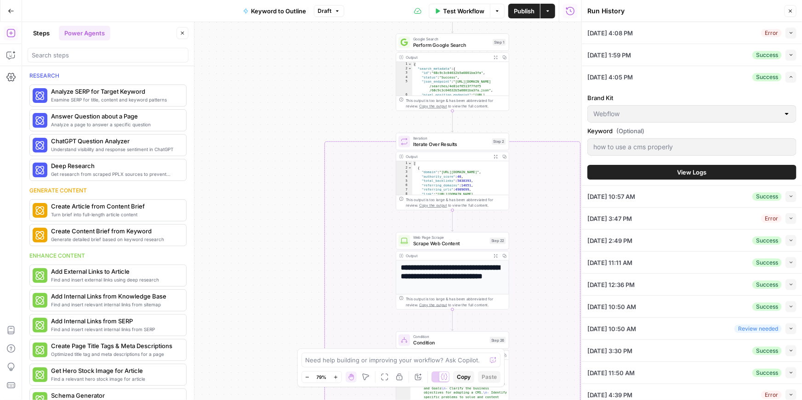
click at [792, 78] on icon "button" at bounding box center [791, 76] width 5 height 5
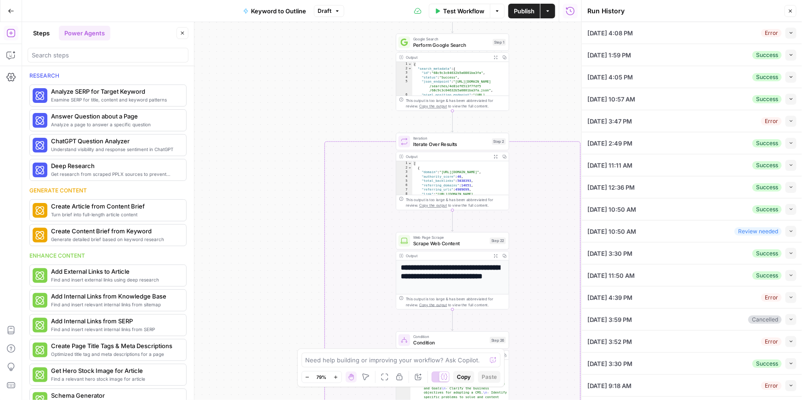
click at [726, 79] on div "09/15/25 at 4:05 PM Success Collapse" at bounding box center [692, 77] width 209 height 22
click at [765, 76] on div "Success" at bounding box center [767, 77] width 29 height 8
click at [791, 78] on icon "button" at bounding box center [791, 76] width 5 height 5
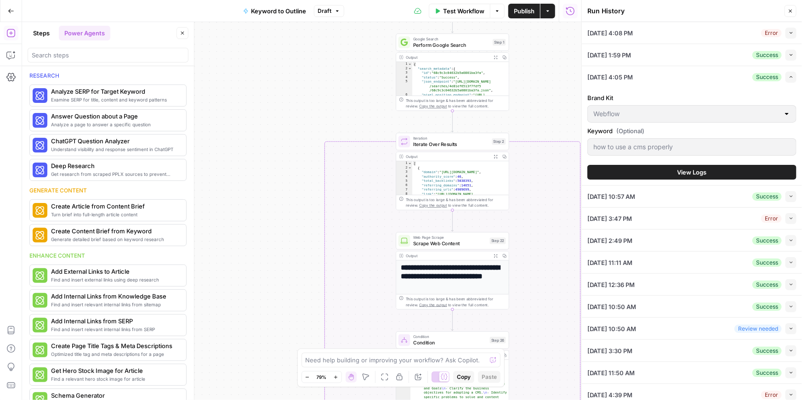
click at [694, 170] on span "View Logs" at bounding box center [692, 172] width 29 height 9
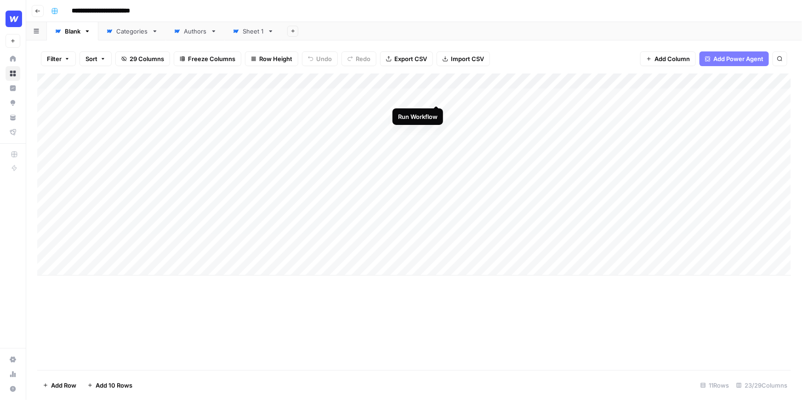
click at [436, 96] on div "Add Column" at bounding box center [414, 175] width 754 height 202
click at [130, 13] on input "**********" at bounding box center [109, 11] width 82 height 15
click at [106, 100] on div "Add Column" at bounding box center [414, 175] width 754 height 202
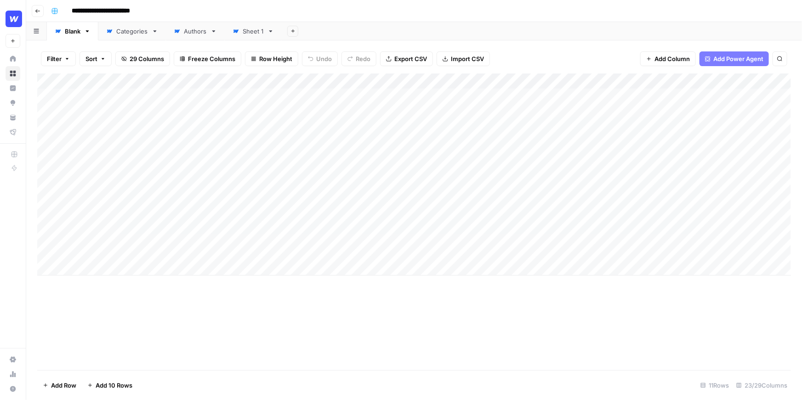
click at [95, 99] on div "Add Column" at bounding box center [414, 175] width 754 height 202
click at [95, 99] on body "**********" at bounding box center [401, 200] width 802 height 400
click at [95, 99] on textarea "**********" at bounding box center [142, 97] width 147 height 13
click at [108, 112] on div "Add Column" at bounding box center [414, 175] width 754 height 202
click at [196, 98] on div "Add Column" at bounding box center [414, 175] width 754 height 202
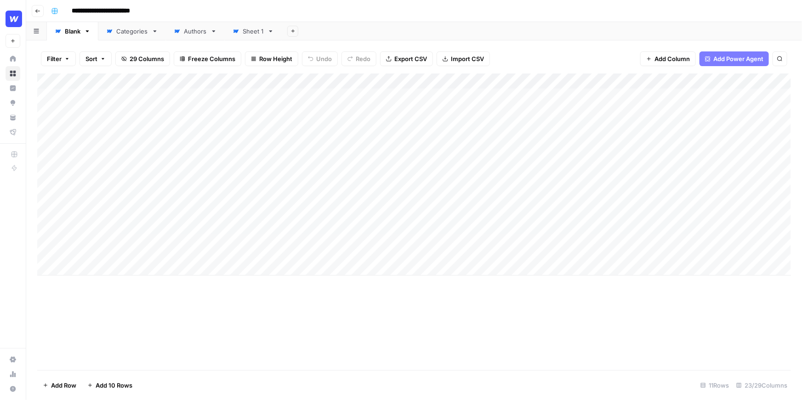
click at [112, 97] on div "Add Column" at bounding box center [414, 175] width 754 height 202
click at [114, 102] on div "Add Column" at bounding box center [414, 175] width 754 height 202
click at [114, 102] on textarea "**********" at bounding box center [142, 97] width 147 height 13
click at [112, 113] on div "Add Column" at bounding box center [414, 175] width 754 height 202
click at [107, 95] on div "Add Column" at bounding box center [414, 175] width 754 height 202
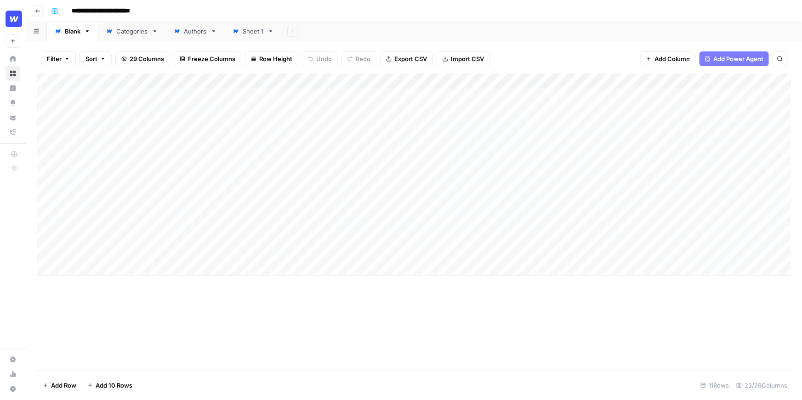
click at [107, 95] on div "Add Column" at bounding box center [414, 175] width 754 height 202
click at [239, 154] on div "Add Column" at bounding box center [414, 175] width 754 height 202
click at [625, 125] on div "Add Column" at bounding box center [414, 175] width 754 height 202
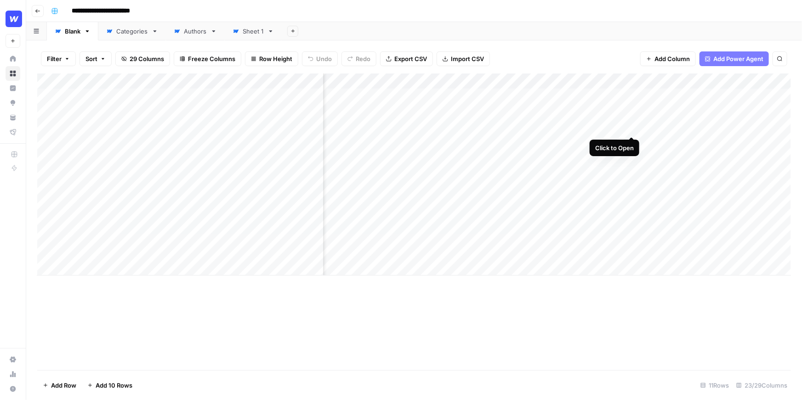
click at [631, 128] on div "Add Column" at bounding box center [414, 175] width 754 height 202
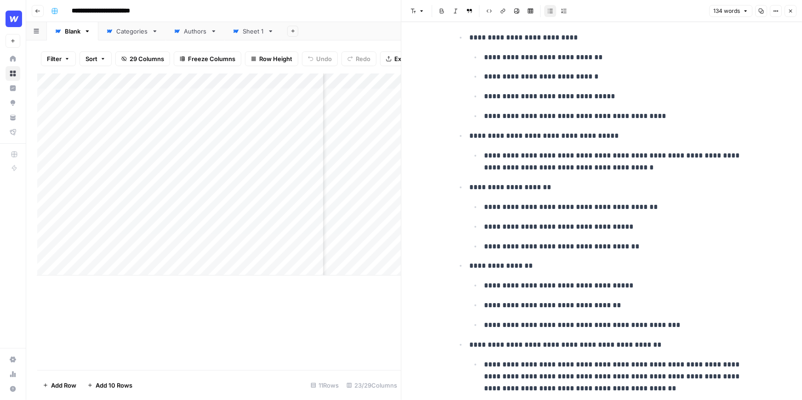
scroll to position [131, 0]
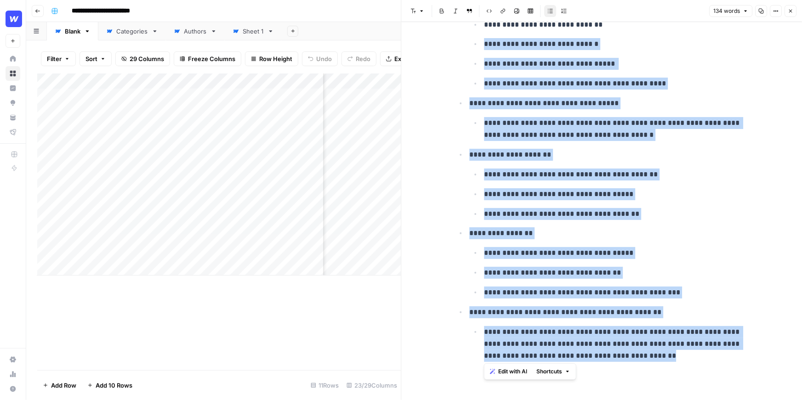
drag, startPoint x: 656, startPoint y: 362, endPoint x: 473, endPoint y: 40, distance: 370.2
click at [473, 40] on div "**********" at bounding box center [601, 139] width 305 height 466
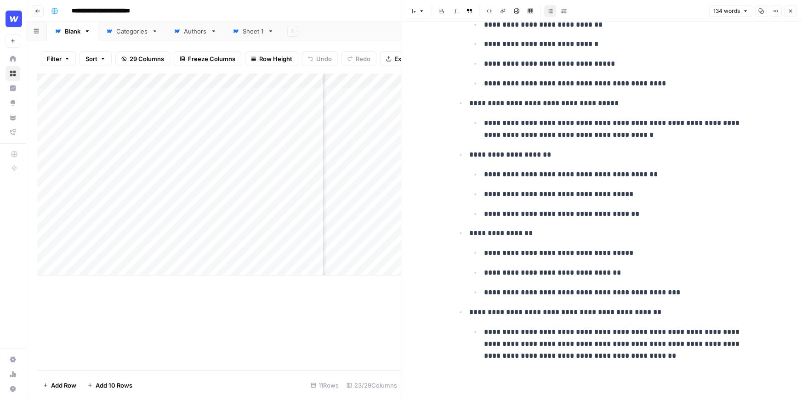
click at [525, 55] on ul "**********" at bounding box center [609, 54] width 280 height 72
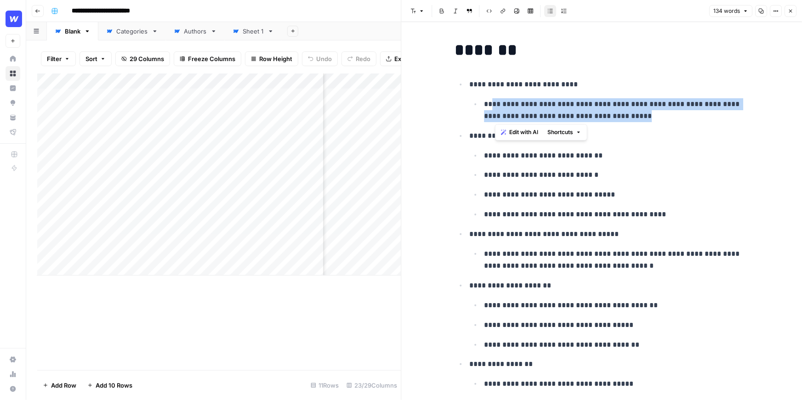
drag, startPoint x: 653, startPoint y: 118, endPoint x: 490, endPoint y: 105, distance: 163.7
click at [490, 105] on p "**********" at bounding box center [616, 110] width 265 height 24
click at [526, 137] on button "Edit with AI" at bounding box center [514, 132] width 45 height 12
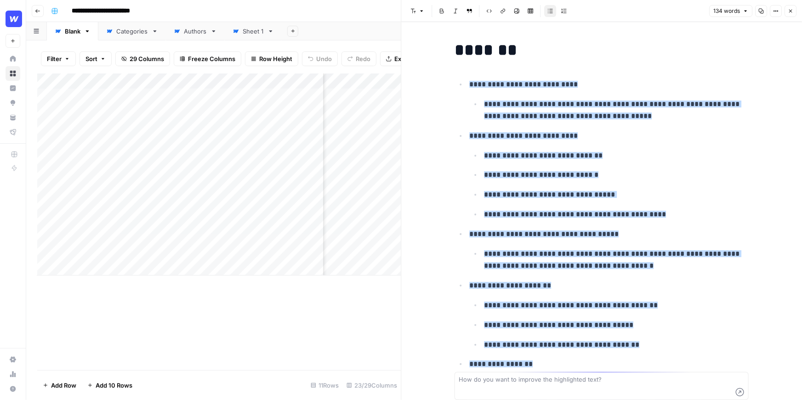
scroll to position [92, 0]
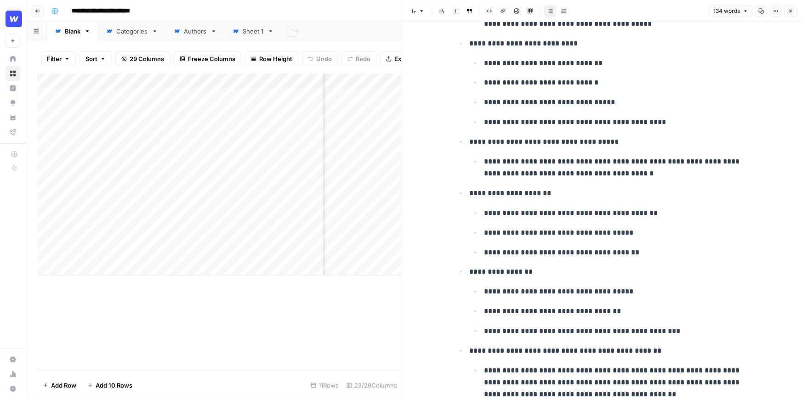
click at [613, 132] on ul "**********" at bounding box center [602, 193] width 294 height 415
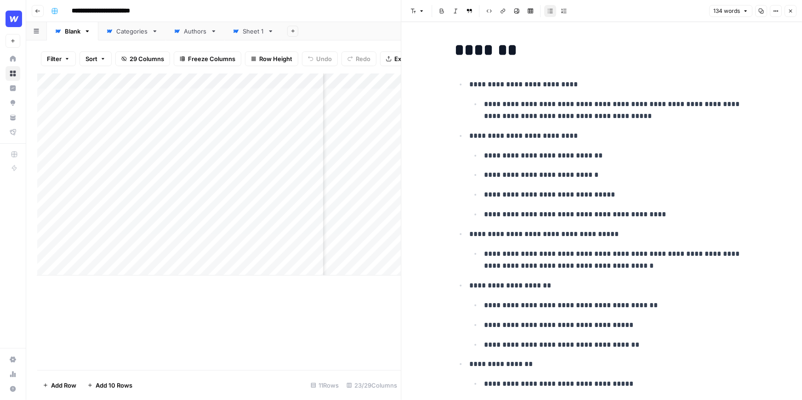
click at [647, 123] on ul "**********" at bounding box center [602, 285] width 294 height 415
click at [645, 114] on p "**********" at bounding box center [616, 110] width 265 height 24
click at [651, 106] on p "**********" at bounding box center [616, 110] width 265 height 24
drag, startPoint x: 513, startPoint y: 54, endPoint x: 469, endPoint y: 54, distance: 44.1
click at [469, 54] on h1 "*******" at bounding box center [602, 49] width 294 height 19
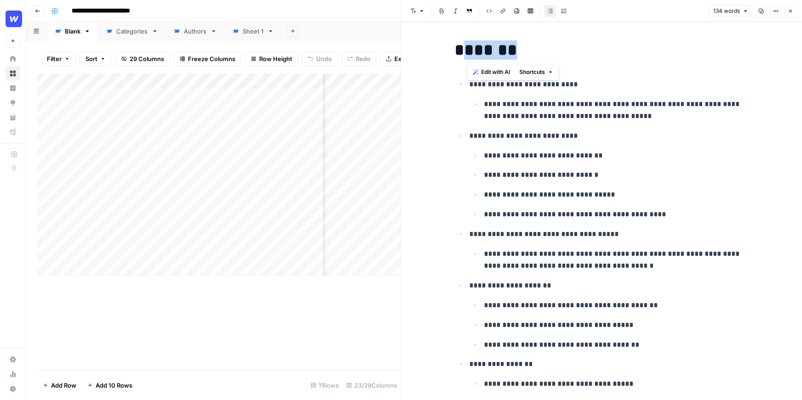
click at [469, 54] on h1 "*******" at bounding box center [602, 49] width 294 height 19
click at [794, 10] on button "Close" at bounding box center [791, 11] width 12 height 12
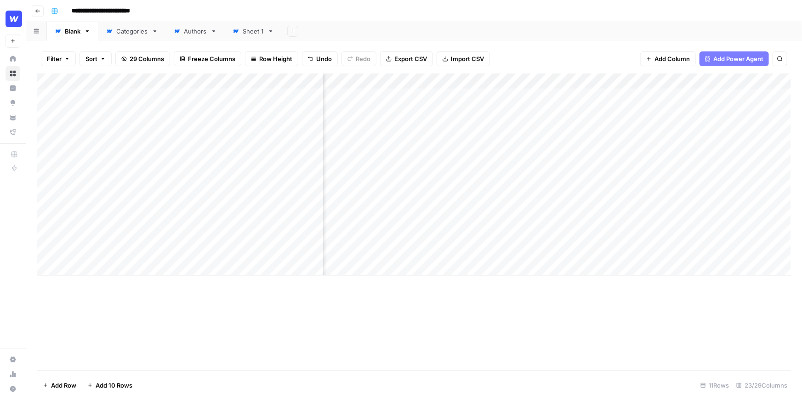
scroll to position [0, 403]
click at [502, 127] on div "Add Column" at bounding box center [414, 175] width 754 height 202
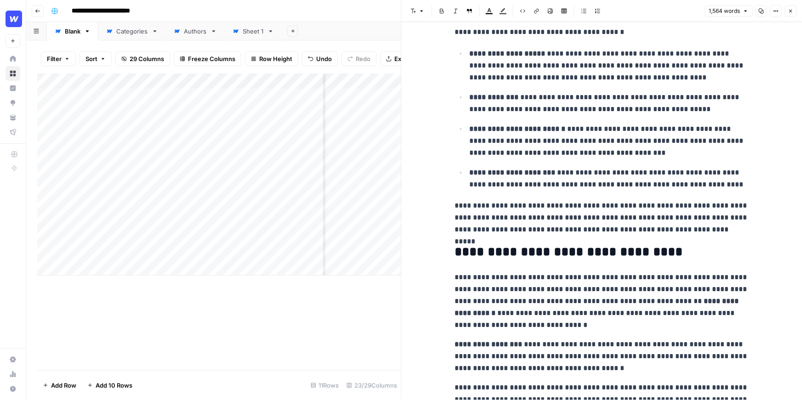
scroll to position [1007, 0]
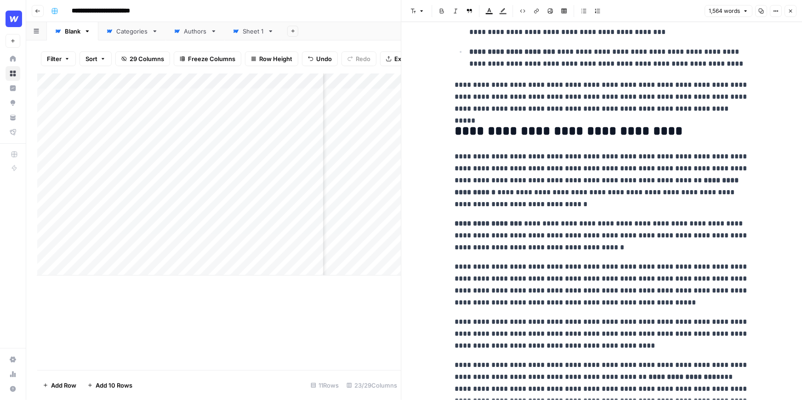
click at [793, 12] on icon "button" at bounding box center [791, 11] width 6 height 6
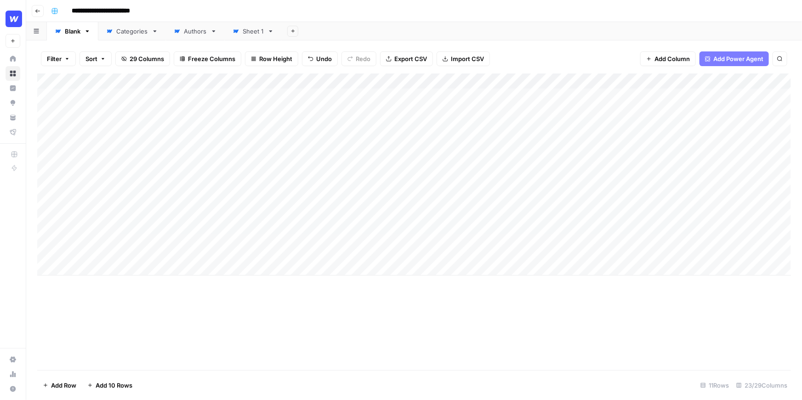
click at [425, 81] on div "Add Column" at bounding box center [414, 175] width 754 height 202
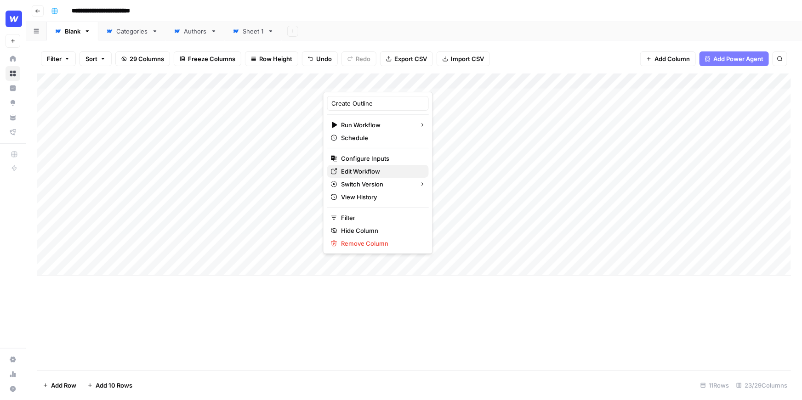
click at [358, 170] on span "Edit Workflow" at bounding box center [381, 171] width 80 height 9
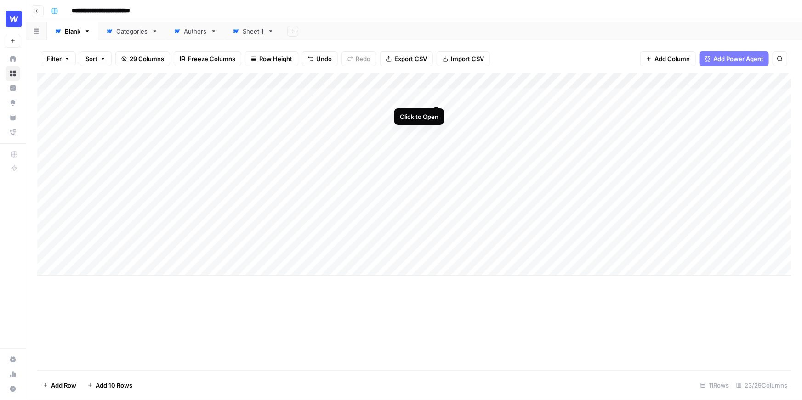
click at [434, 97] on div "Add Column" at bounding box center [414, 175] width 754 height 202
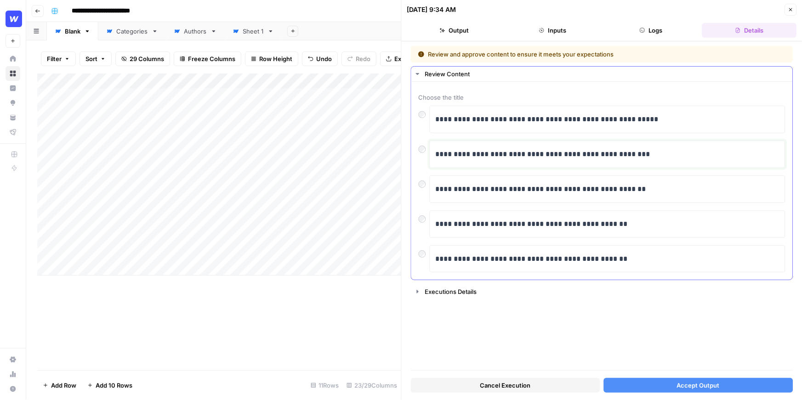
click at [537, 148] on p "**********" at bounding box center [607, 154] width 344 height 12
click at [422, 177] on div at bounding box center [424, 182] width 11 height 13
click at [422, 179] on div at bounding box center [424, 182] width 11 height 13
click at [639, 223] on p "**********" at bounding box center [607, 224] width 344 height 12
click at [425, 223] on div "**********" at bounding box center [602, 225] width 367 height 28
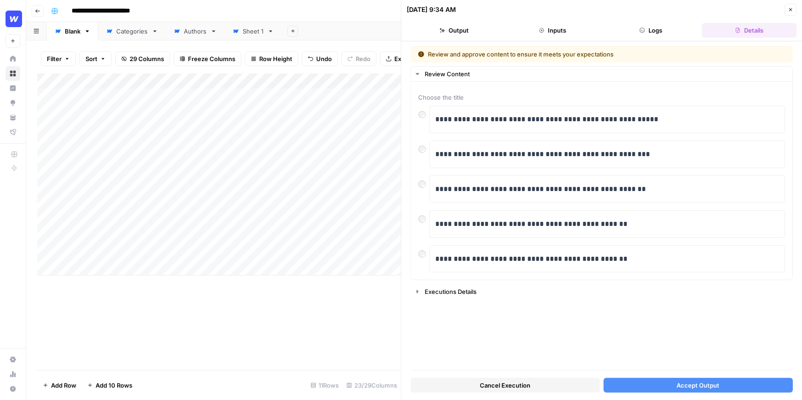
click at [655, 386] on button "Accept Output" at bounding box center [698, 385] width 189 height 15
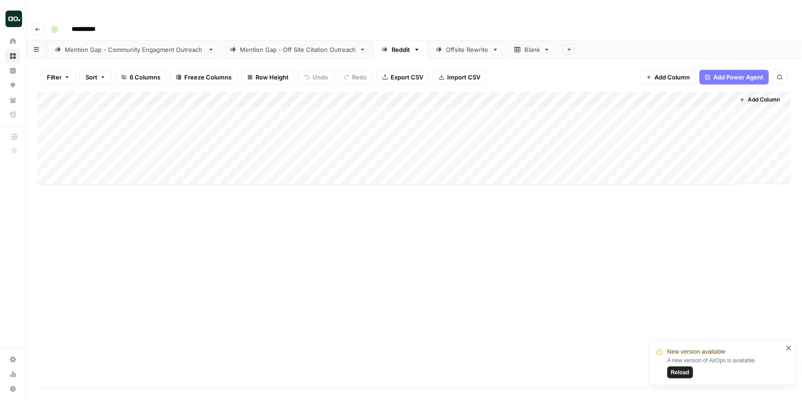
click at [321, 45] on div "Mention Gap - Off Site Citation Outreach" at bounding box center [298, 49] width 116 height 9
click at [718, 94] on div "Add Column" at bounding box center [414, 240] width 754 height 297
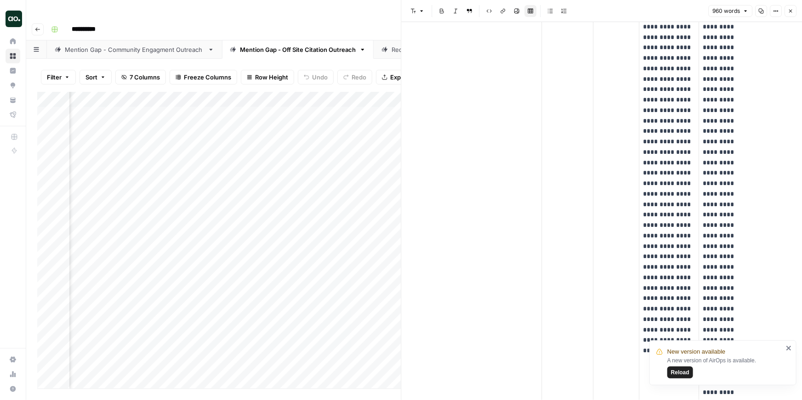
scroll to position [133, 0]
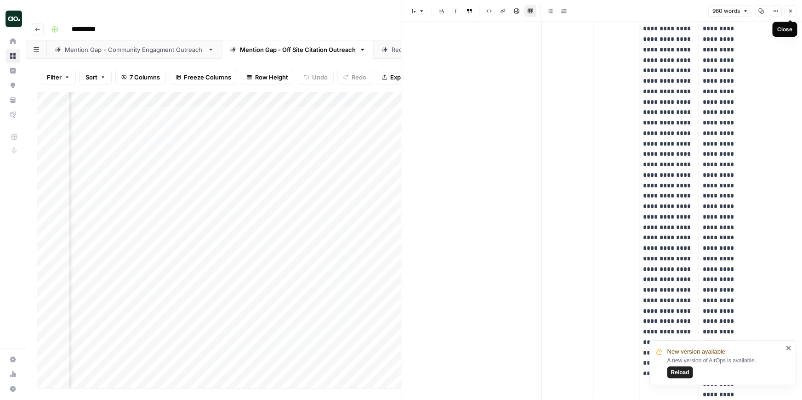
click at [789, 10] on icon "button" at bounding box center [791, 11] width 6 height 6
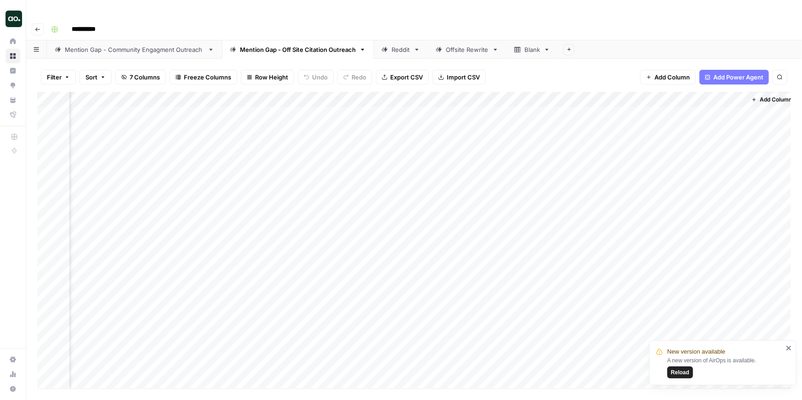
scroll to position [0, 100]
click at [395, 40] on link "Reddit" at bounding box center [401, 49] width 54 height 18
click at [631, 96] on div "Add Column" at bounding box center [414, 138] width 754 height 93
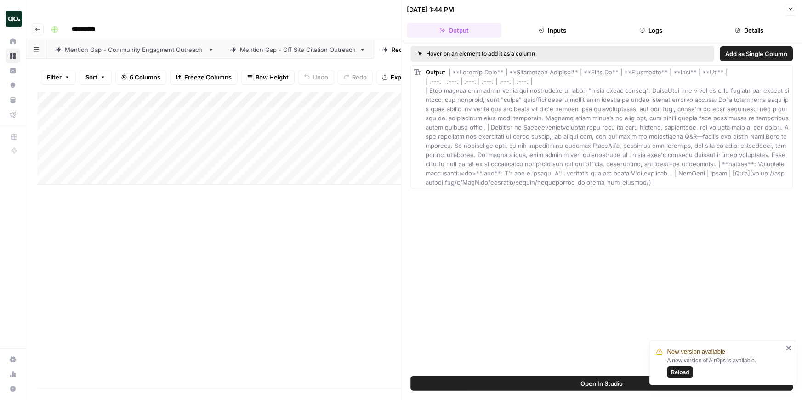
click at [792, 14] on button "Close" at bounding box center [791, 10] width 12 height 12
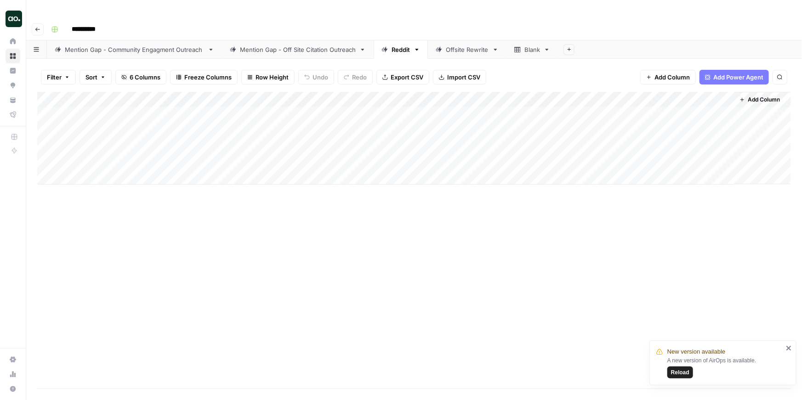
click at [713, 95] on div "Add Column" at bounding box center [414, 138] width 754 height 93
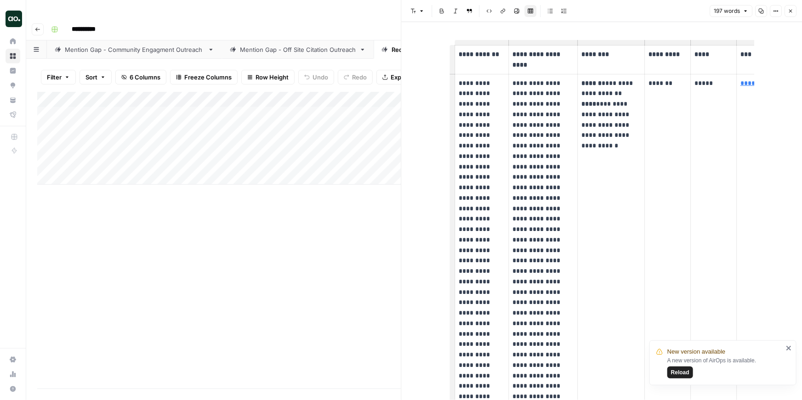
scroll to position [19, 0]
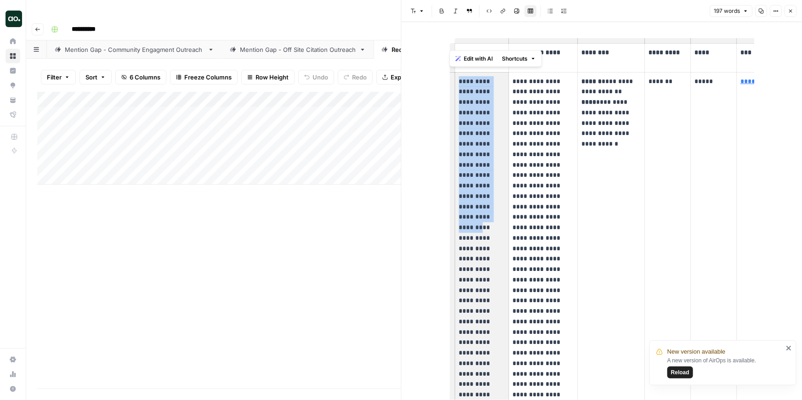
drag, startPoint x: 459, startPoint y: 77, endPoint x: 486, endPoint y: 194, distance: 119.9
click at [486, 194] on p "**********" at bounding box center [482, 295] width 46 height 439
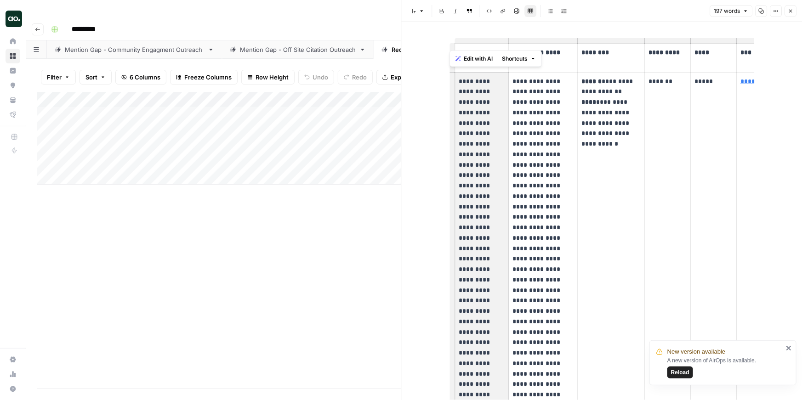
click at [486, 194] on p "**********" at bounding box center [482, 295] width 46 height 439
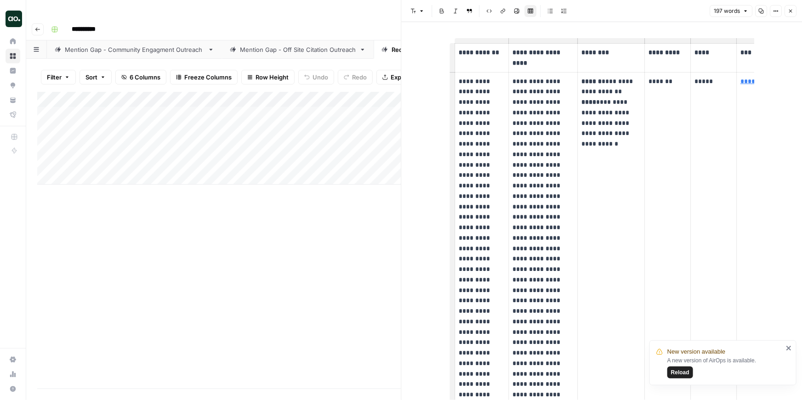
scroll to position [29, 0]
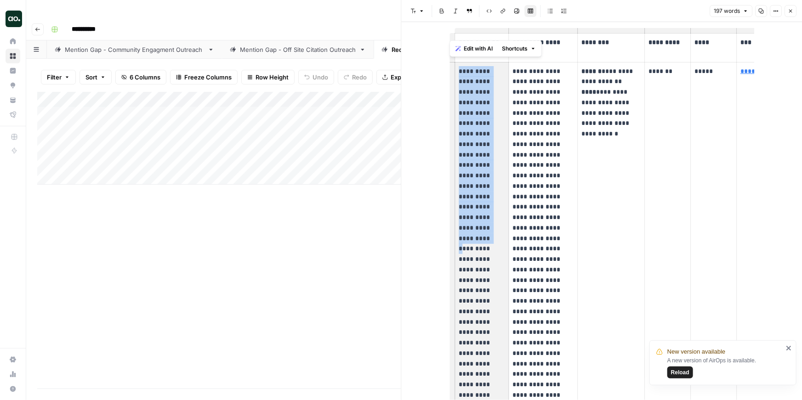
drag, startPoint x: 459, startPoint y: 72, endPoint x: 492, endPoint y: 202, distance: 134.2
click at [492, 202] on p "**********" at bounding box center [482, 285] width 46 height 439
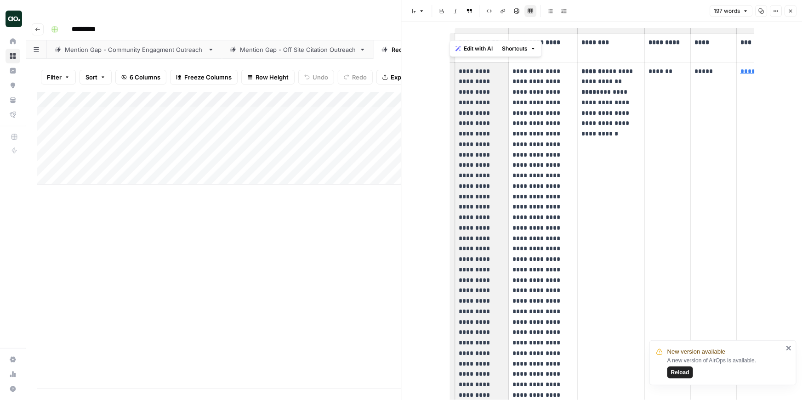
click at [492, 202] on p "**********" at bounding box center [482, 285] width 46 height 439
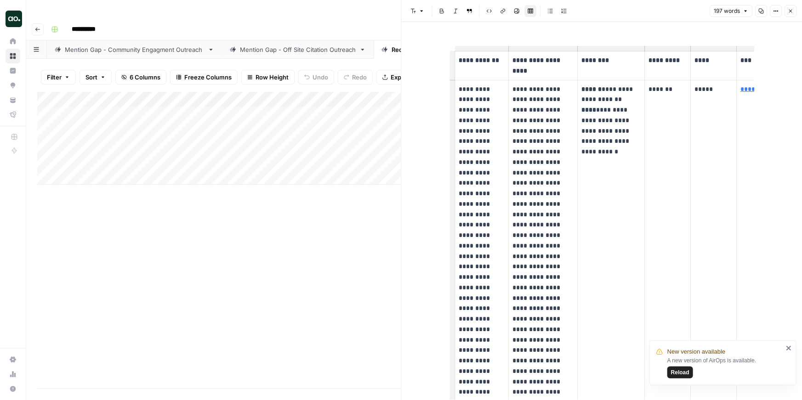
scroll to position [11, 0]
drag, startPoint x: 584, startPoint y: 102, endPoint x: 628, endPoint y: 103, distance: 43.7
click at [628, 103] on p "**********" at bounding box center [611, 121] width 59 height 73
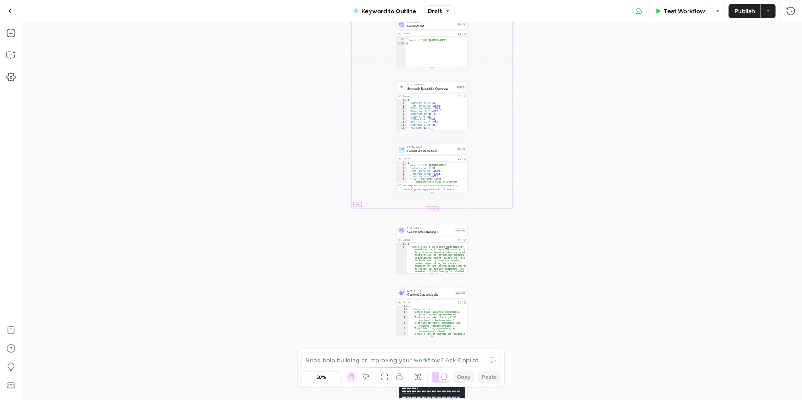
drag, startPoint x: 308, startPoint y: 97, endPoint x: 320, endPoint y: 248, distance: 150.8
click at [320, 248] on div "true false Workflow Set Inputs Inputs LLM · GPT-4o Search Query Step 40 Output …" at bounding box center [412, 211] width 780 height 378
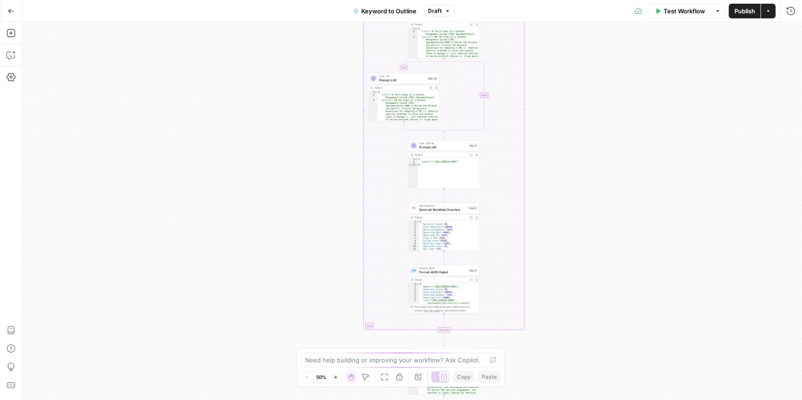
drag, startPoint x: 308, startPoint y: 104, endPoint x: 308, endPoint y: 301, distance: 196.3
click at [308, 301] on div "true false Workflow Set Inputs Inputs LLM · GPT-4o Search Query Step 40 Output …" at bounding box center [412, 211] width 780 height 378
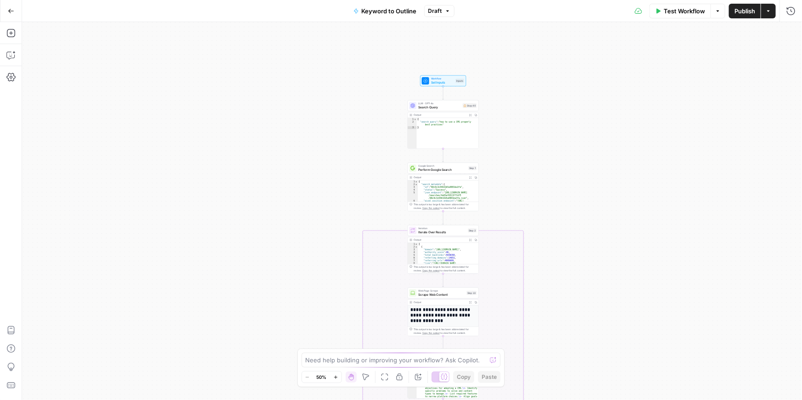
drag, startPoint x: 305, startPoint y: 239, endPoint x: 304, endPoint y: 277, distance: 38.2
click at [304, 277] on div "true false Workflow Set Inputs Inputs LLM · GPT-4o Search Query Step 40 Output …" at bounding box center [412, 211] width 780 height 378
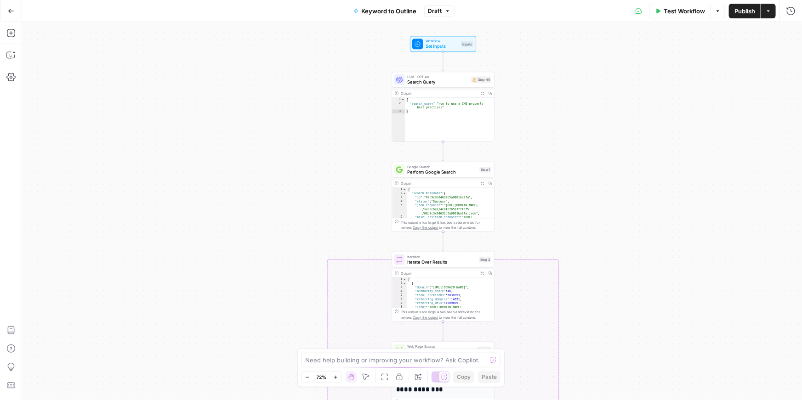
drag, startPoint x: 290, startPoint y: 170, endPoint x: 278, endPoint y: 180, distance: 16.3
click at [278, 180] on div "true false Workflow Set Inputs Inputs LLM · GPT-4o Search Query Step 40 Output …" at bounding box center [412, 211] width 780 height 378
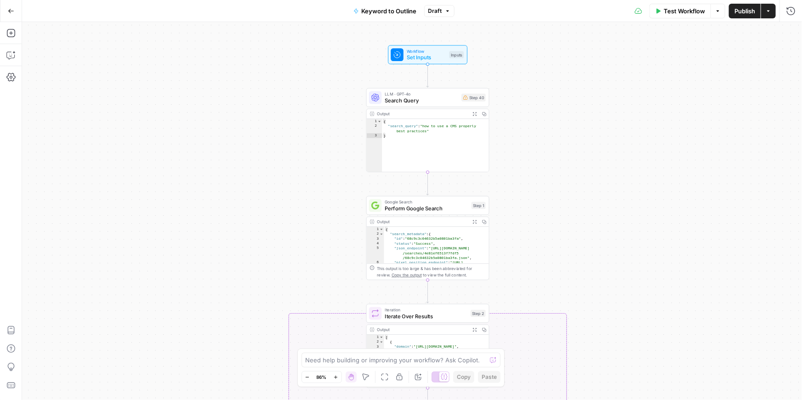
drag, startPoint x: 278, startPoint y: 180, endPoint x: 256, endPoint y: 224, distance: 49.1
click at [256, 224] on div "true false Workflow Set Inputs Inputs LLM · GPT-4o Search Query Step 40 Output …" at bounding box center [412, 211] width 780 height 378
click at [12, 51] on icon "button" at bounding box center [10, 55] width 9 height 9
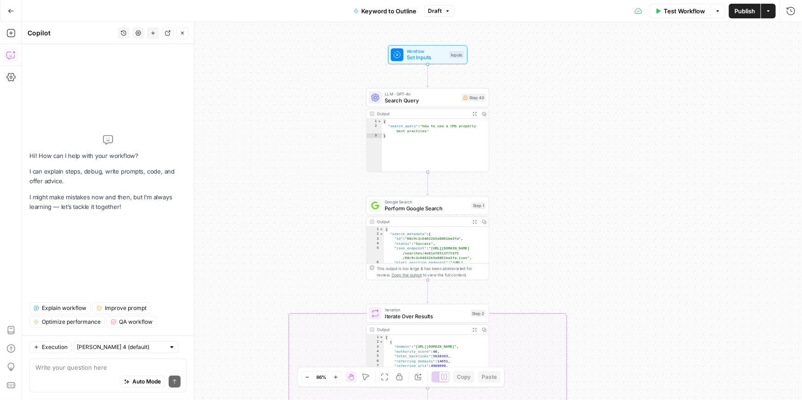
click at [44, 310] on span "Explain workflow" at bounding box center [64, 308] width 45 height 8
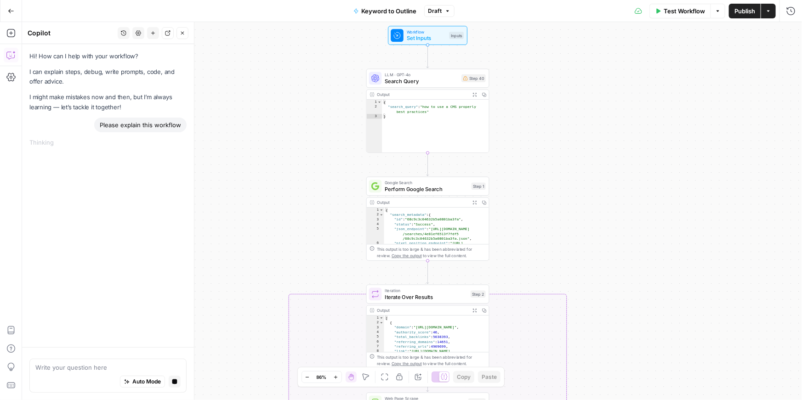
drag, startPoint x: 292, startPoint y: 111, endPoint x: 292, endPoint y: 86, distance: 24.8
click at [292, 86] on div "true false Workflow Set Inputs Inputs LLM · GPT-4o Search Query Step 40 Output …" at bounding box center [412, 211] width 780 height 378
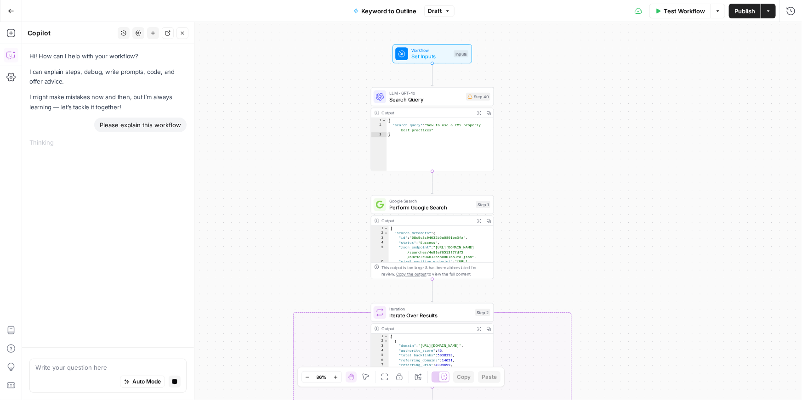
drag, startPoint x: 545, startPoint y: 142, endPoint x: 549, endPoint y: 165, distance: 23.8
click at [549, 165] on div "true false Workflow Set Inputs Inputs LLM · GPT-4o Search Query Step 40 Output …" at bounding box center [412, 211] width 780 height 378
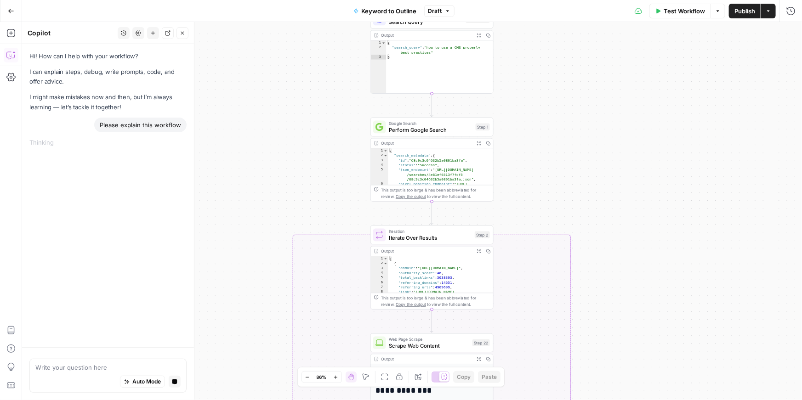
drag, startPoint x: 543, startPoint y: 153, endPoint x: 542, endPoint y: 21, distance: 131.9
click at [542, 20] on div "Go Back Keyword to Outline Draft Test Workflow Options Publish Actions Run Hist…" at bounding box center [401, 200] width 802 height 400
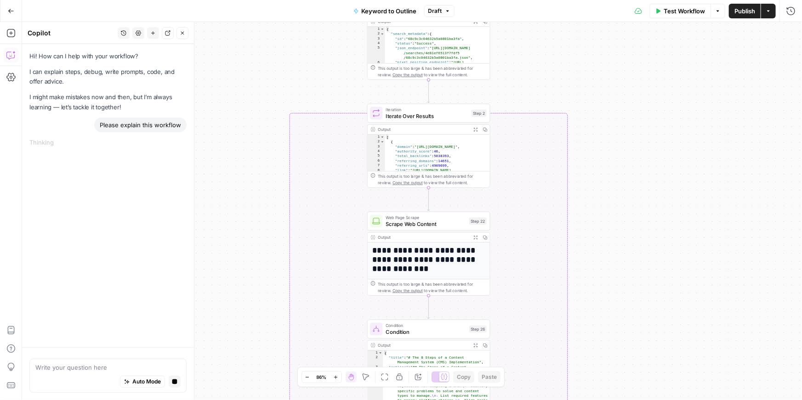
drag, startPoint x: 548, startPoint y: 150, endPoint x: 545, endPoint y: 86, distance: 64.4
click at [545, 85] on div "true false Workflow Set Inputs Inputs LLM · GPT-4o Search Query Step 40 Output …" at bounding box center [412, 211] width 780 height 378
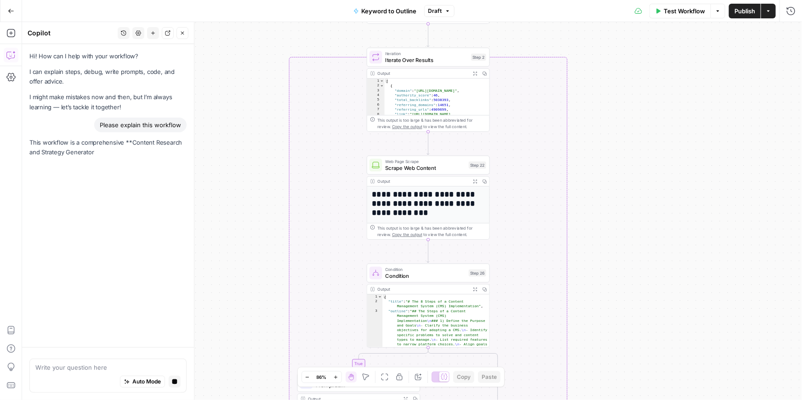
drag, startPoint x: 636, startPoint y: 189, endPoint x: 636, endPoint y: 132, distance: 56.5
click at [636, 132] on div "true false Workflow Set Inputs Inputs LLM · GPT-4o Search Query Step 40 Output …" at bounding box center [412, 211] width 780 height 378
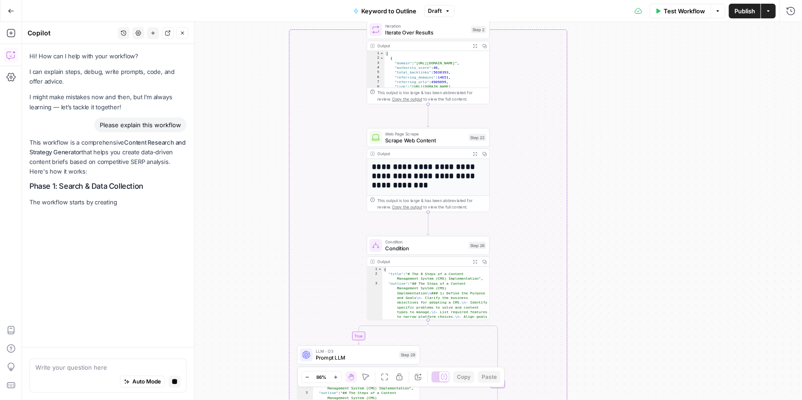
drag, startPoint x: 624, startPoint y: 149, endPoint x: 624, endPoint y: 111, distance: 38.6
click at [624, 111] on div "true false Workflow Set Inputs Inputs LLM · GPT-4o Search Query Step 40 Output …" at bounding box center [412, 211] width 780 height 378
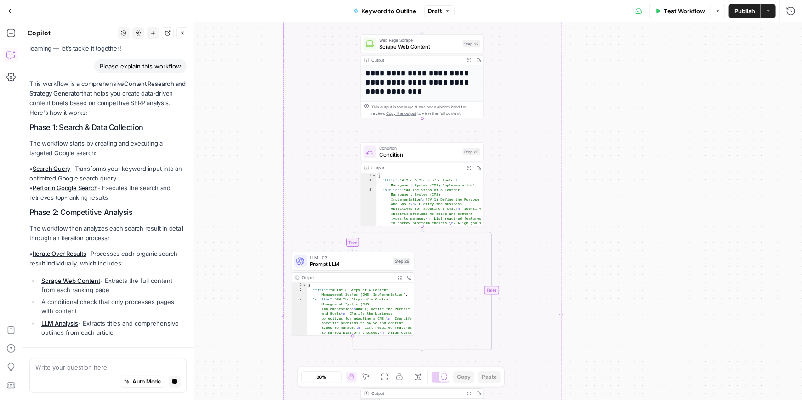
drag, startPoint x: 609, startPoint y: 166, endPoint x: 603, endPoint y: 84, distance: 83.0
click at [603, 84] on div "true false Workflow Set Inputs Inputs LLM · GPT-4o Search Query Step 40 Output …" at bounding box center [412, 211] width 780 height 378
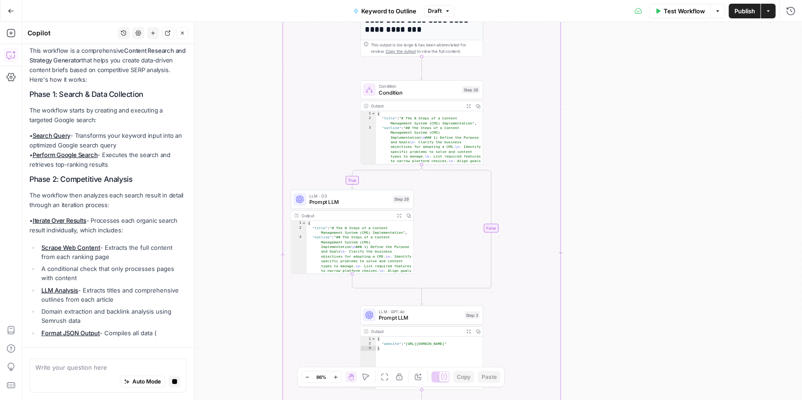
drag, startPoint x: 605, startPoint y: 115, endPoint x: 604, endPoint y: 71, distance: 44.6
click at [604, 70] on div "true false Workflow Set Inputs Inputs LLM · GPT-4o Search Query Step 40 Output …" at bounding box center [412, 211] width 780 height 378
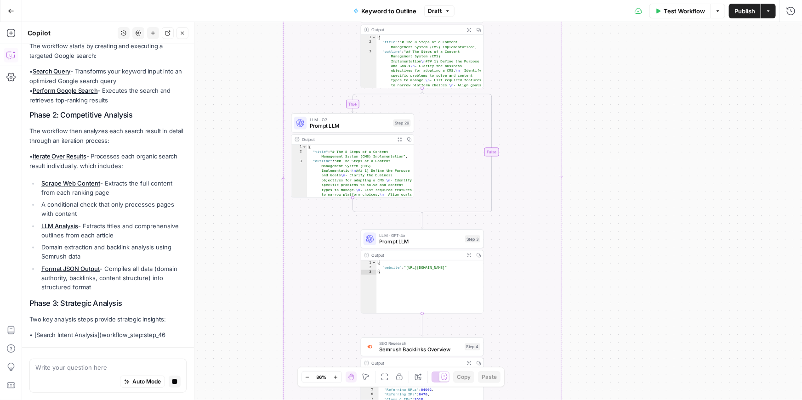
drag, startPoint x: 610, startPoint y: 145, endPoint x: 610, endPoint y: 70, distance: 74.9
click at [610, 70] on div "true false Workflow Set Inputs Inputs LLM · GPT-4o Search Query Step 40 Output …" at bounding box center [412, 211] width 780 height 378
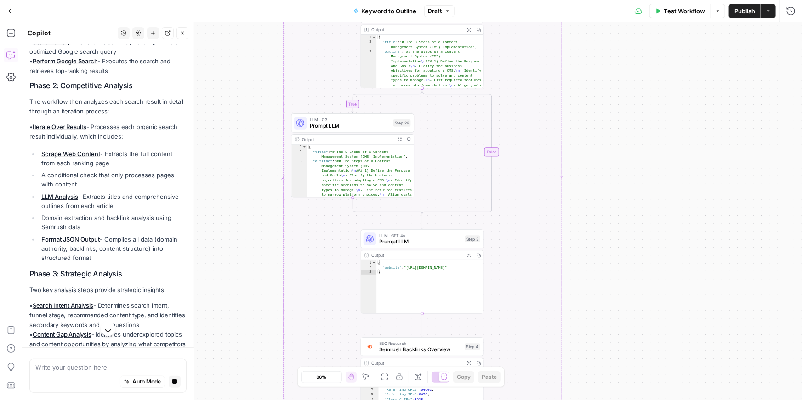
scroll to position [181, 0]
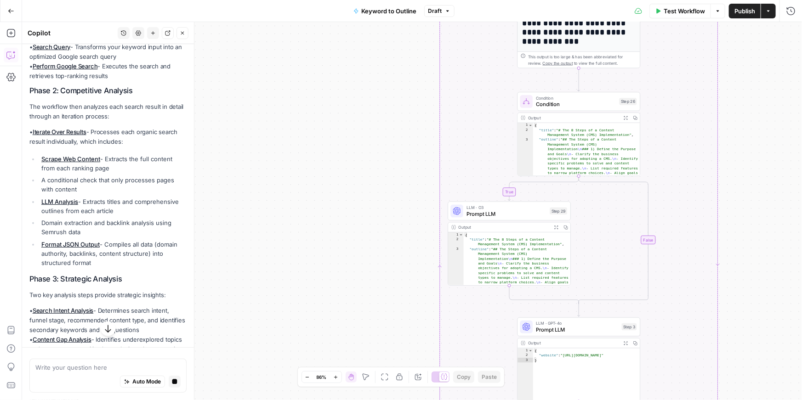
drag, startPoint x: 98, startPoint y: 202, endPoint x: 160, endPoint y: 207, distance: 62.7
click at [160, 207] on li "LLM Analysis - Extracts titles and comprehensive outlines from each article" at bounding box center [113, 206] width 148 height 18
drag, startPoint x: 160, startPoint y: 207, endPoint x: 97, endPoint y: 198, distance: 64.6
click at [96, 198] on li "LLM Analysis - Extracts titles and comprehensive outlines from each article" at bounding box center [113, 206] width 148 height 18
click at [280, 251] on div "true false Workflow Set Inputs Inputs LLM · GPT-4o Search Query Step 40 Output …" at bounding box center [412, 211] width 780 height 378
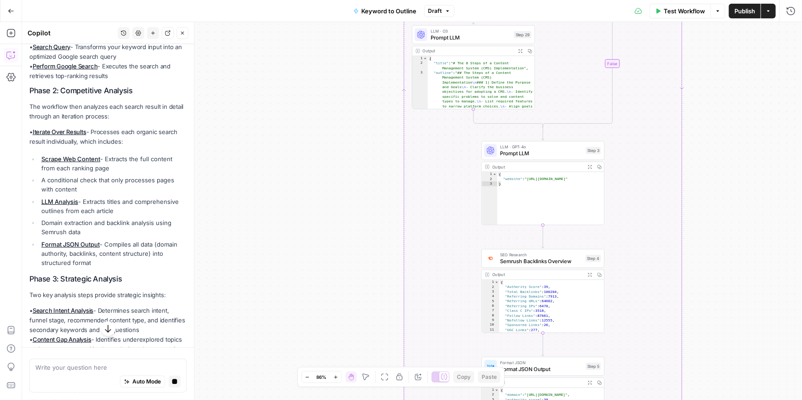
drag, startPoint x: 337, startPoint y: 271, endPoint x: 296, endPoint y: 81, distance: 194.3
click at [296, 81] on div "true false Workflow Set Inputs Inputs LLM · GPT-4o Search Query Step 40 Output …" at bounding box center [412, 211] width 780 height 378
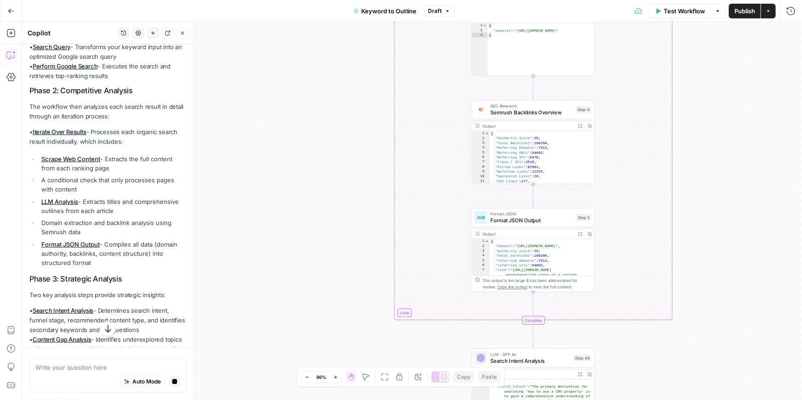
drag, startPoint x: 339, startPoint y: 222, endPoint x: 332, endPoint y: 75, distance: 146.3
click at [332, 75] on div "true false Workflow Set Inputs Inputs LLM · GPT-4o Search Query Step 40 Output …" at bounding box center [412, 211] width 780 height 378
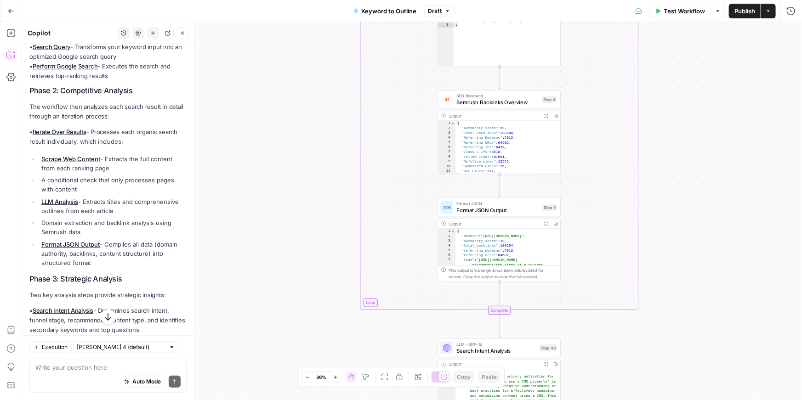
drag, startPoint x: 738, startPoint y: 129, endPoint x: 705, endPoint y: 129, distance: 33.1
click at [704, 129] on div "true false Workflow Set Inputs Inputs LLM · GPT-4o Search Query Step 40 Output …" at bounding box center [412, 211] width 780 height 378
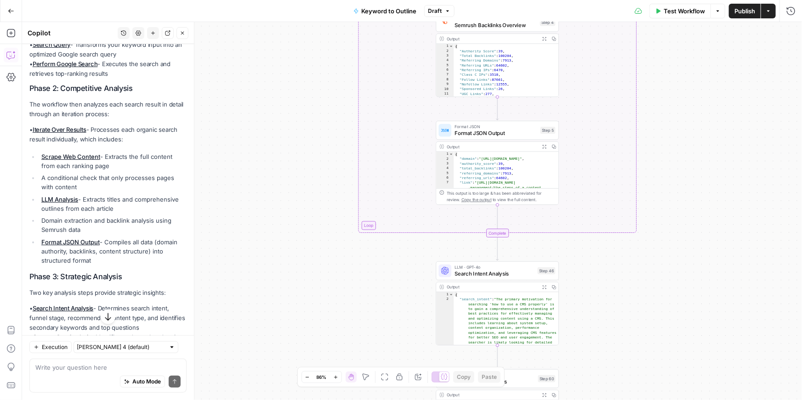
drag, startPoint x: 679, startPoint y: 153, endPoint x: 679, endPoint y: 75, distance: 77.7
click at [679, 75] on div "true false Workflow Set Inputs Inputs LLM · GPT-4o Search Query Step 40 Output …" at bounding box center [412, 211] width 780 height 378
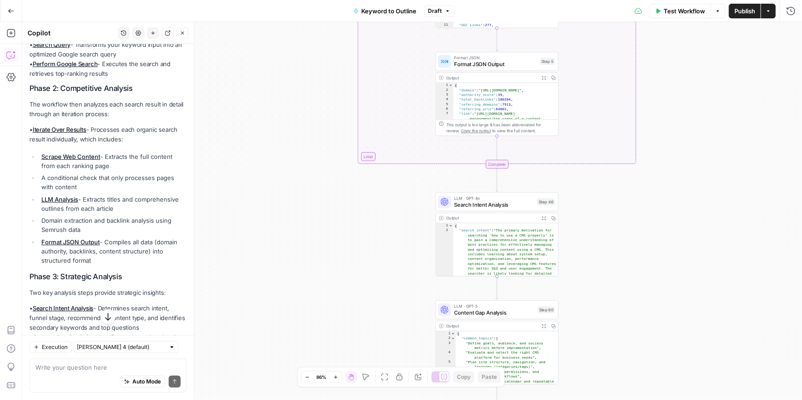
drag, startPoint x: 676, startPoint y: 187, endPoint x: 675, endPoint y: 120, distance: 67.1
click at [675, 119] on div "true false Workflow Set Inputs Inputs LLM · GPT-4o Search Query Step 40 Output …" at bounding box center [412, 211] width 780 height 378
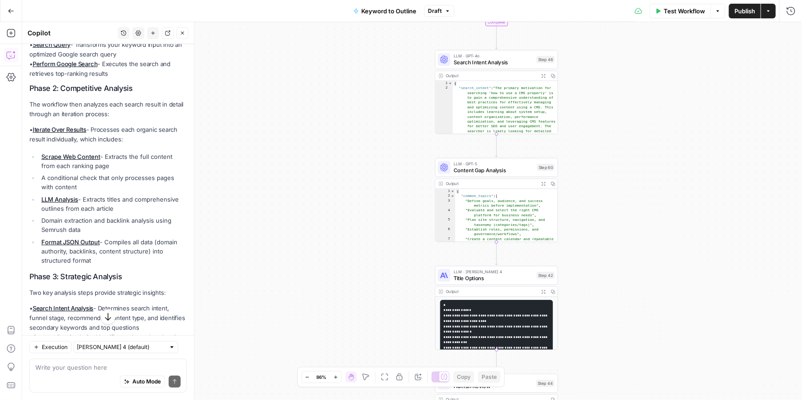
drag, startPoint x: 647, startPoint y: 194, endPoint x: 647, endPoint y: 52, distance: 142.1
click at [647, 51] on div "true false Workflow Set Inputs Inputs LLM · GPT-4o Search Query Step 40 Output …" at bounding box center [412, 211] width 780 height 378
click at [505, 65] on span "Search Intent Analysis" at bounding box center [494, 63] width 80 height 8
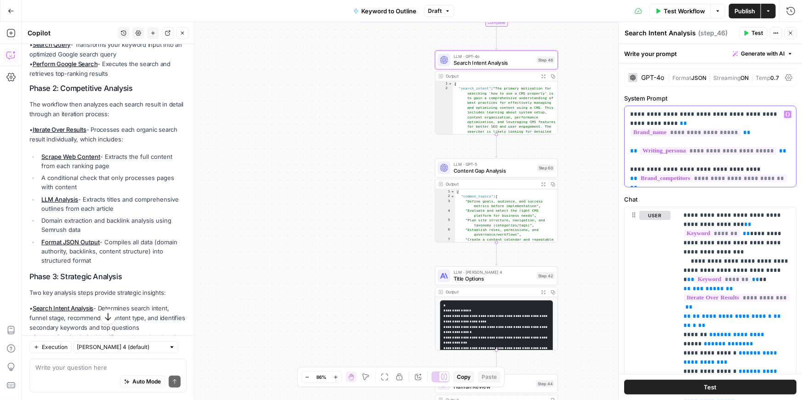
drag, startPoint x: 642, startPoint y: 168, endPoint x: 749, endPoint y: 168, distance: 107.1
click at [749, 168] on p "**********" at bounding box center [710, 147] width 160 height 74
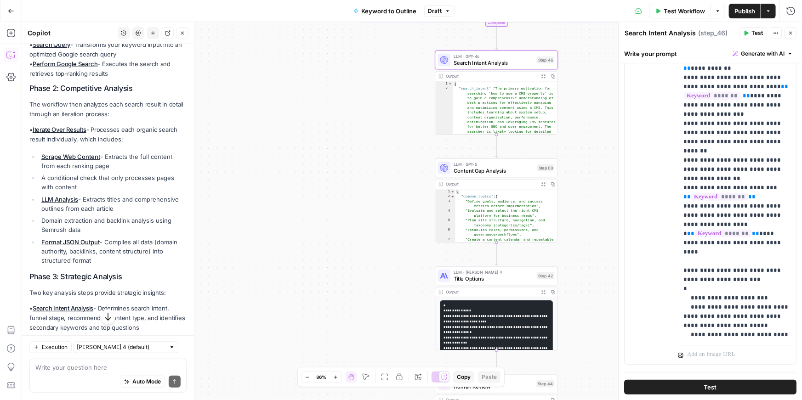
scroll to position [256, 0]
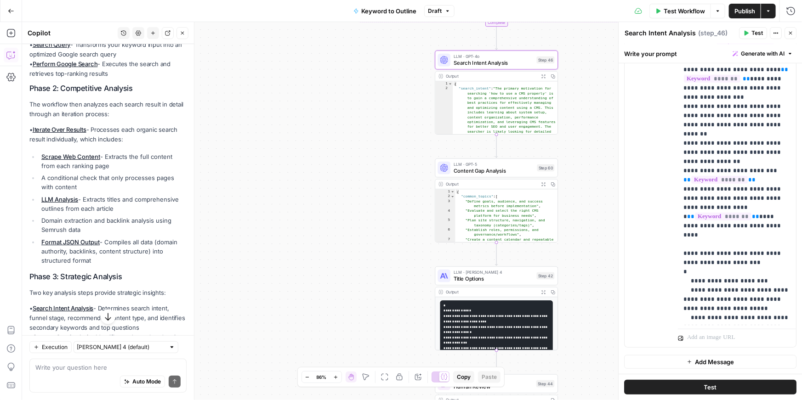
click at [490, 169] on span "Content Gap Analysis" at bounding box center [494, 171] width 80 height 8
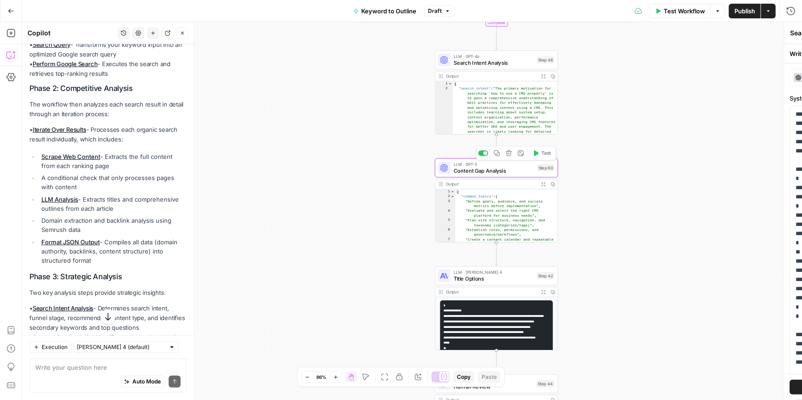
type textarea "Content Gap Analysis"
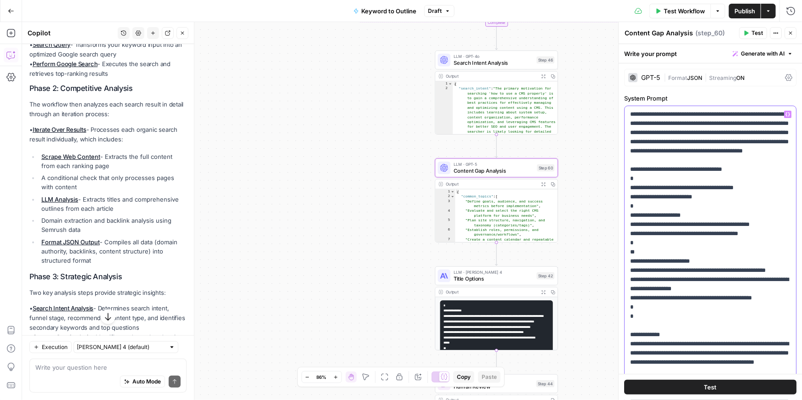
drag, startPoint x: 630, startPoint y: 113, endPoint x: 782, endPoint y: 118, distance: 151.3
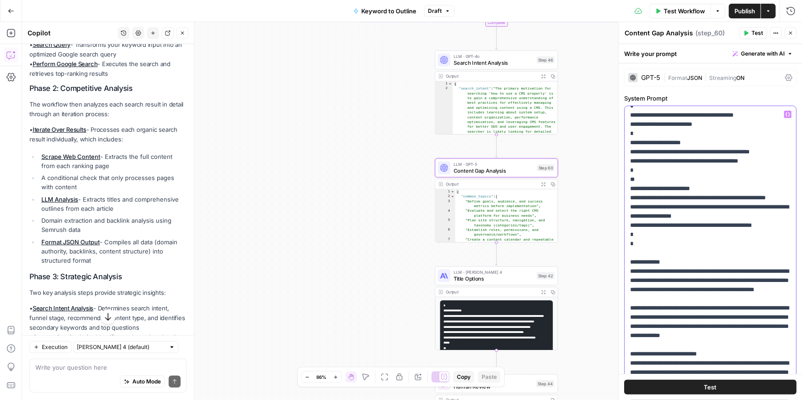
scroll to position [0, 0]
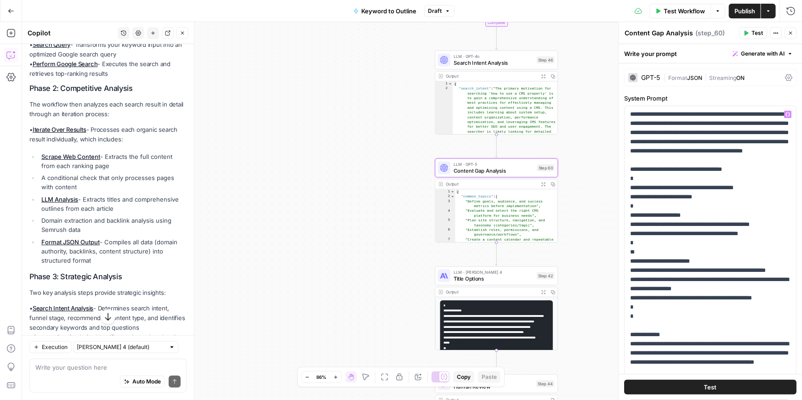
click at [639, 83] on div "GPT-5 | Format JSON | Streaming ON" at bounding box center [710, 77] width 172 height 17
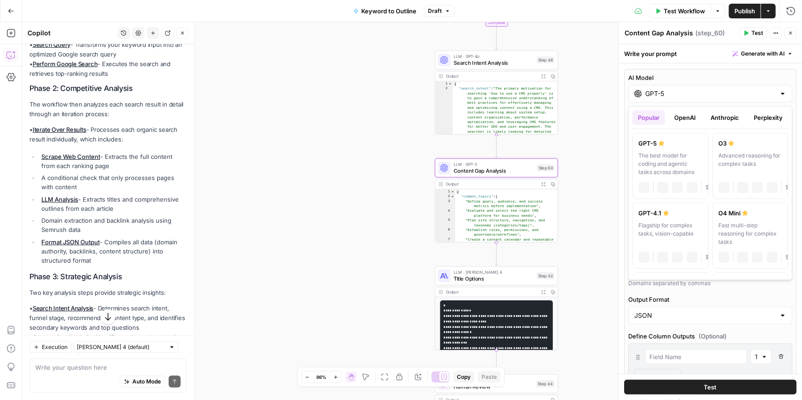
click at [662, 96] on input "GPT-5" at bounding box center [710, 93] width 130 height 9
click at [680, 117] on button "OpenAI" at bounding box center [685, 117] width 33 height 15
click at [720, 116] on button "Anthropic" at bounding box center [725, 117] width 40 height 15
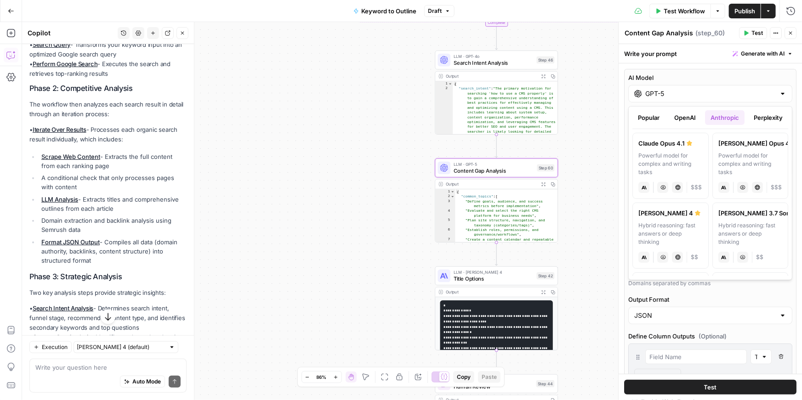
click at [768, 117] on button "Perplexity" at bounding box center [768, 117] width 40 height 15
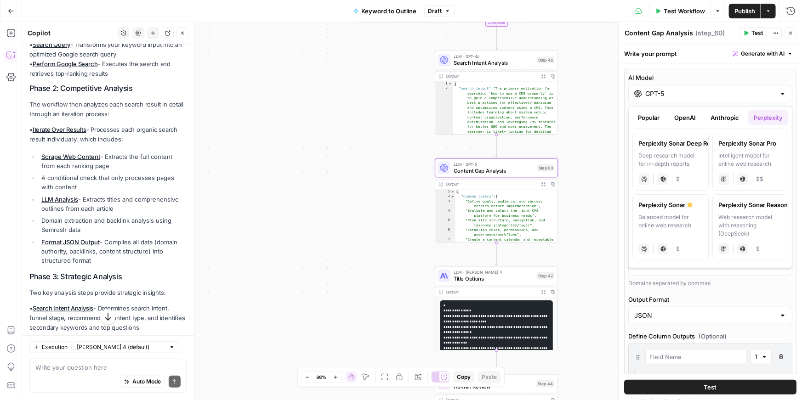
click at [715, 114] on button "Anthropic" at bounding box center [725, 117] width 40 height 15
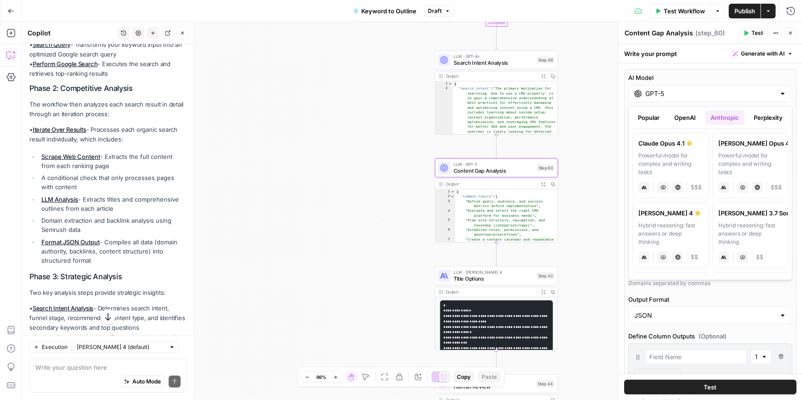
click at [686, 117] on button "OpenAI" at bounding box center [685, 117] width 33 height 15
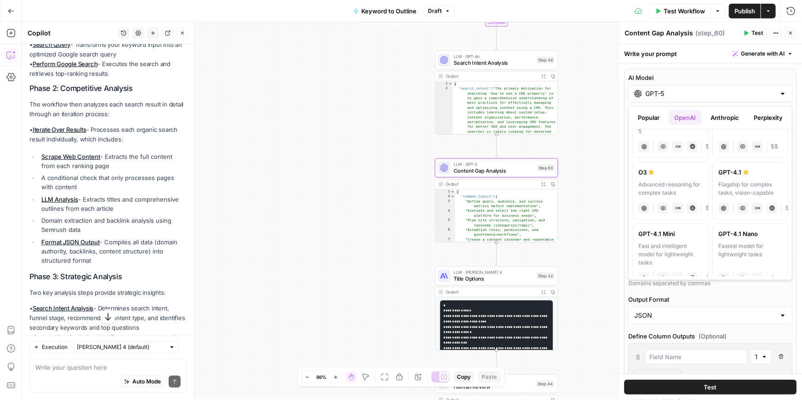
scroll to position [125, 0]
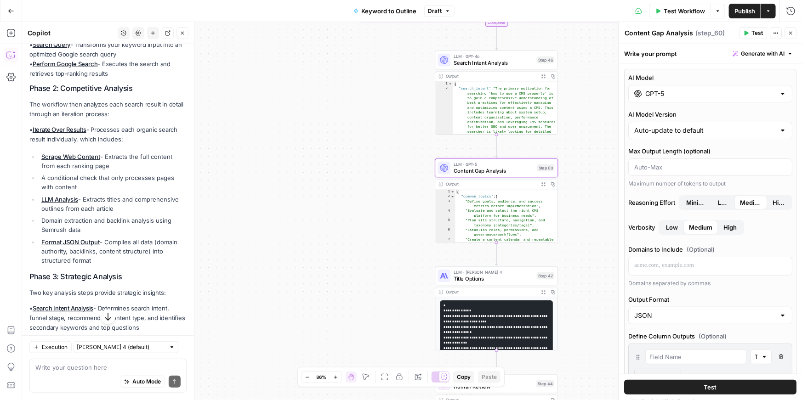
click at [791, 33] on icon "button" at bounding box center [790, 33] width 3 height 3
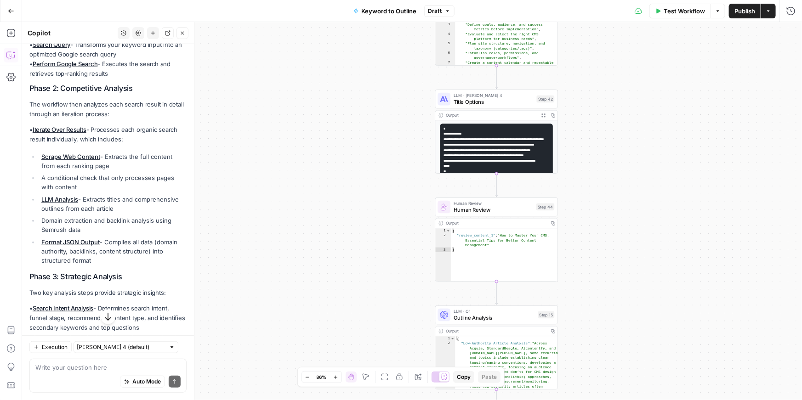
drag, startPoint x: 389, startPoint y: 232, endPoint x: 389, endPoint y: 59, distance: 173.3
click at [389, 58] on div "true false Workflow Set Inputs Inputs LLM · GPT-4o Search Query Step 40 Output …" at bounding box center [412, 211] width 780 height 378
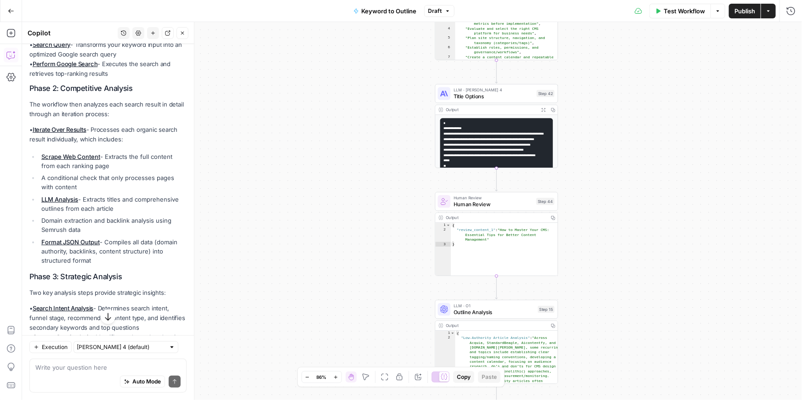
drag, startPoint x: 570, startPoint y: 118, endPoint x: 570, endPoint y: 109, distance: 8.3
click at [570, 109] on div "true false Workflow Set Inputs Inputs LLM · GPT-4o Search Query Step 40 Output …" at bounding box center [412, 211] width 780 height 378
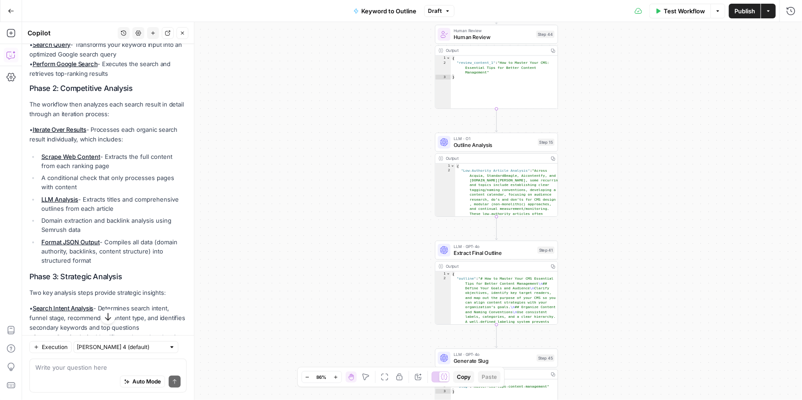
drag, startPoint x: 428, startPoint y: 189, endPoint x: 428, endPoint y: 22, distance: 166.9
click at [428, 22] on div "true false Workflow Set Inputs Inputs LLM · GPT-4o Search Query Step 40 Output …" at bounding box center [412, 211] width 780 height 378
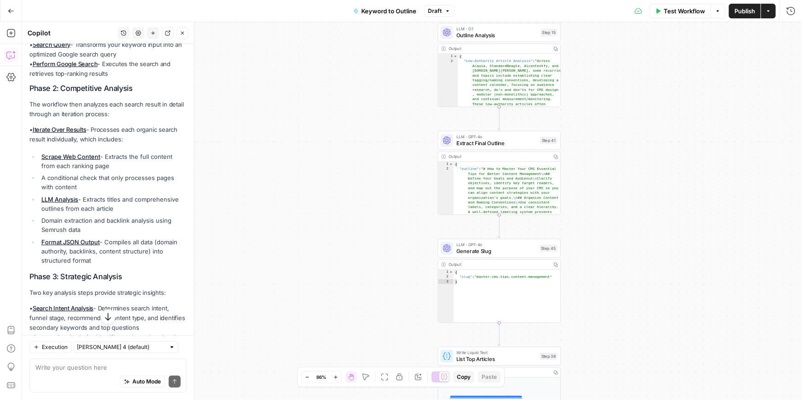
drag, startPoint x: 384, startPoint y: 147, endPoint x: 385, endPoint y: 21, distance: 126.4
click at [385, 20] on div "Go Back Keyword to Outline Draft Test Workflow Options Publish Actions Run Hist…" at bounding box center [401, 200] width 802 height 400
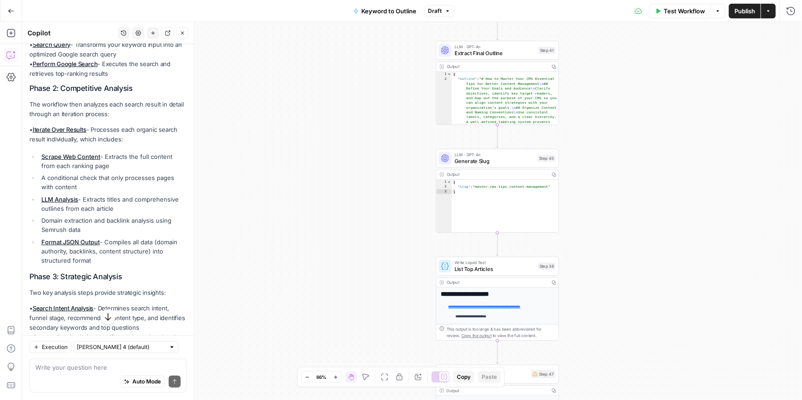
drag, startPoint x: 368, startPoint y: 124, endPoint x: 368, endPoint y: 51, distance: 72.2
click at [368, 51] on div "true false Workflow Set Inputs Inputs LLM · GPT-4o Search Query Step 40 Output …" at bounding box center [412, 211] width 780 height 378
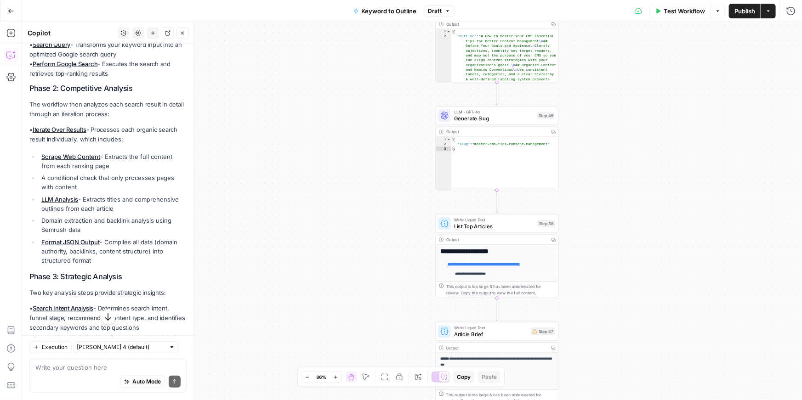
drag, startPoint x: 362, startPoint y: 124, endPoint x: 363, endPoint y: 81, distance: 42.8
click at [362, 81] on div "true false Workflow Set Inputs Inputs LLM · GPT-4o Search Query Step 40 Output …" at bounding box center [412, 211] width 780 height 378
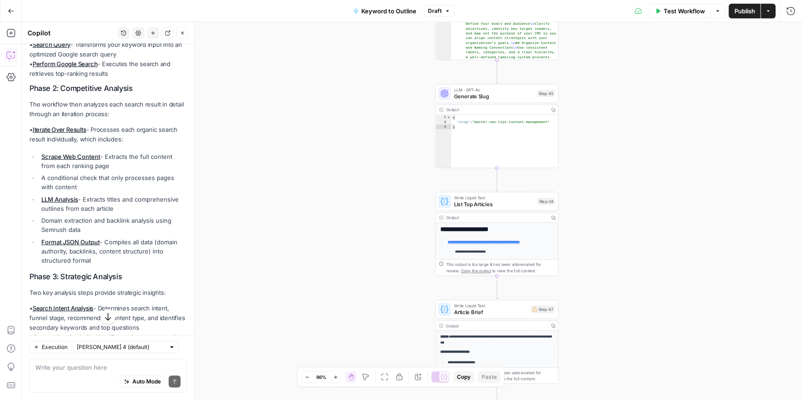
drag, startPoint x: 377, startPoint y: 179, endPoint x: 376, endPoint y: 143, distance: 36.3
click at [376, 143] on div "true false Workflow Set Inputs Inputs LLM · GPT-4o Search Query Step 40 Output …" at bounding box center [412, 211] width 780 height 378
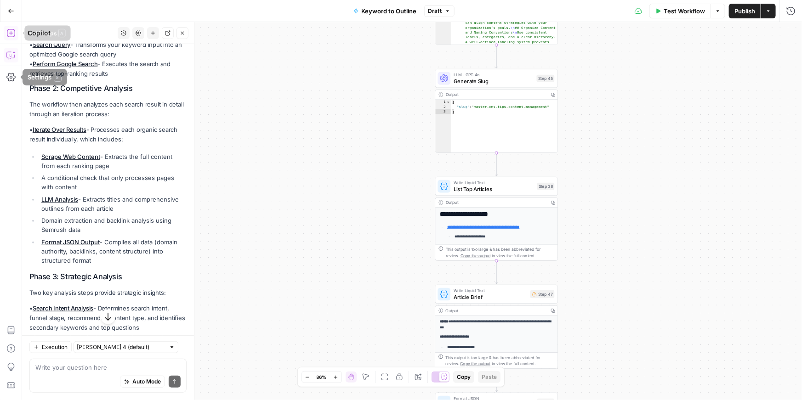
click at [12, 35] on icon "button" at bounding box center [10, 33] width 9 height 9
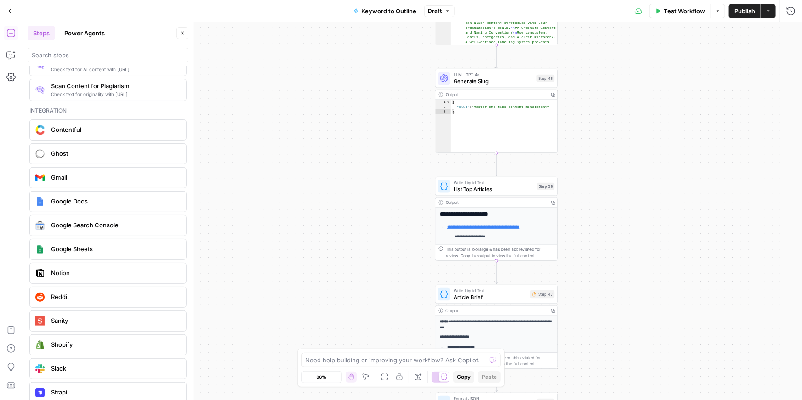
scroll to position [1662, 0]
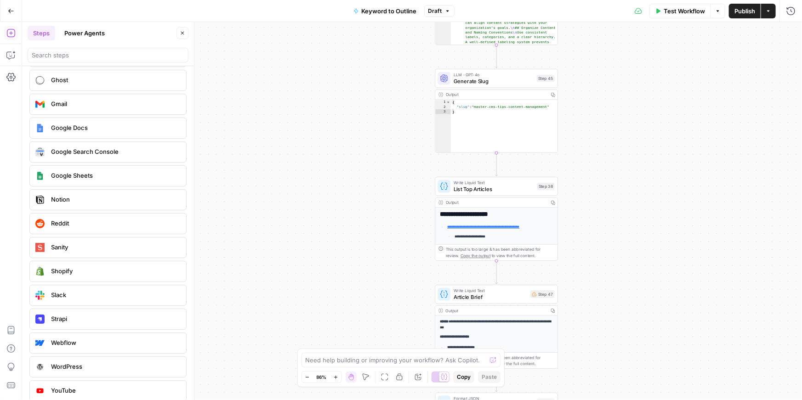
drag, startPoint x: 114, startPoint y: 255, endPoint x: 74, endPoint y: 227, distance: 48.6
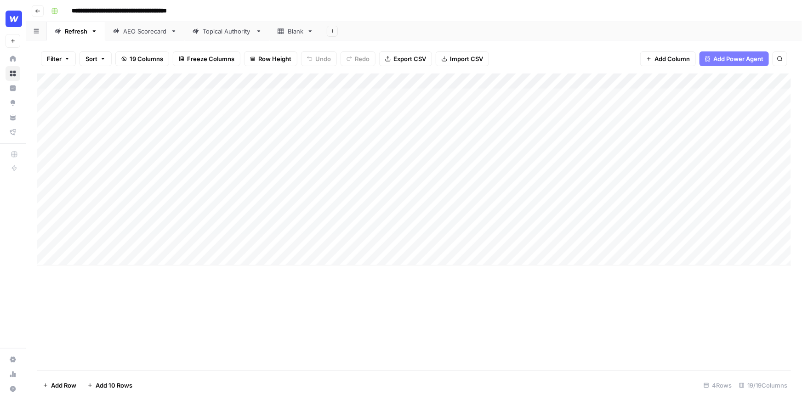
click at [117, 96] on div "Add Column" at bounding box center [414, 170] width 754 height 192
click at [226, 114] on div "Add Column" at bounding box center [414, 170] width 754 height 192
click at [579, 96] on div "Add Column" at bounding box center [414, 170] width 754 height 192
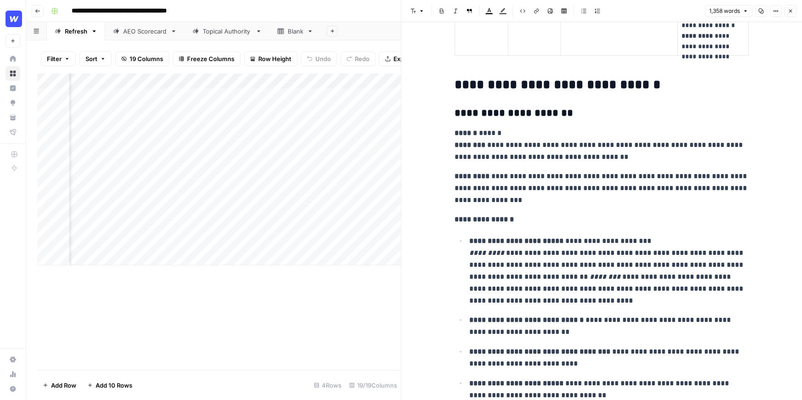
scroll to position [1454, 0]
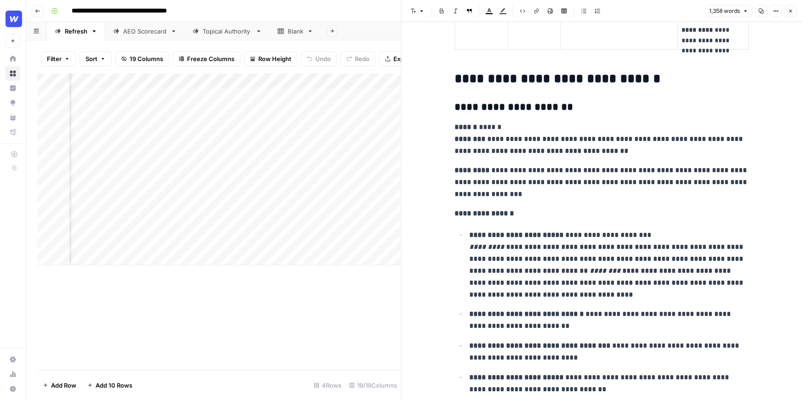
drag, startPoint x: 505, startPoint y: 126, endPoint x: 465, endPoint y: 126, distance: 39.5
click at [465, 126] on p "**********" at bounding box center [602, 139] width 294 height 36
click at [508, 137] on p "**********" at bounding box center [602, 139] width 294 height 36
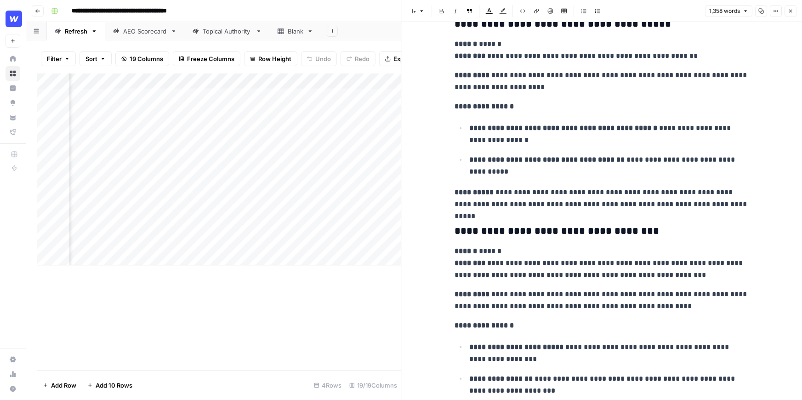
scroll to position [2155, 0]
click at [510, 249] on p "**********" at bounding box center [602, 263] width 294 height 36
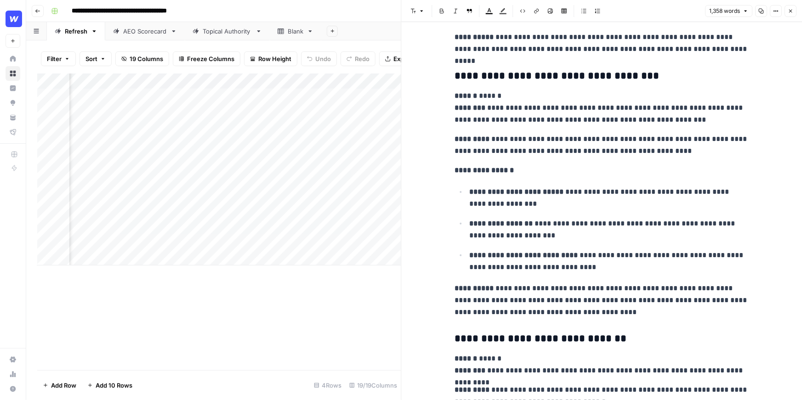
scroll to position [2310, 0]
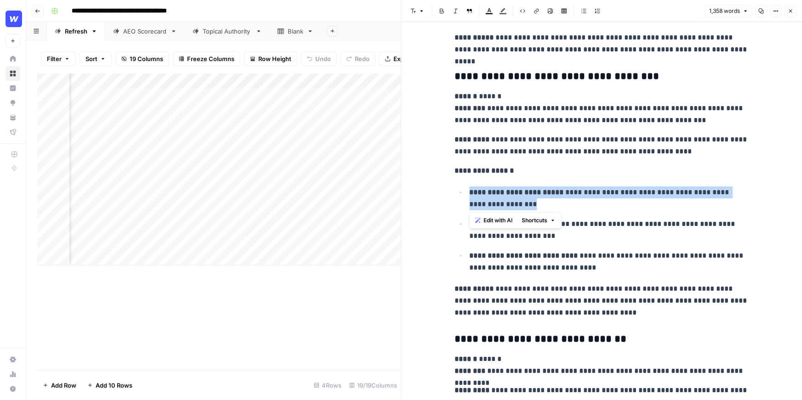
drag, startPoint x: 503, startPoint y: 205, endPoint x: 468, endPoint y: 194, distance: 36.8
click at [468, 194] on li "**********" at bounding box center [608, 198] width 282 height 24
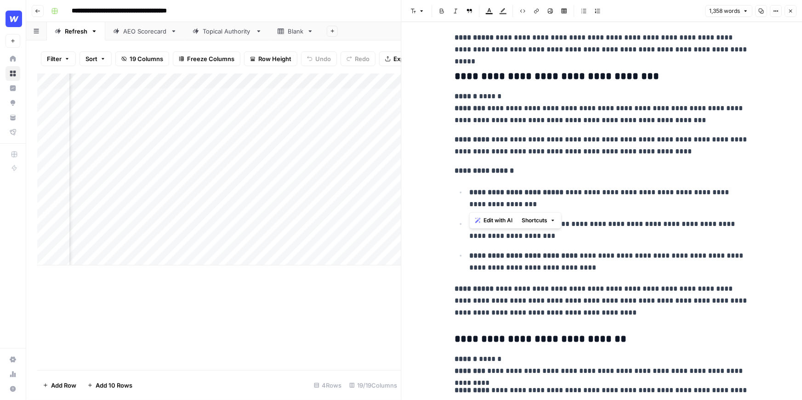
click at [490, 194] on strong "**********" at bounding box center [516, 192] width 94 height 7
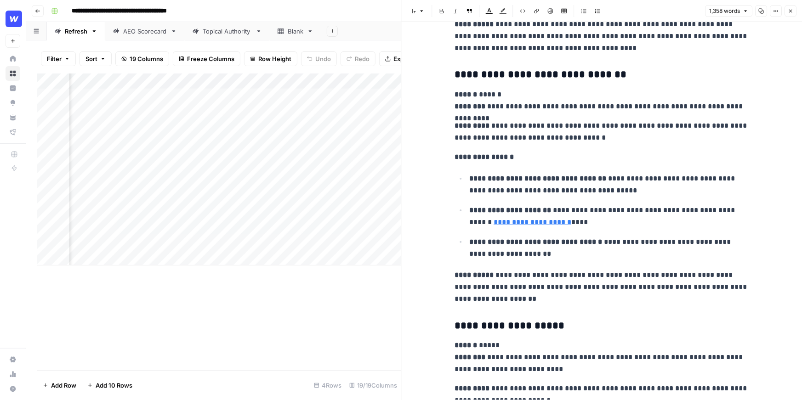
scroll to position [2477, 0]
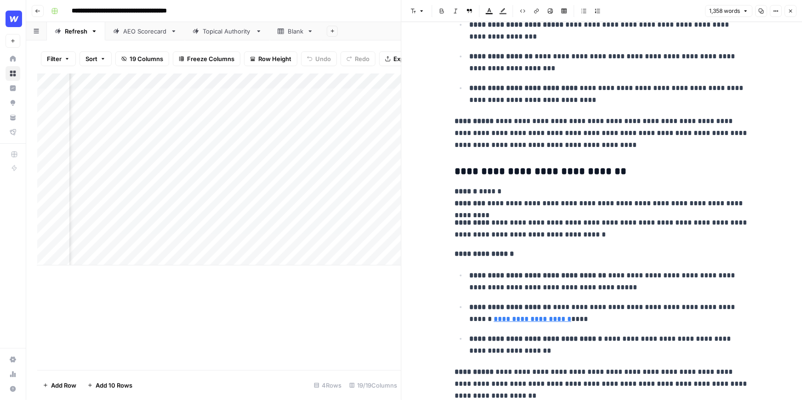
click at [794, 13] on button "Close" at bounding box center [791, 11] width 12 height 12
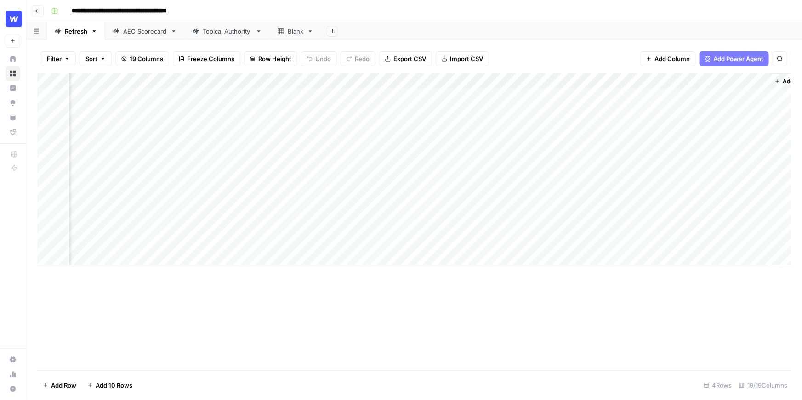
scroll to position [0, 1189]
click at [562, 96] on div "Add Column" at bounding box center [414, 170] width 754 height 192
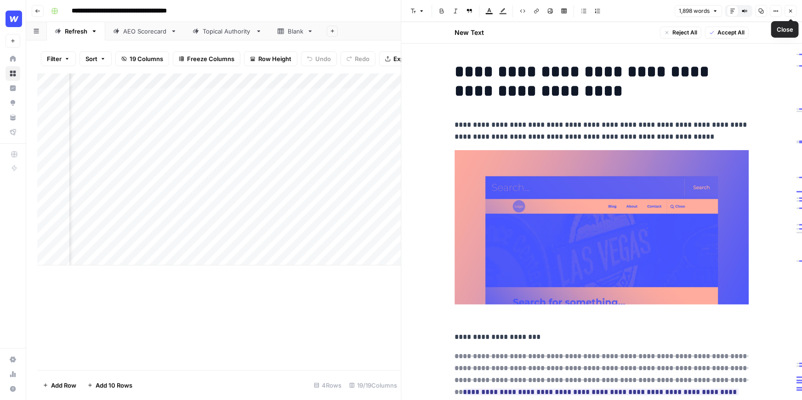
click at [793, 11] on span "Close" at bounding box center [793, 11] width 0 height 0
